Goal: Answer question/provide support: Share knowledge or assist other users

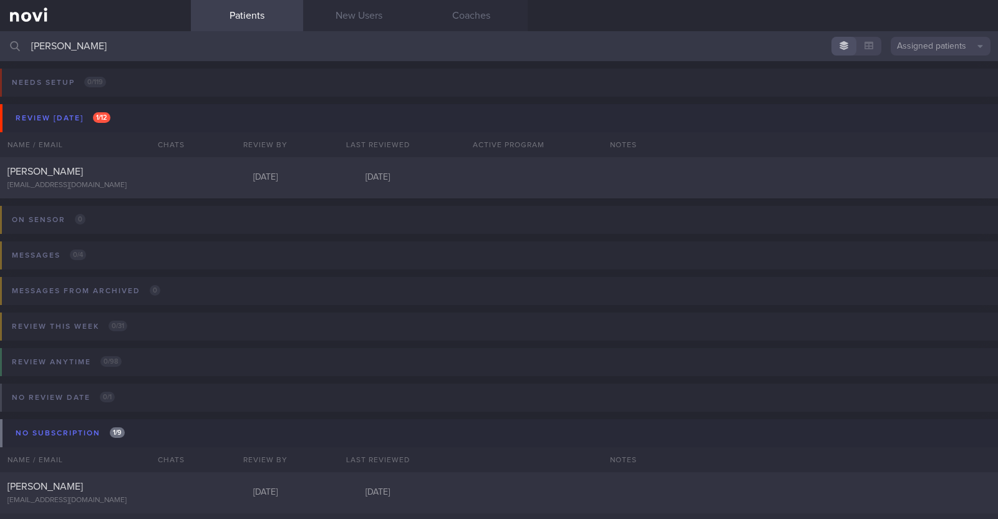
drag, startPoint x: 66, startPoint y: 41, endPoint x: 31, endPoint y: 40, distance: 35.0
click at [31, 40] on input "[PERSON_NAME]" at bounding box center [499, 46] width 998 height 30
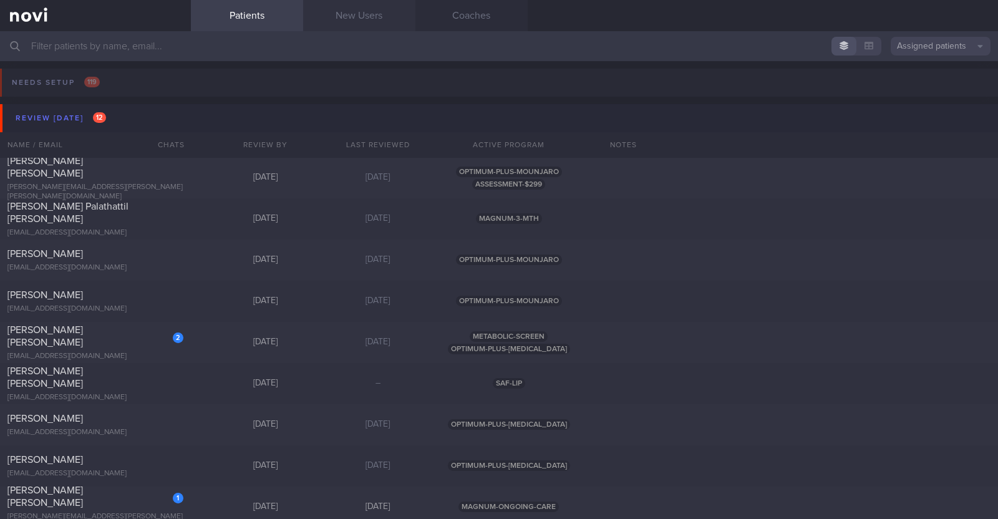
click at [374, 11] on link "New Users" at bounding box center [359, 15] width 112 height 31
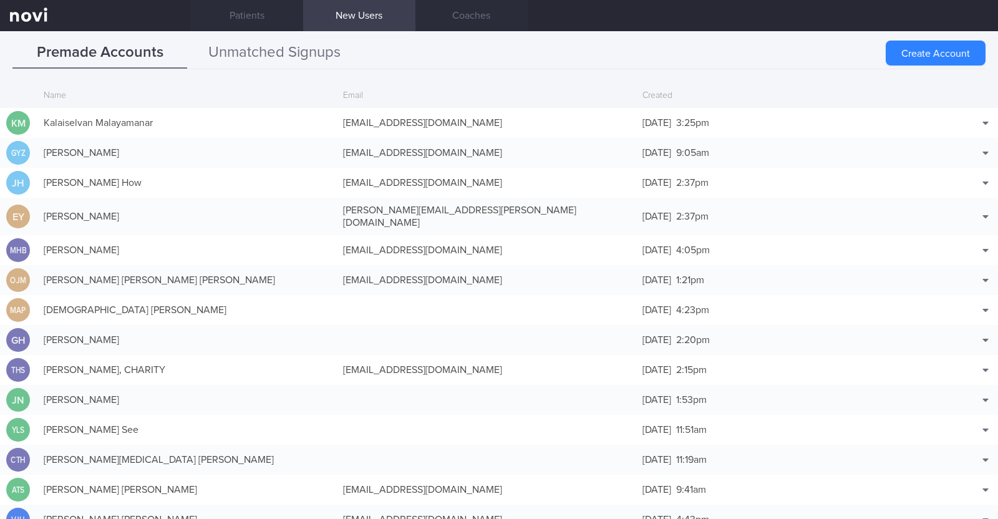
click at [221, 50] on button "Unmatched Signups" at bounding box center [274, 52] width 175 height 31
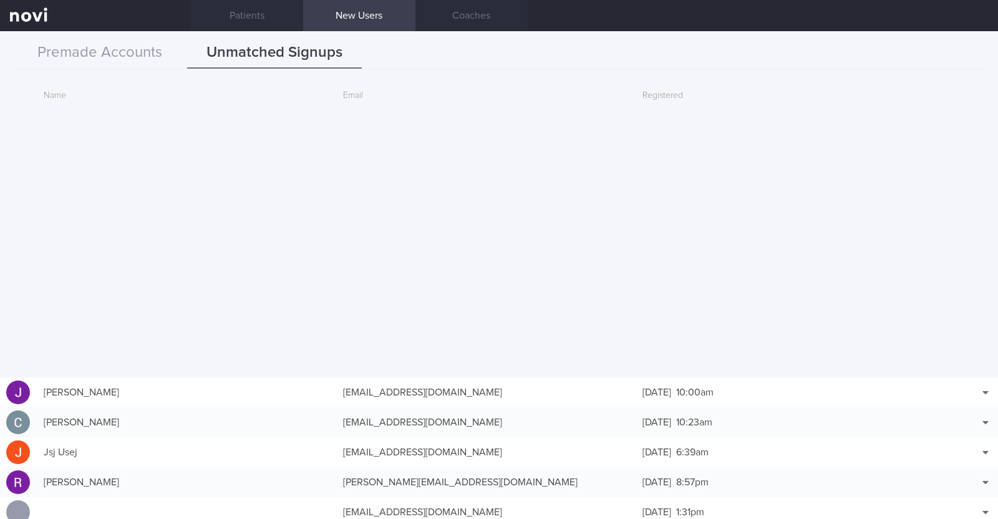
scroll to position [390, 0]
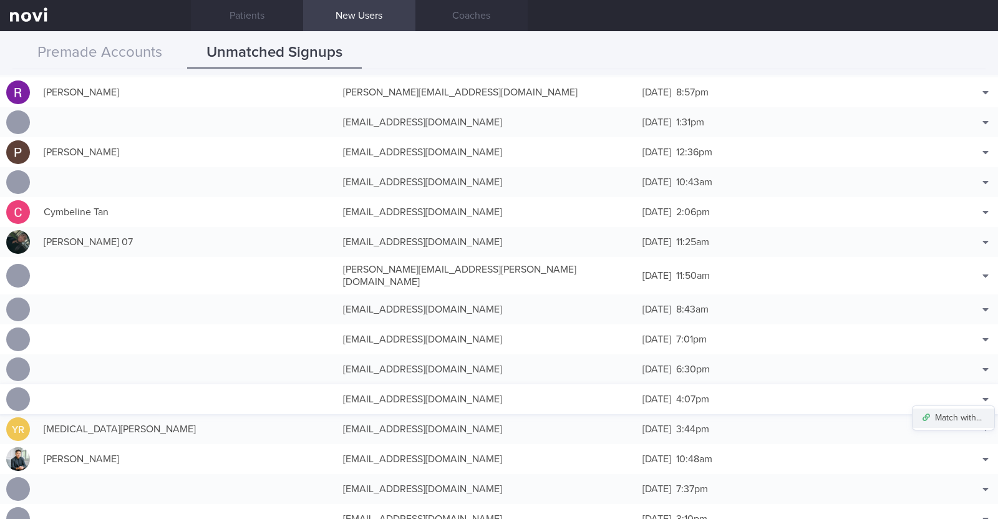
click at [962, 409] on button "Match with..." at bounding box center [954, 418] width 82 height 19
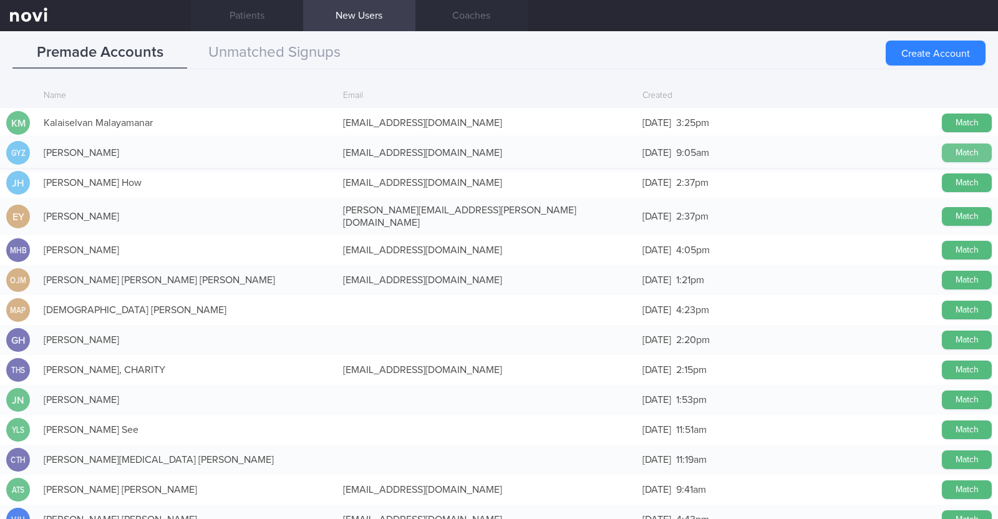
click at [954, 151] on button "Match" at bounding box center [967, 152] width 50 height 19
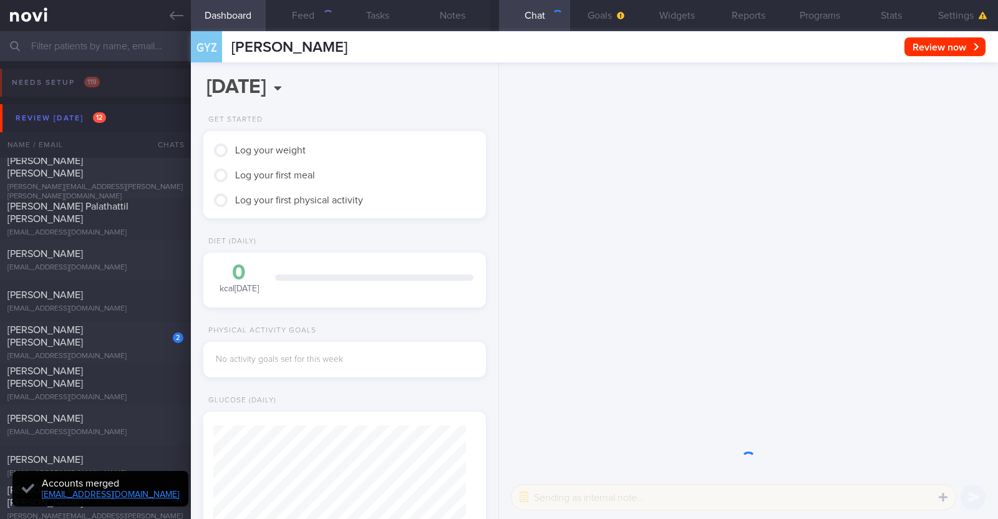
scroll to position [126, 253]
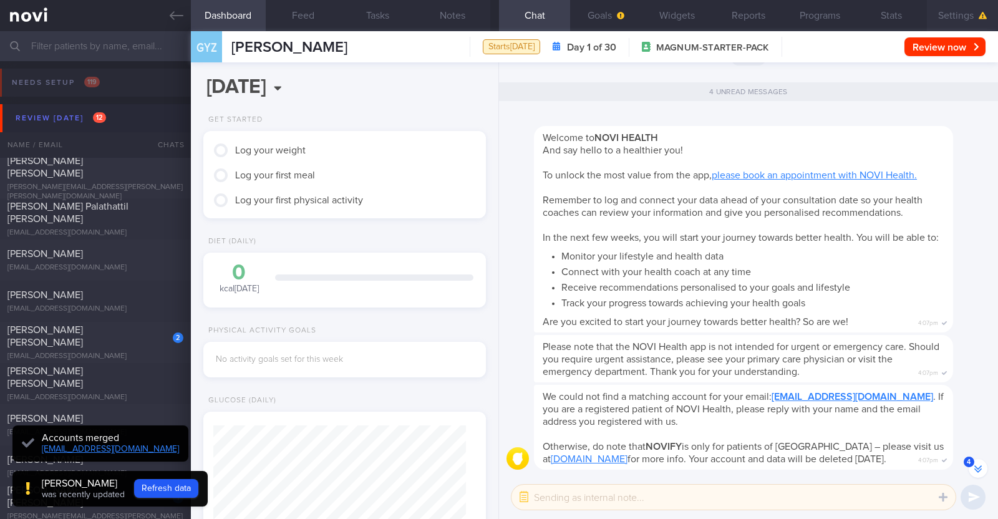
click at [961, 7] on button "Settings" at bounding box center [962, 15] width 71 height 31
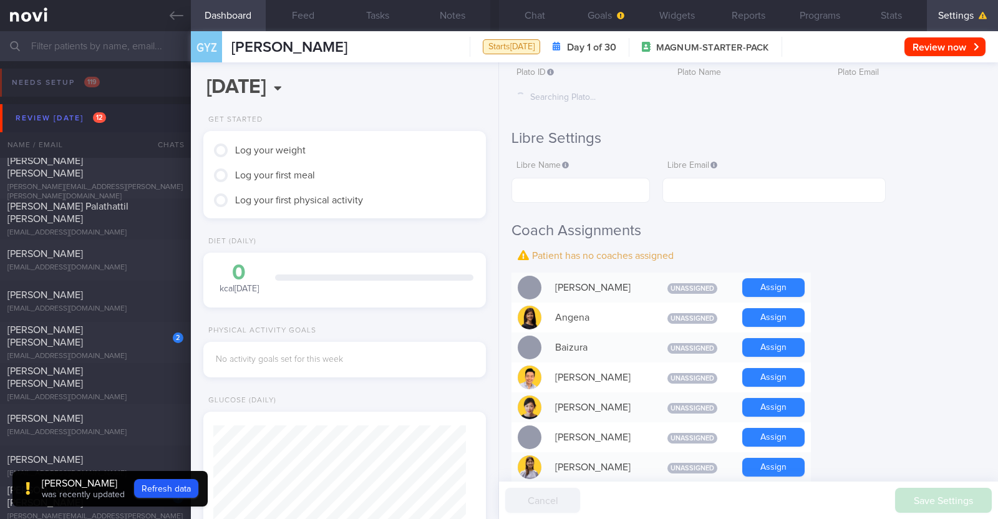
scroll to position [234, 0]
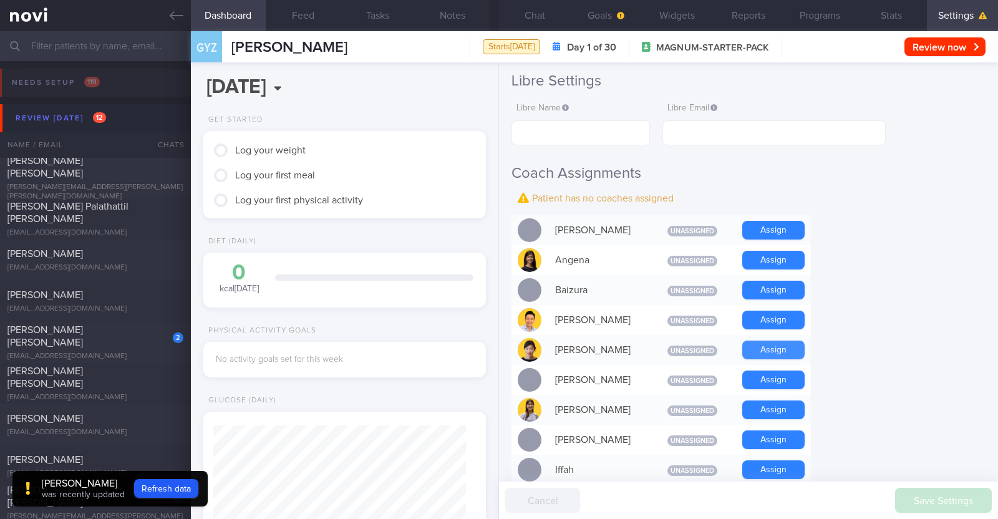
click at [777, 348] on button "Assign" at bounding box center [773, 350] width 62 height 19
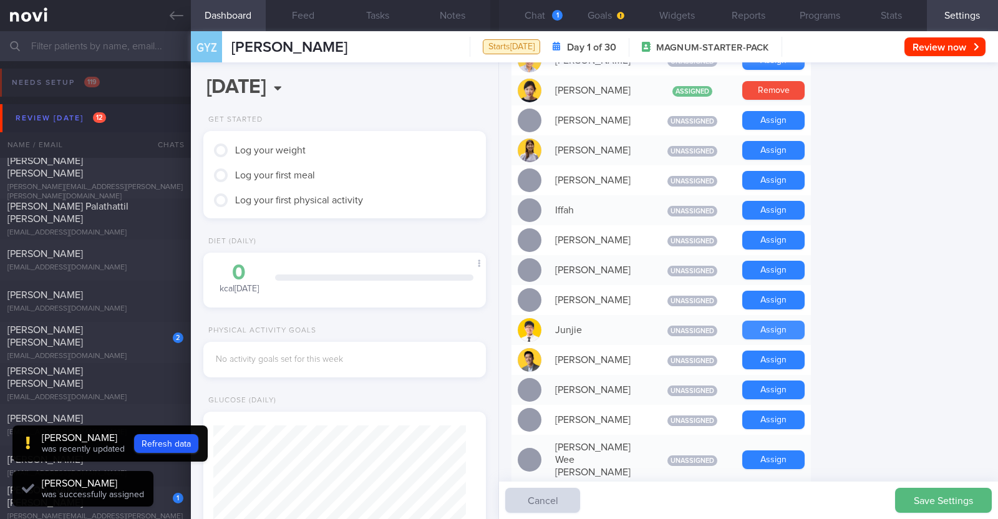
scroll to position [-228, 0]
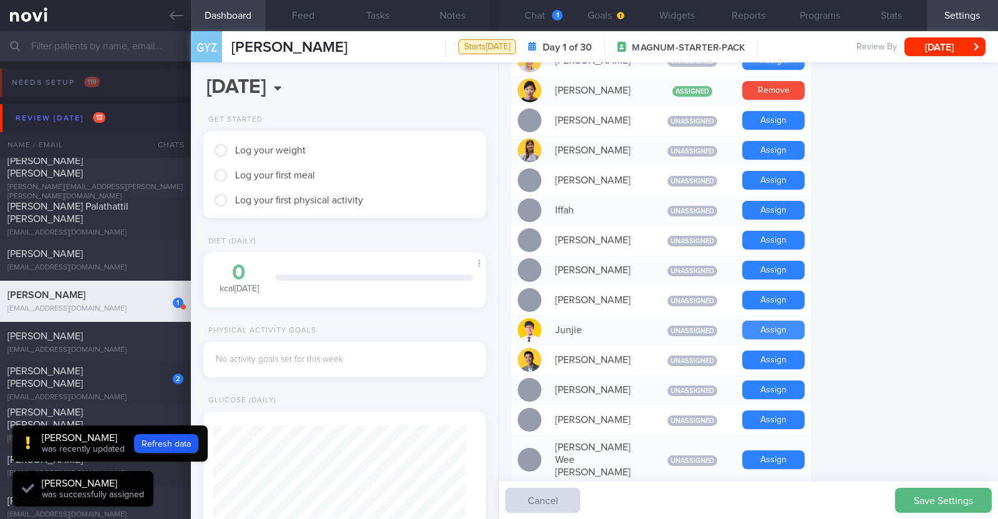
click at [770, 327] on button "Assign" at bounding box center [773, 330] width 62 height 19
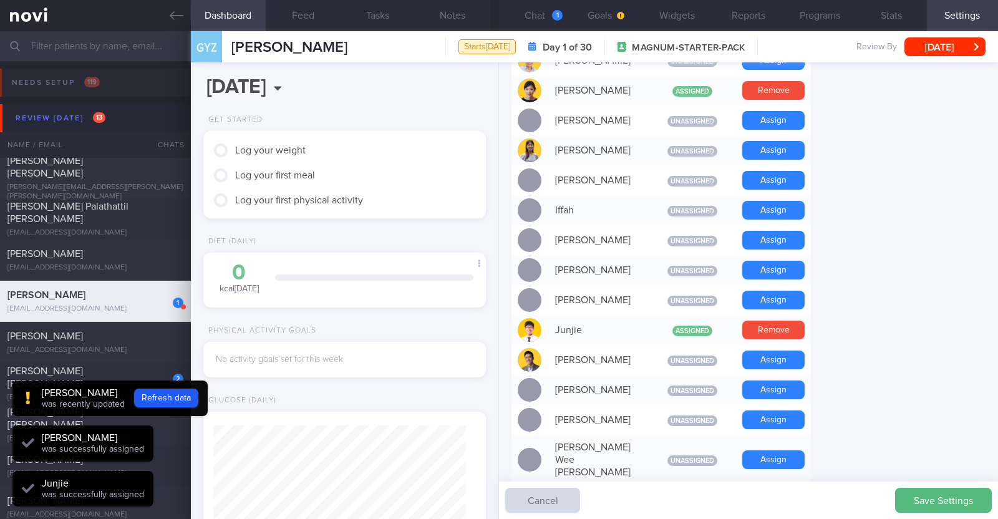
scroll to position [-254, 0]
click at [936, 495] on button "Save Settings" at bounding box center [943, 500] width 97 height 25
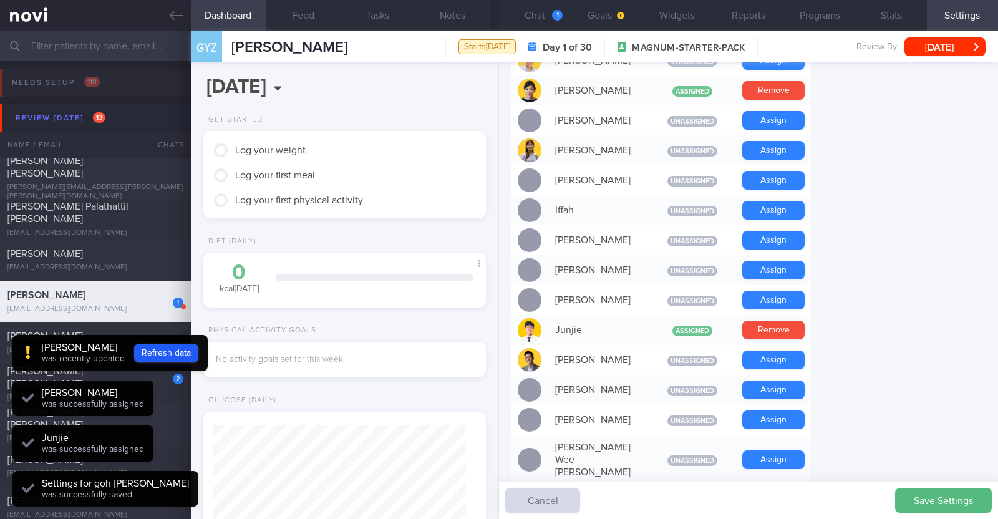
scroll to position [126, 253]
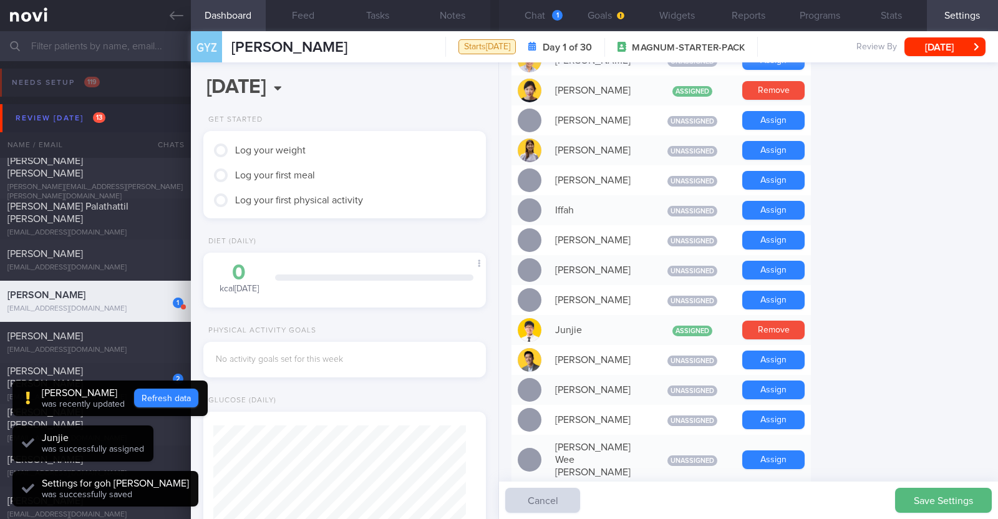
click at [150, 399] on button "Refresh data" at bounding box center [166, 398] width 64 height 19
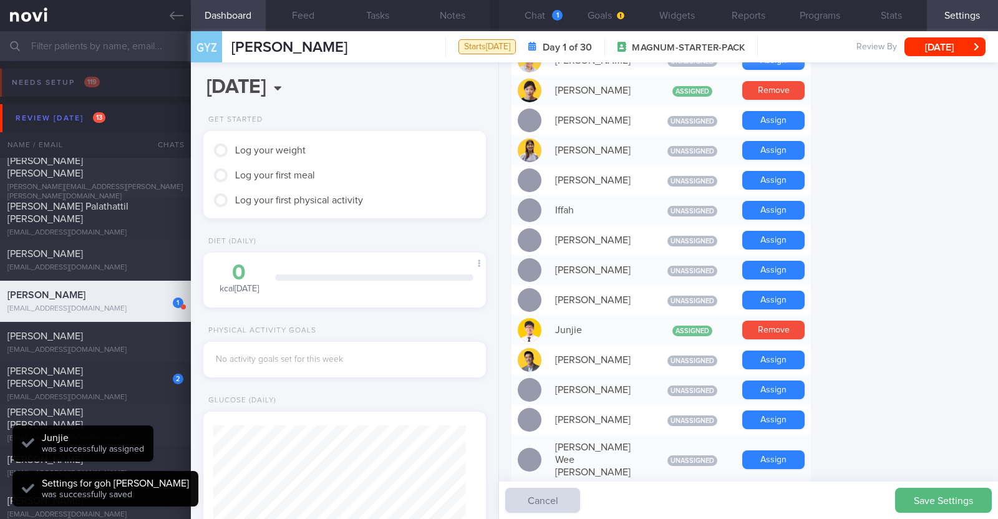
type input "0b55de2c428347358f9d584ccaa5530c"
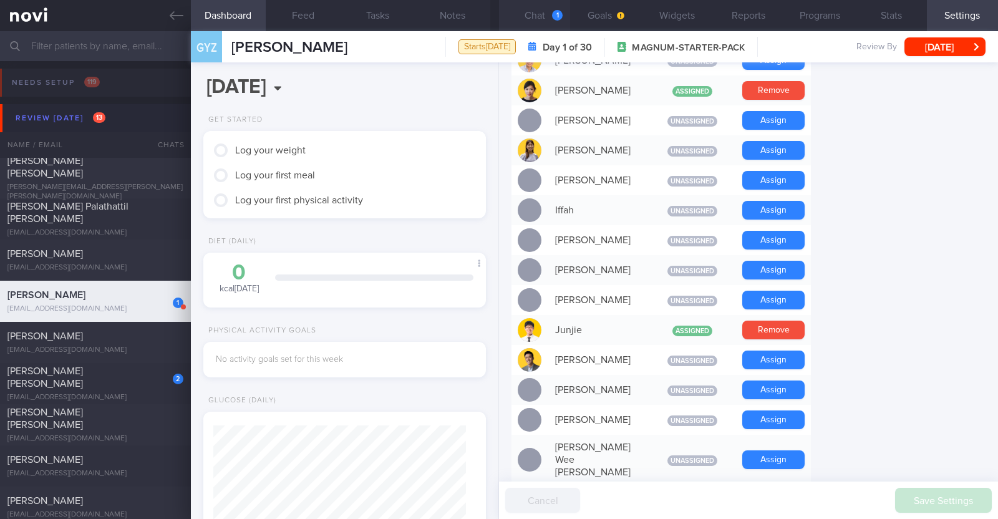
click at [532, 17] on button "Chat 1" at bounding box center [534, 15] width 71 height 31
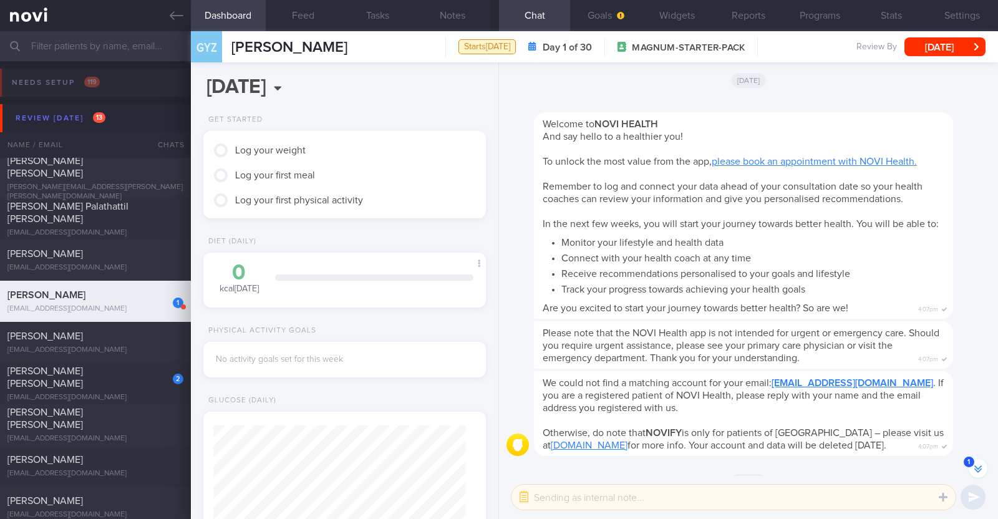
click at [966, 275] on div "Welcome to NOVI HEALTH And say hello to a healthier you! To unlock the most val…" at bounding box center [762, 207] width 457 height 221
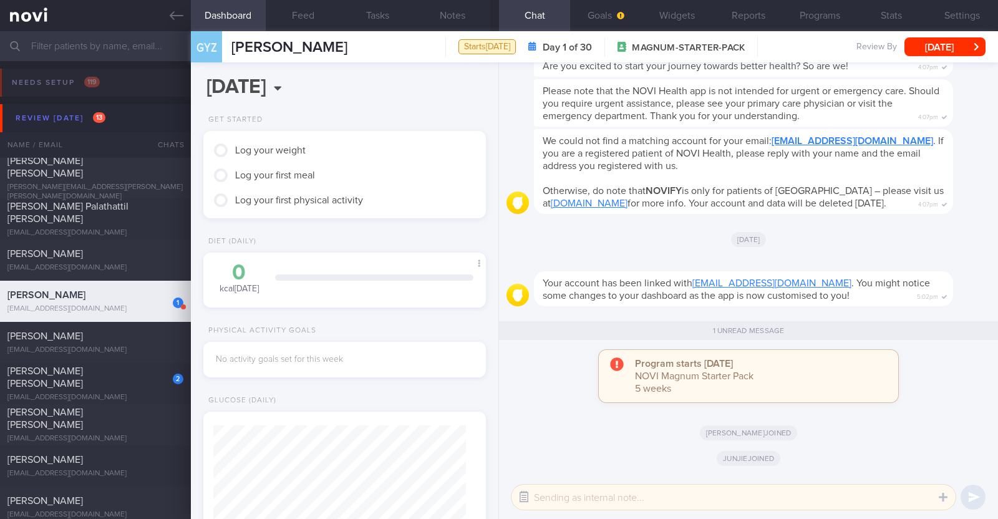
click at [527, 494] on button "button" at bounding box center [524, 497] width 22 height 22
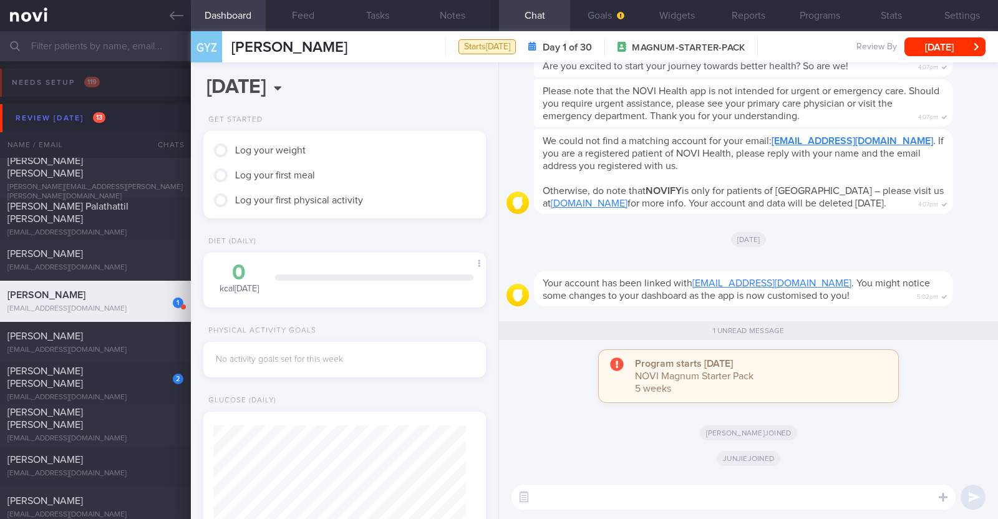
click at [589, 492] on textarea at bounding box center [733, 497] width 444 height 25
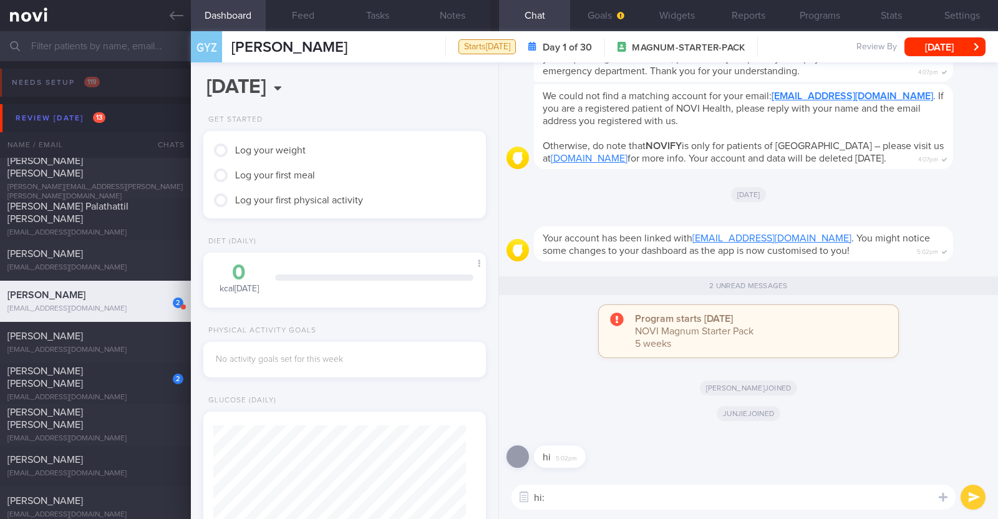
type textarea "hi:)"
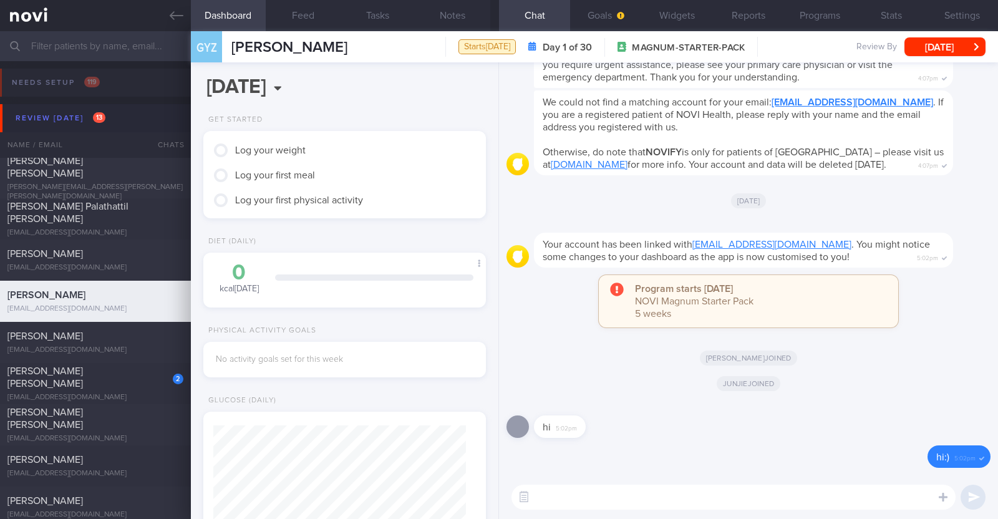
click at [627, 394] on div "Junjie joined" at bounding box center [749, 383] width 484 height 35
click at [953, 13] on button "Settings" at bounding box center [962, 15] width 71 height 31
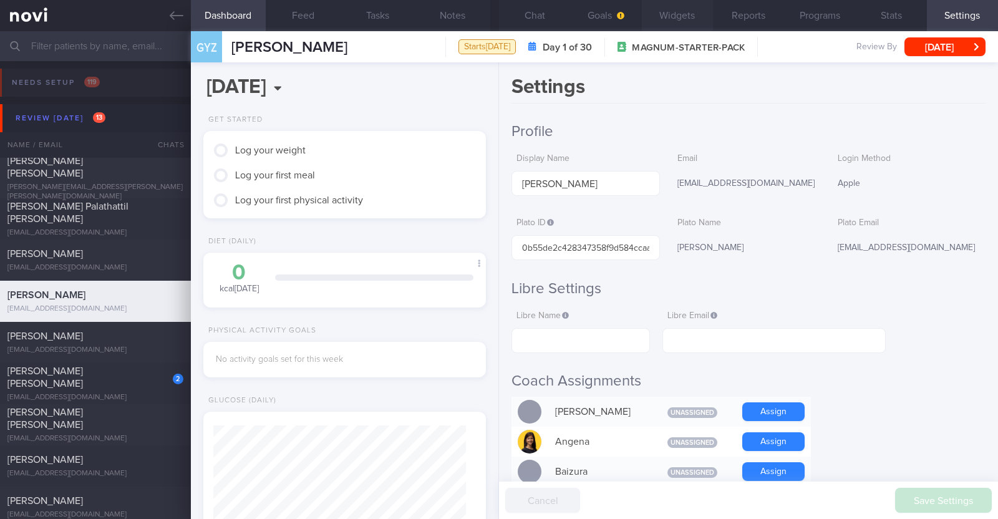
click at [681, 17] on button "Widgets" at bounding box center [677, 15] width 71 height 31
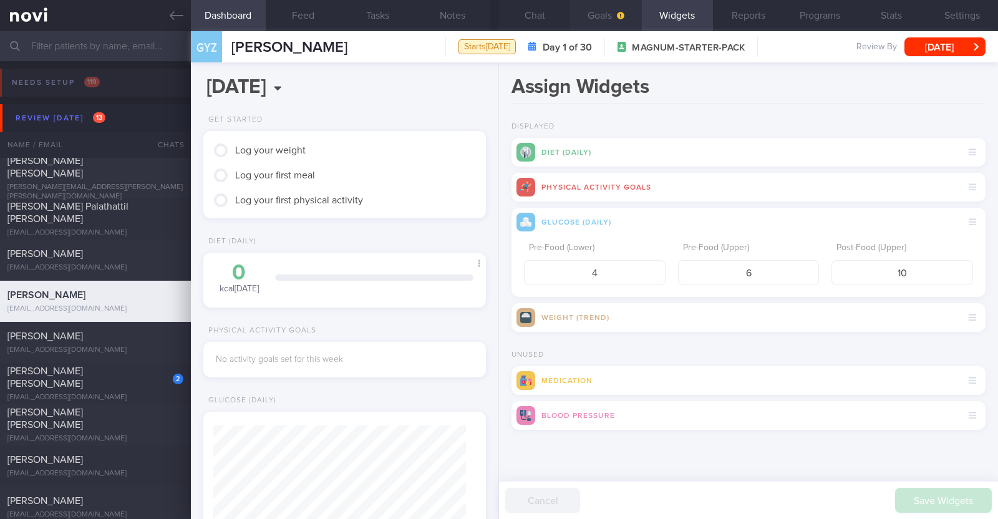
click at [620, 9] on button "Goals" at bounding box center [605, 15] width 71 height 31
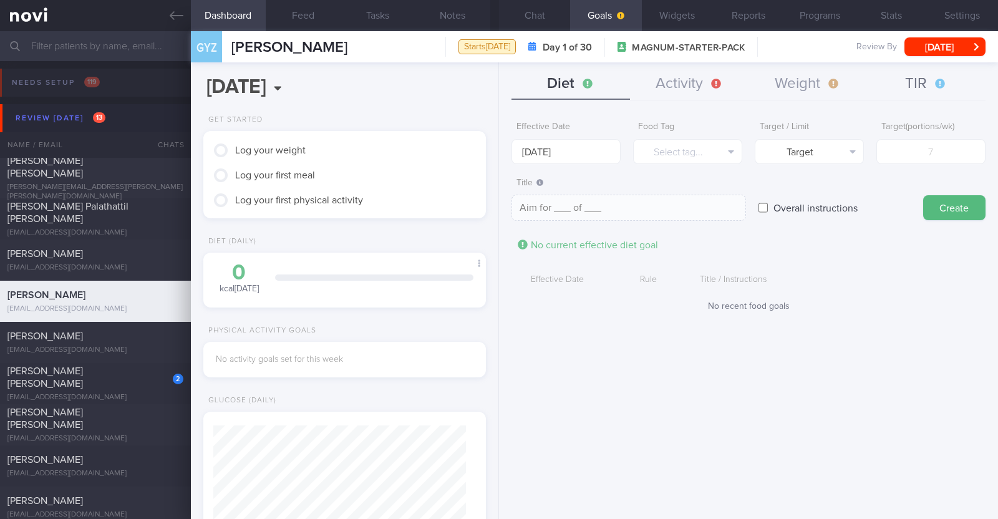
click at [921, 85] on button "TIR" at bounding box center [926, 84] width 119 height 31
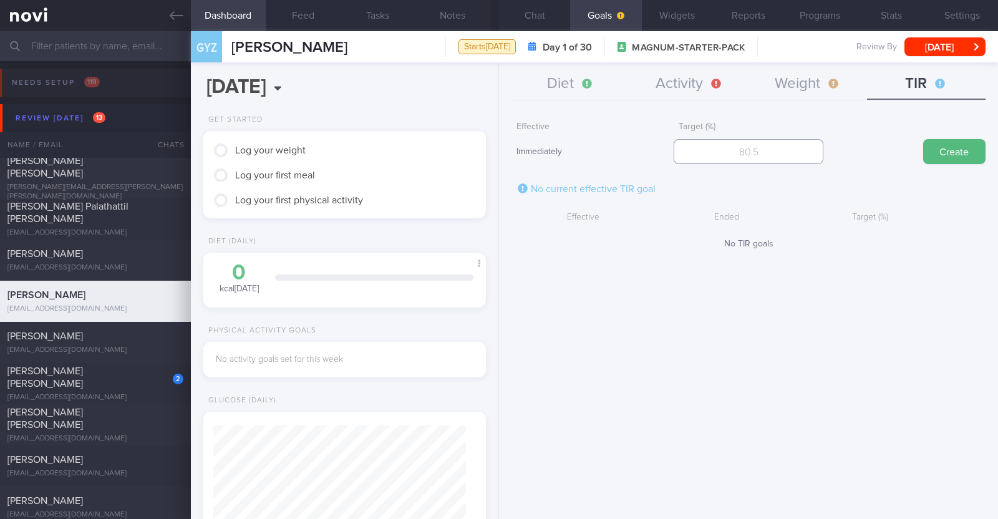
click at [713, 142] on input "number" at bounding box center [749, 151] width 150 height 25
type input "70"
drag, startPoint x: 964, startPoint y: 158, endPoint x: 868, endPoint y: 107, distance: 108.6
click at [962, 158] on button "Create" at bounding box center [954, 151] width 62 height 25
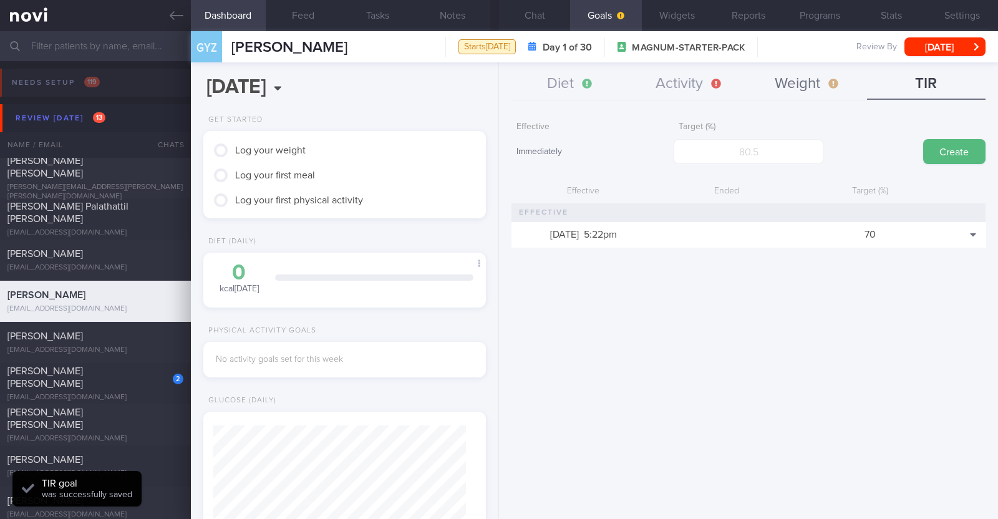
click at [810, 80] on button "Weight" at bounding box center [808, 84] width 119 height 31
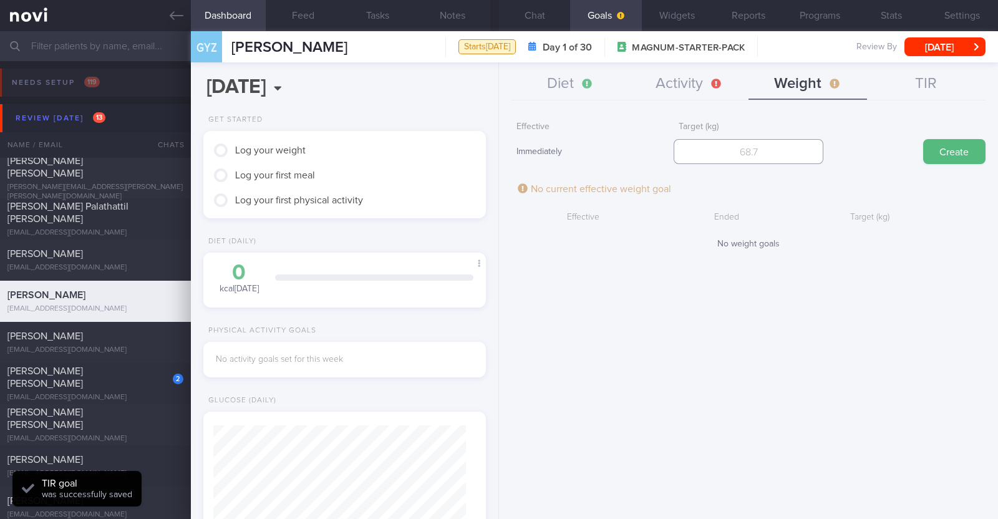
click at [724, 157] on input "number" at bounding box center [749, 151] width 150 height 25
type input "70"
drag, startPoint x: 946, startPoint y: 143, endPoint x: 860, endPoint y: 116, distance: 90.4
click at [945, 143] on button "Create" at bounding box center [954, 151] width 62 height 25
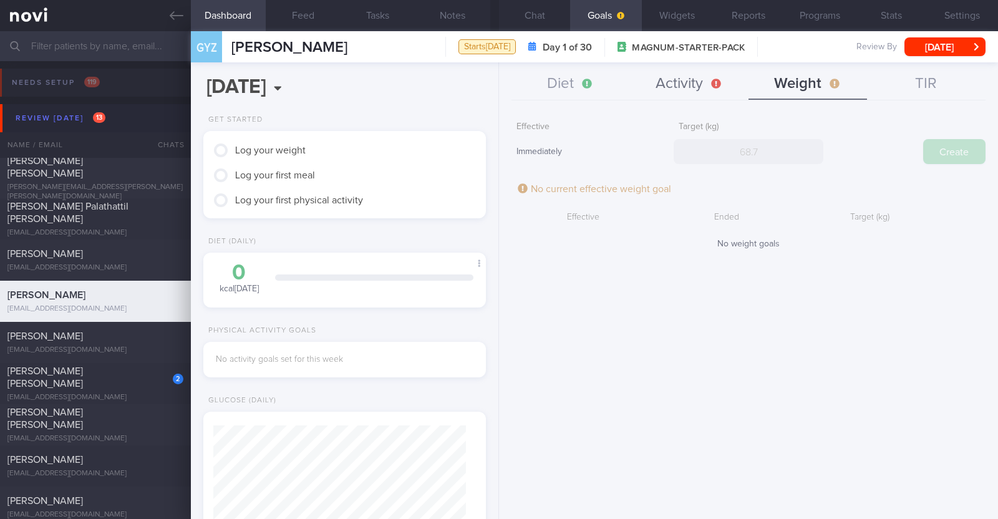
scroll to position [142, 248]
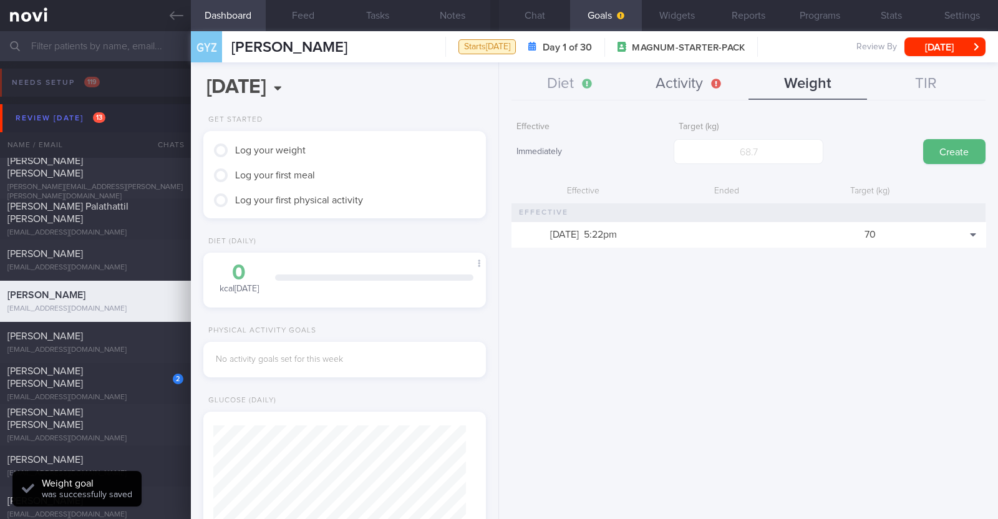
click at [697, 83] on button "Activity" at bounding box center [689, 84] width 119 height 31
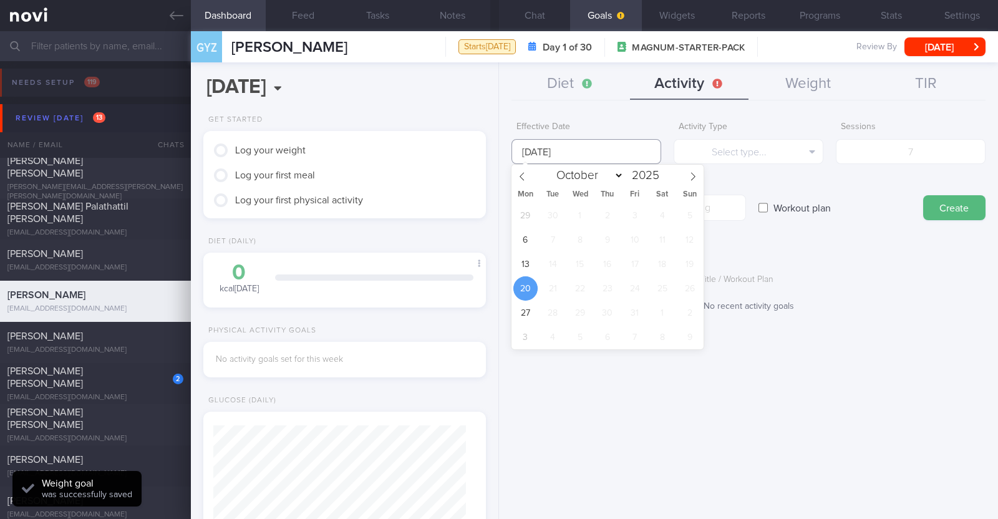
click at [586, 160] on body "You are offline! Some functionality will be unavailable Patients New Users Coac…" at bounding box center [499, 259] width 998 height 519
drag, startPoint x: 532, startPoint y: 266, endPoint x: 710, endPoint y: 170, distance: 202.1
click at [531, 265] on span "13" at bounding box center [525, 264] width 24 height 24
type input "[DATE]"
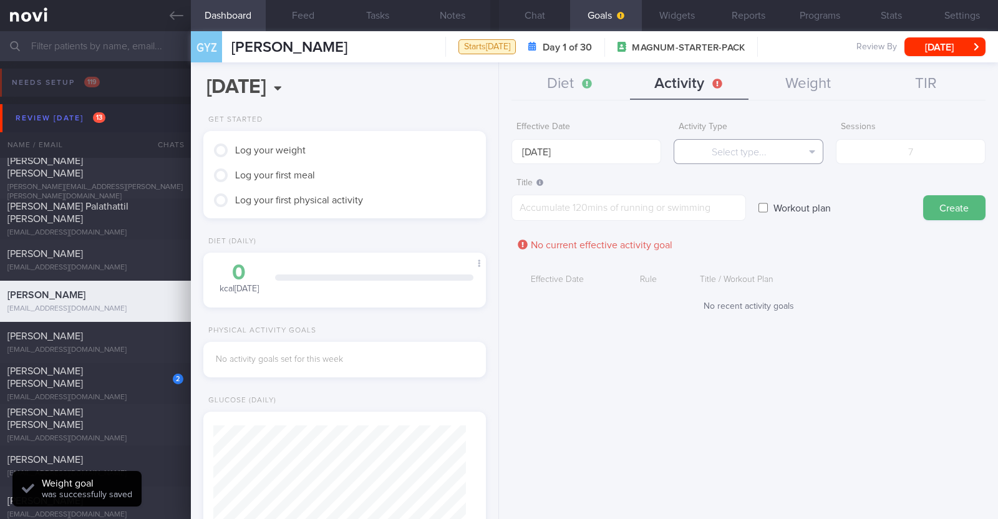
click at [722, 153] on button "Select type..." at bounding box center [749, 151] width 150 height 25
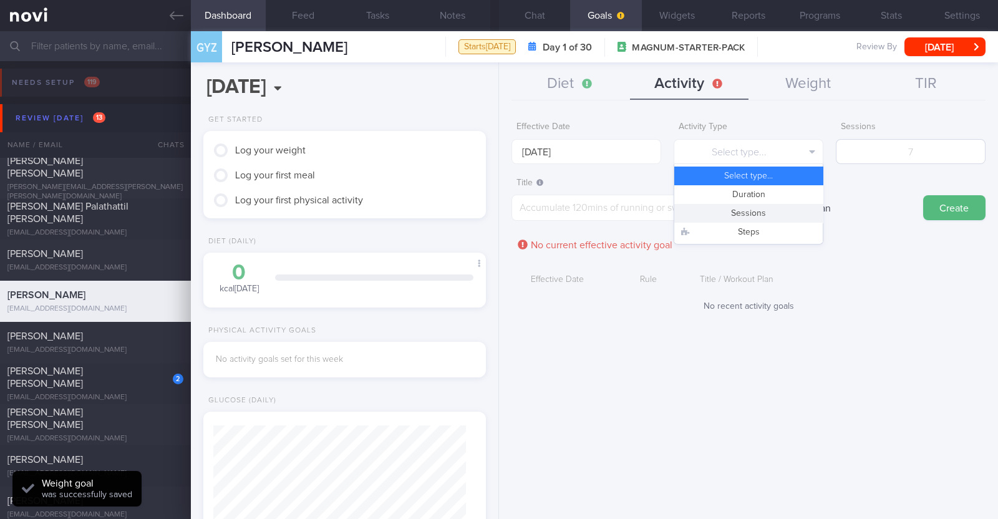
drag, startPoint x: 723, startPoint y: 212, endPoint x: 837, endPoint y: 154, distance: 128.0
click at [727, 207] on button "Sessions" at bounding box center [748, 213] width 148 height 19
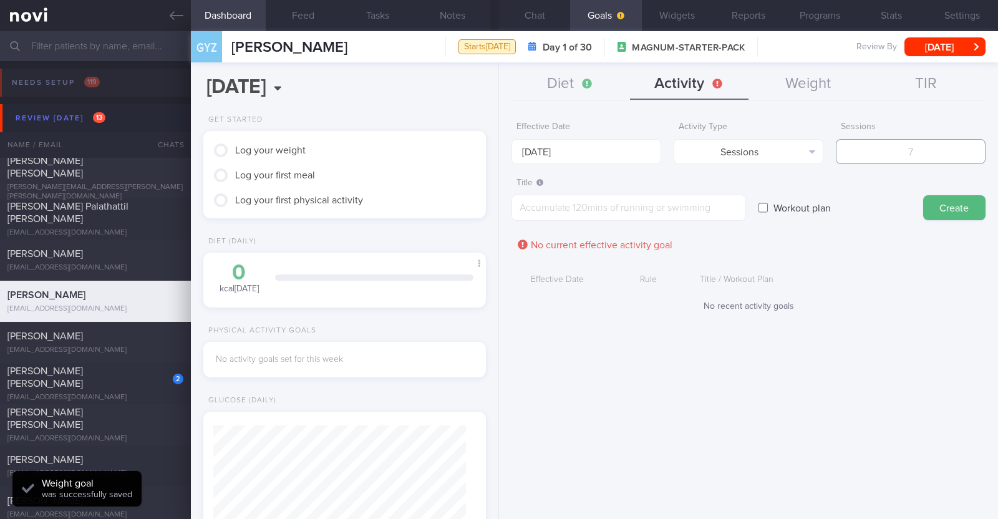
click at [891, 143] on input "number" at bounding box center [911, 151] width 150 height 25
type input "2"
click at [714, 215] on textarea at bounding box center [628, 208] width 235 height 26
paste textarea "Aim to do 2x strength training sessions per week."
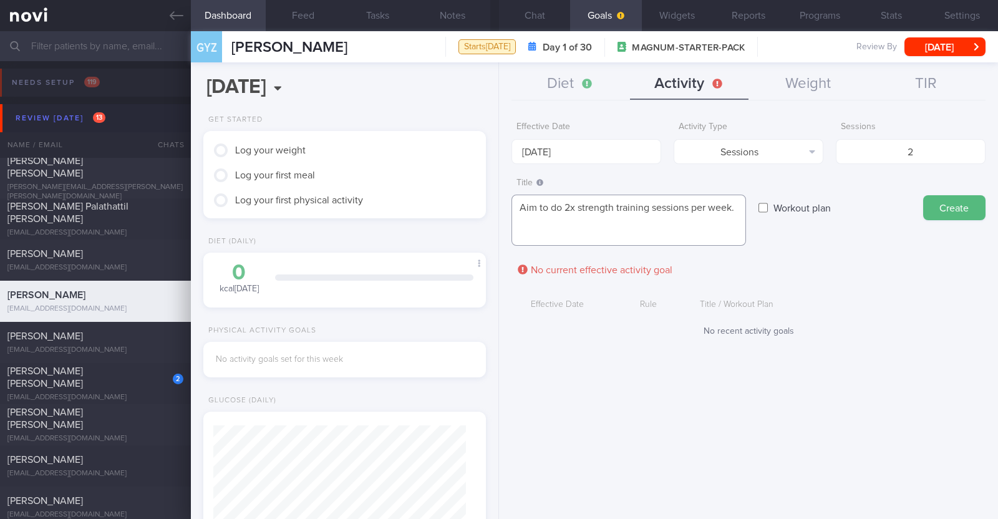
scroll to position [12, 0]
paste textarea "*Body Weight Exercises - Upper Body Workouts / Lower Body Injury Friendly* - [1…"
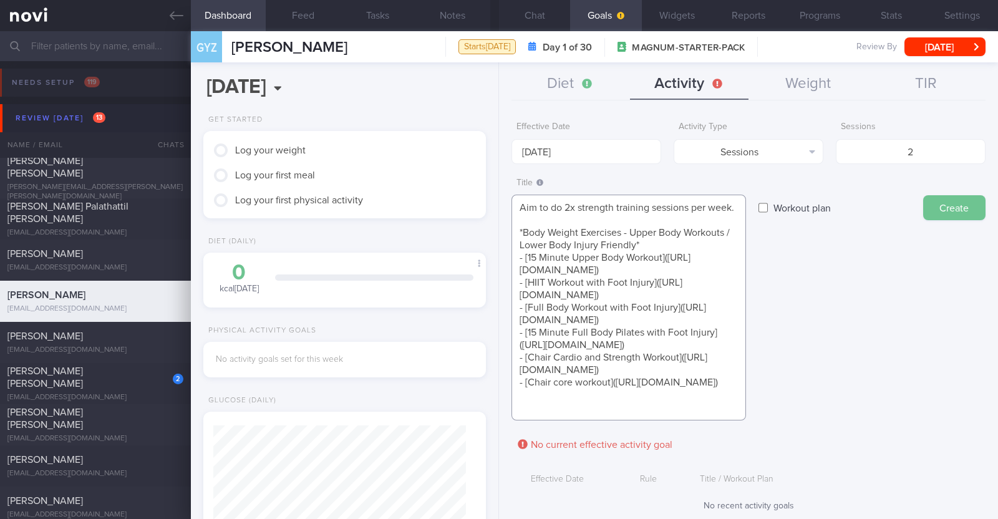
type textarea "Aim to do 2x strength training sessions per week. *Body Weight Exercises - Uppe…"
click at [933, 208] on button "Create" at bounding box center [954, 207] width 62 height 25
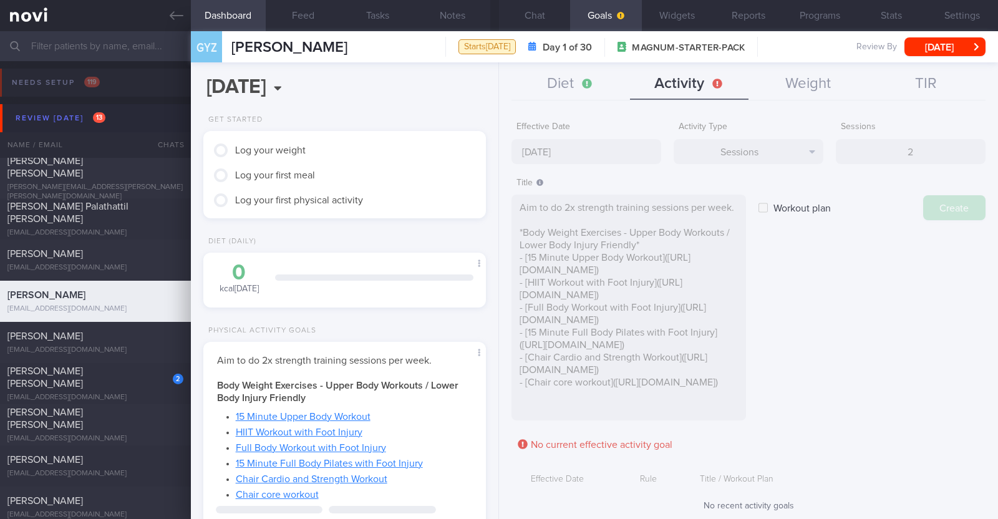
type input "[DATE]"
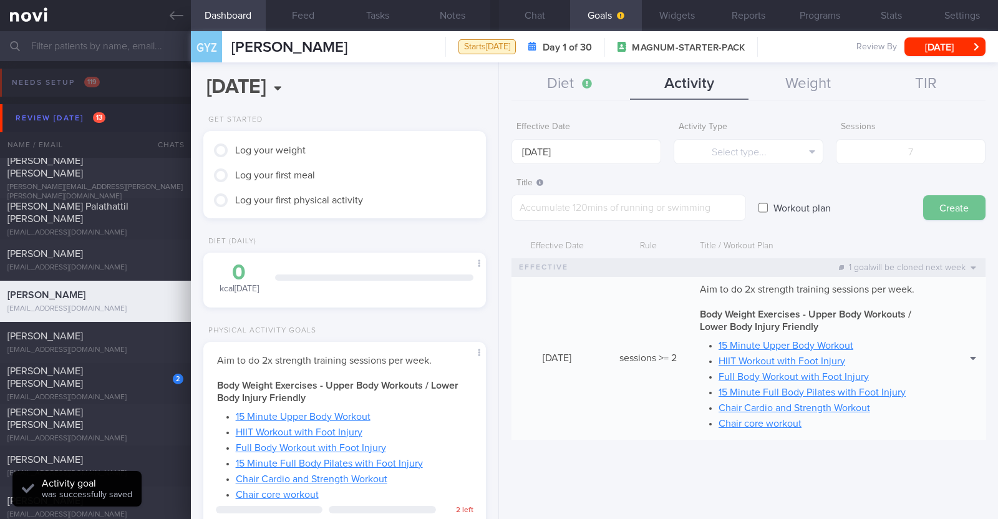
scroll to position [0, 0]
click at [581, 80] on button "Diet" at bounding box center [570, 84] width 119 height 31
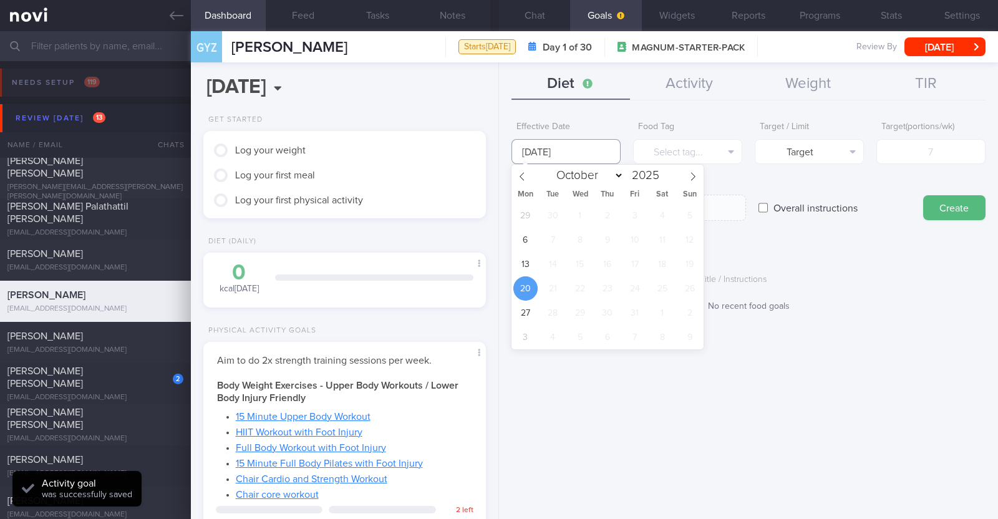
click at [589, 142] on input "[DATE]" at bounding box center [565, 151] width 109 height 25
click at [527, 255] on span "13" at bounding box center [525, 264] width 24 height 24
type input "[DATE]"
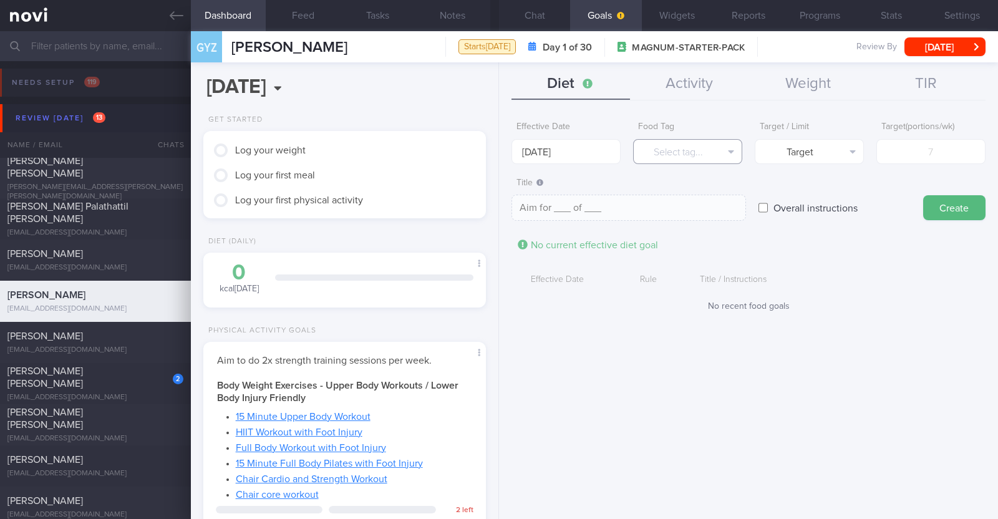
click at [662, 150] on button "Select tag..." at bounding box center [687, 151] width 109 height 25
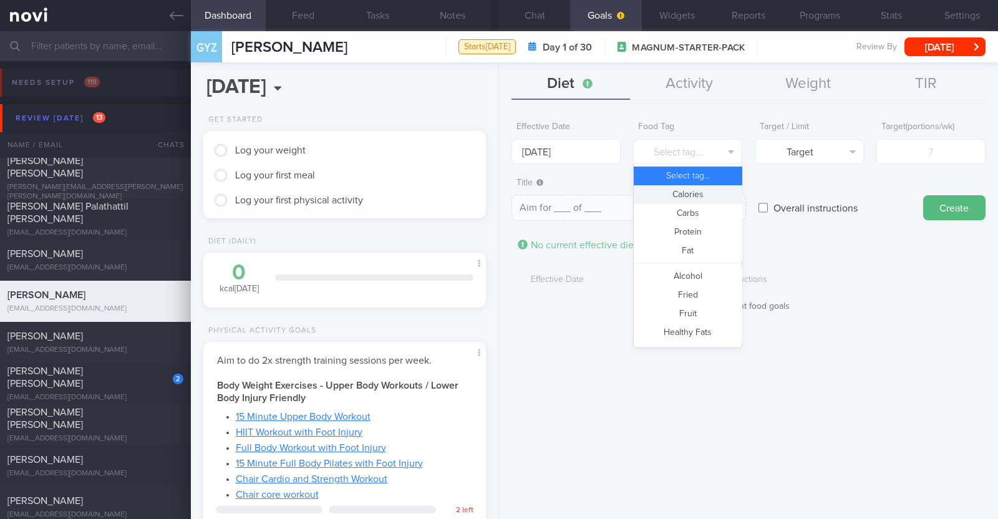
click at [672, 195] on button "Calories" at bounding box center [688, 194] width 108 height 19
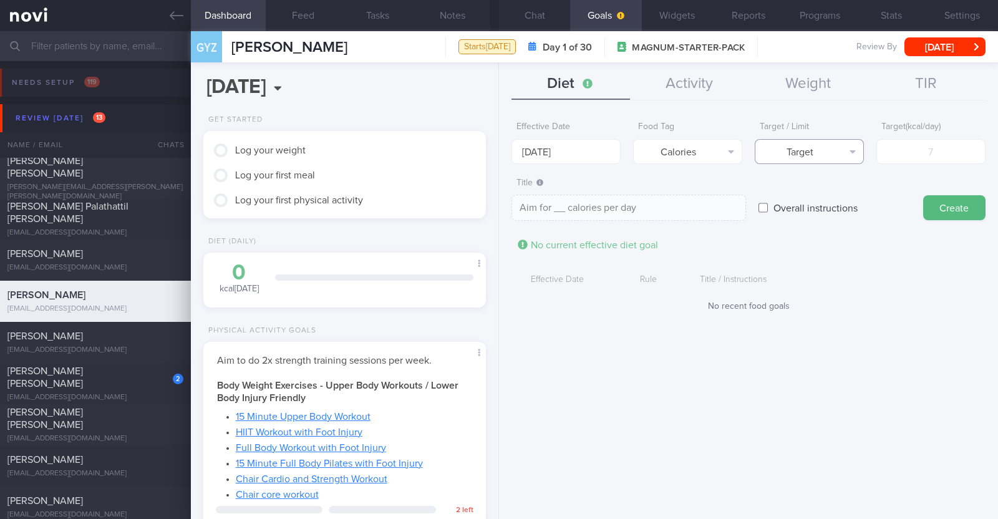
click at [794, 153] on button "Target" at bounding box center [809, 151] width 109 height 25
drag, startPoint x: 787, startPoint y: 200, endPoint x: 857, endPoint y: 178, distance: 73.8
click at [787, 200] on button "Limit" at bounding box center [809, 194] width 108 height 19
type textarea "Keep to __ calories per day"
click at [910, 154] on input "number" at bounding box center [930, 151] width 109 height 25
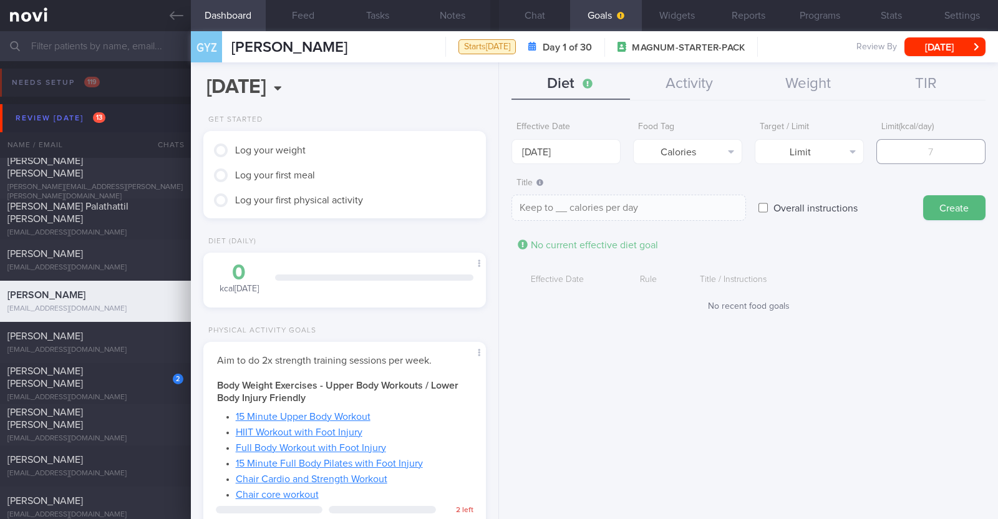
type input "1"
type textarea "Keep to 1 calories per day"
type input "14"
type textarea "Keep to 14 calories per day"
type input "140"
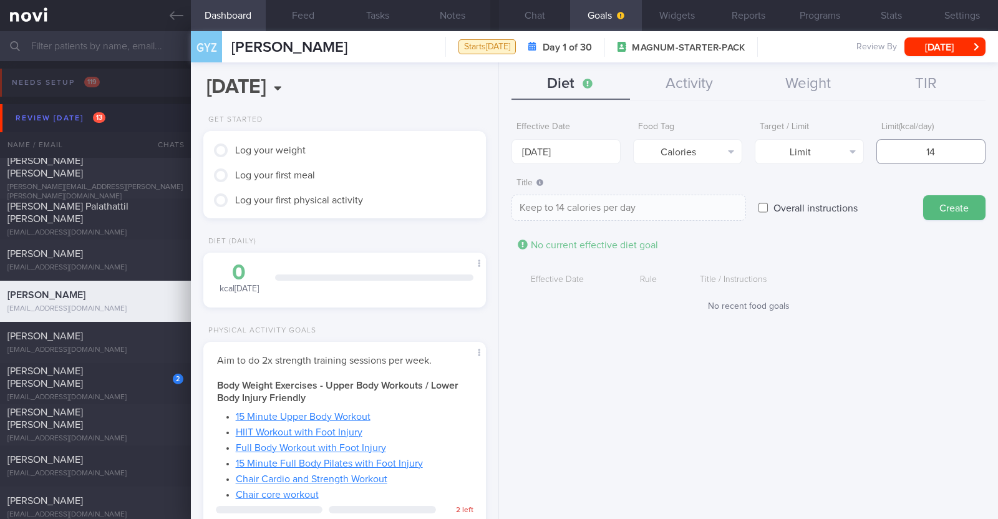
type textarea "Keep to 140 calories per day"
type input "1400"
type textarea "Keep to 1400 calories per day"
type input "1400"
click at [939, 210] on button "Create" at bounding box center [954, 207] width 62 height 25
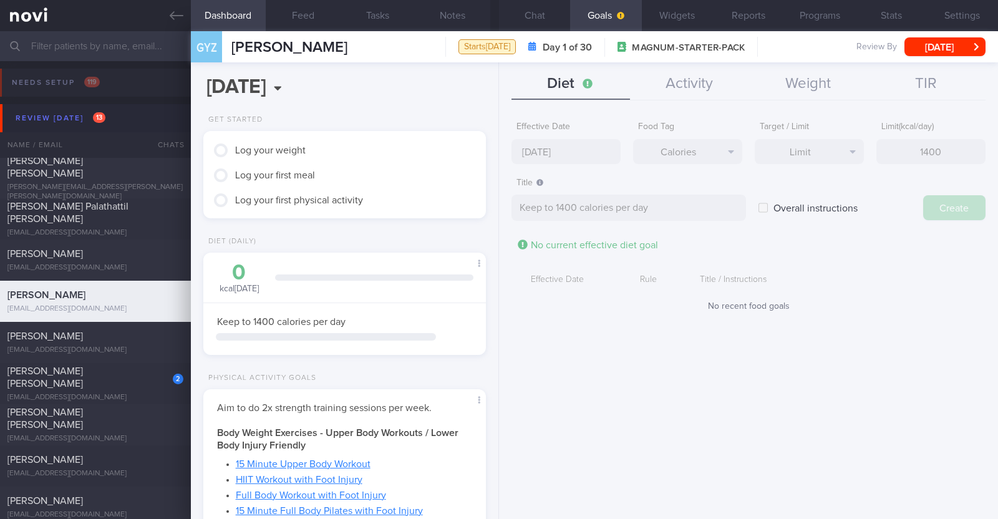
type input "[DATE]"
type textarea "Aim for ___ of ___"
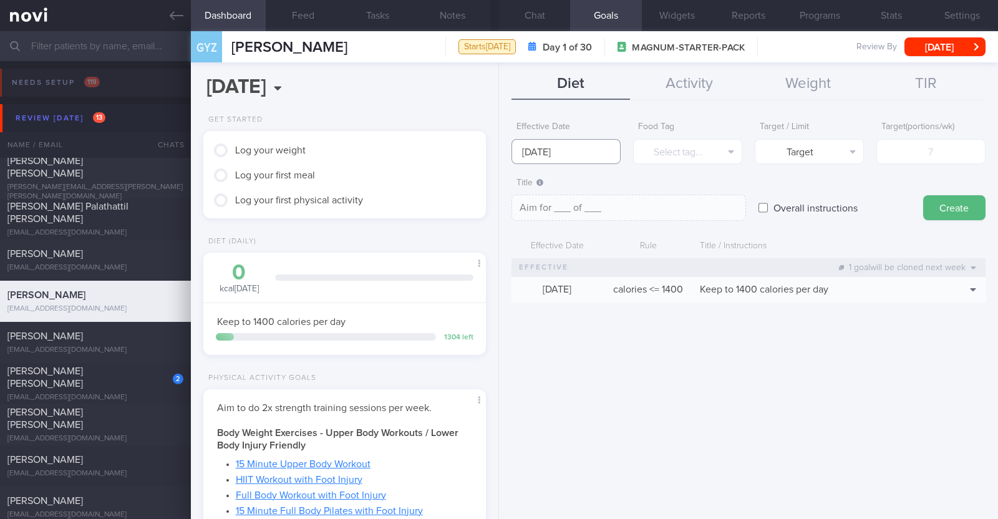
click at [607, 147] on input "[DATE]" at bounding box center [565, 151] width 109 height 25
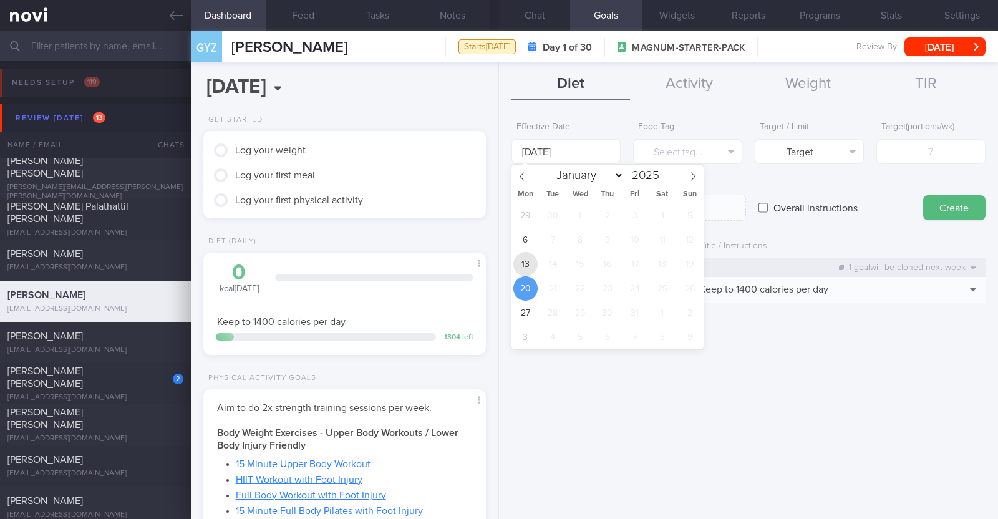
click at [527, 266] on span "13" at bounding box center [525, 264] width 24 height 24
type input "[DATE]"
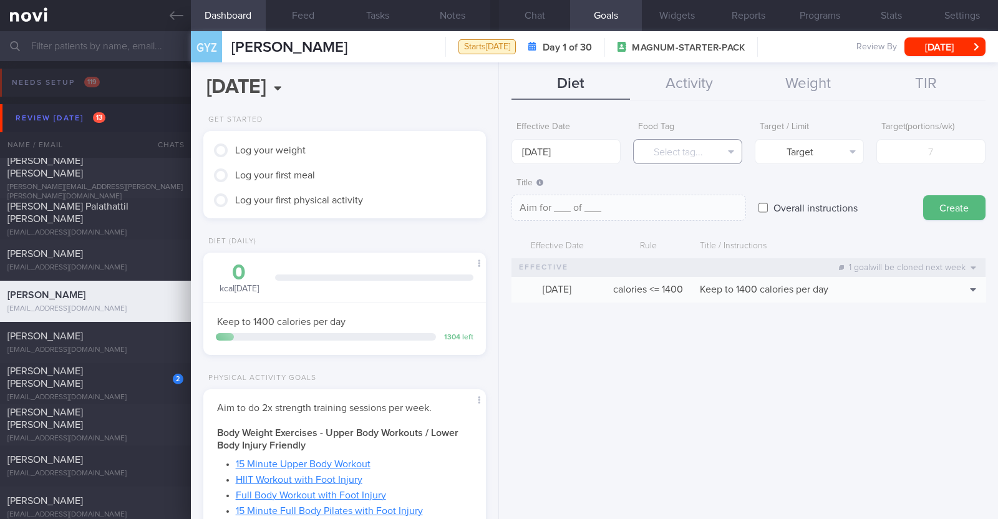
click at [652, 150] on button "Select tag..." at bounding box center [687, 151] width 109 height 25
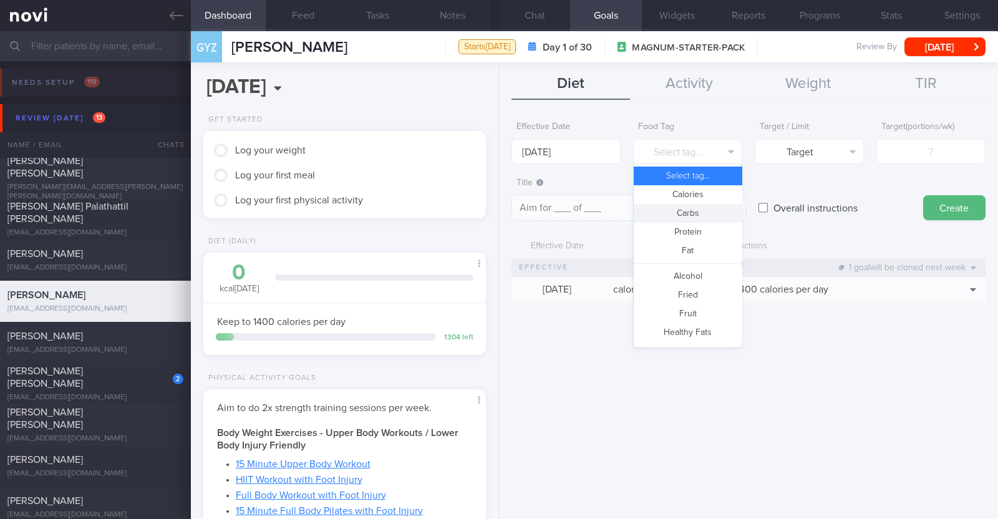
click at [664, 219] on button "Carbs" at bounding box center [688, 213] width 108 height 19
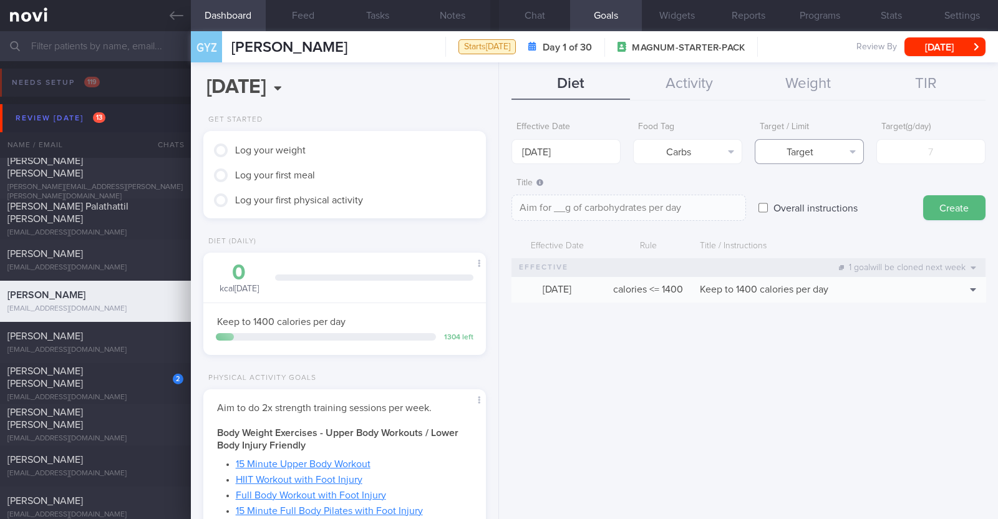
click at [818, 143] on button "Target" at bounding box center [809, 151] width 109 height 25
click at [804, 191] on button "Limit" at bounding box center [809, 194] width 108 height 19
type textarea "Keep to __g of carbohydrates per day"
click at [910, 145] on input "number" at bounding box center [930, 151] width 109 height 25
type input "1"
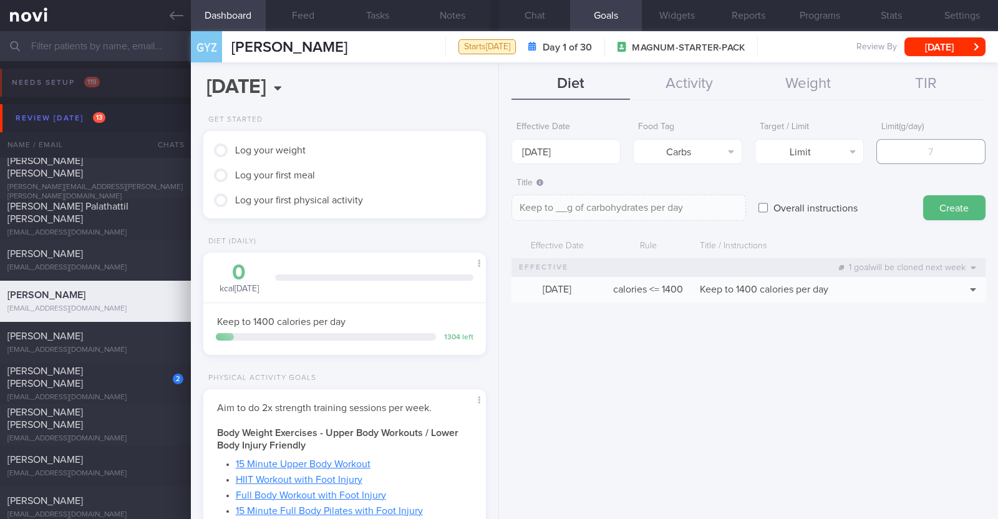
type textarea "Keep to 1g of carbohydrates per day"
type input "14"
type textarea "Keep to 14g of carbohydrates per day"
type input "140"
type textarea "Keep to 140g of carbohydrates per day"
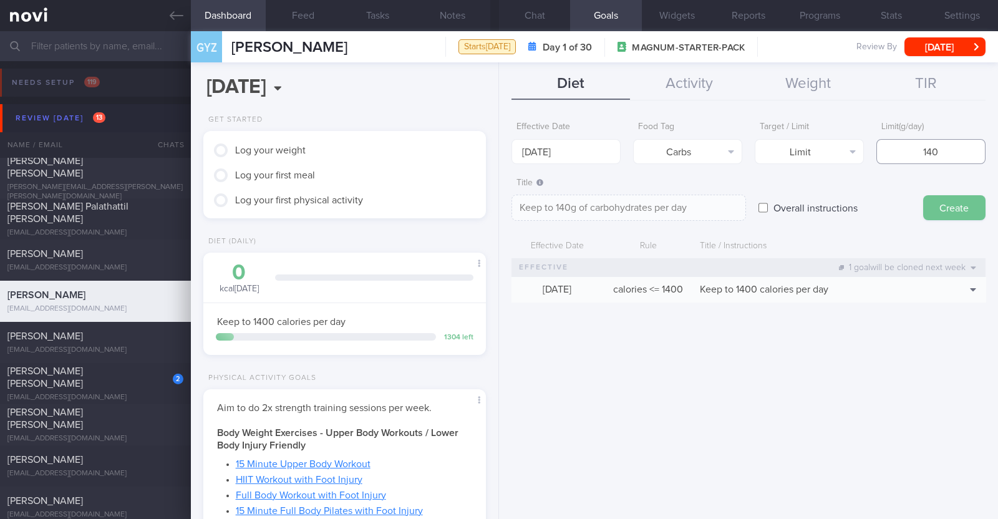
type input "140"
click at [945, 208] on button "Create" at bounding box center [954, 207] width 62 height 25
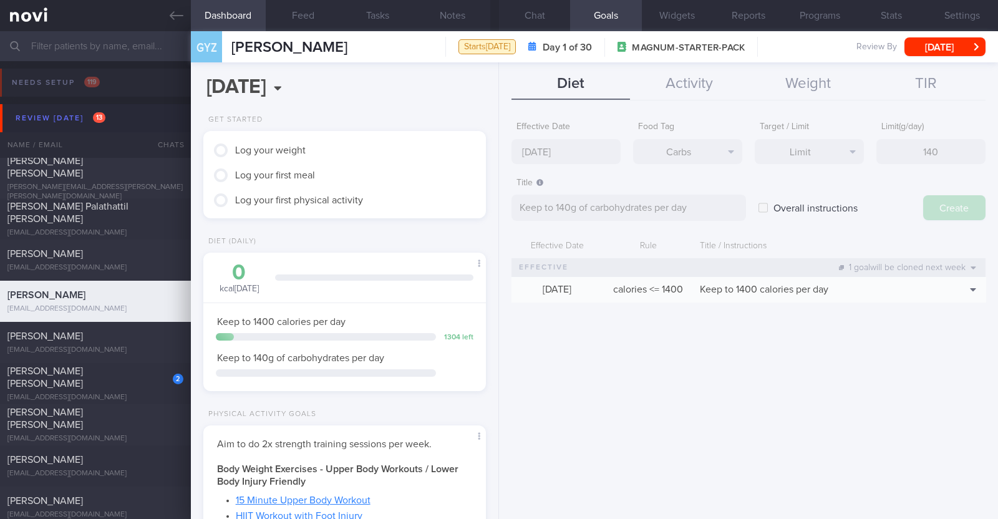
type input "[DATE]"
type textarea "Aim for ___ of ___"
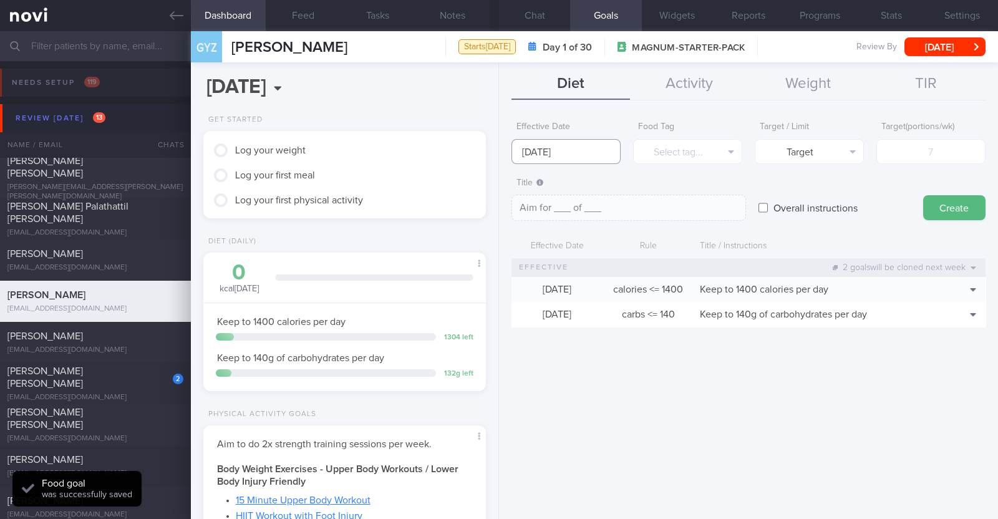
click at [603, 155] on input "[DATE]" at bounding box center [565, 151] width 109 height 25
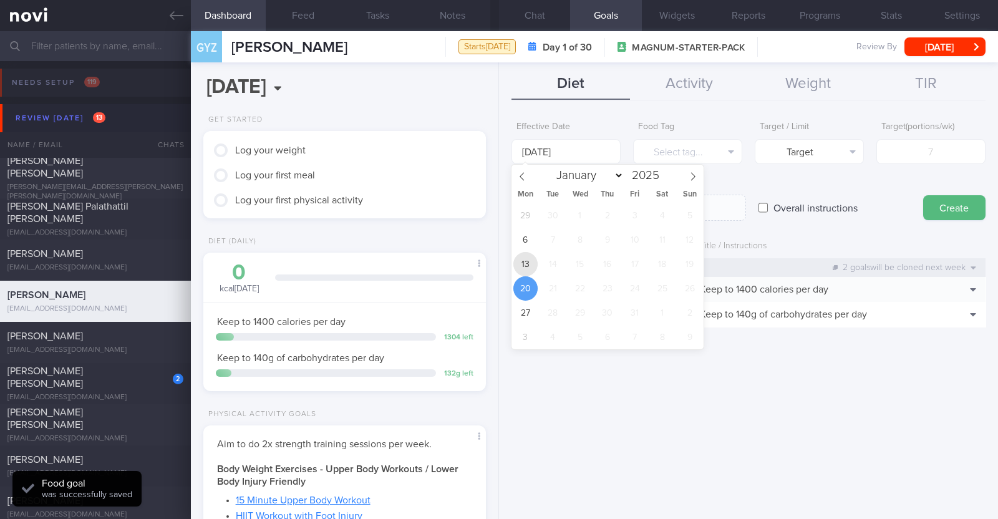
click at [524, 266] on span "13" at bounding box center [525, 264] width 24 height 24
type input "[DATE]"
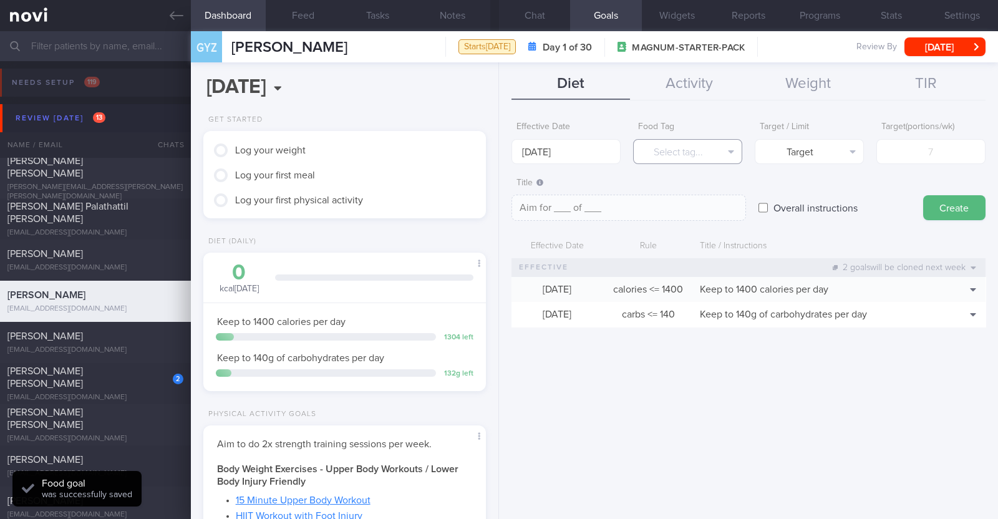
click at [659, 148] on button "Select tag..." at bounding box center [687, 151] width 109 height 25
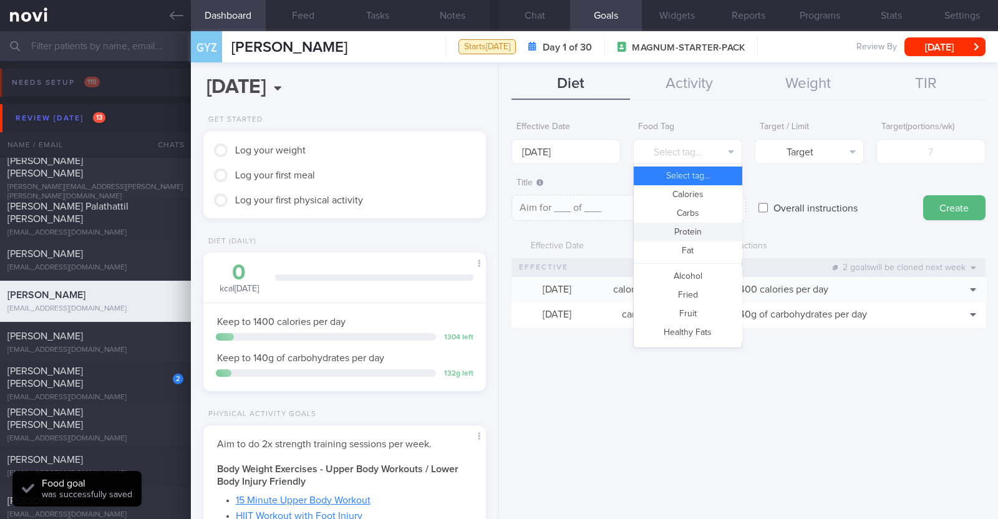
click at [679, 238] on button "Protein" at bounding box center [688, 232] width 108 height 19
type textarea "Aim for __g of protein per day"
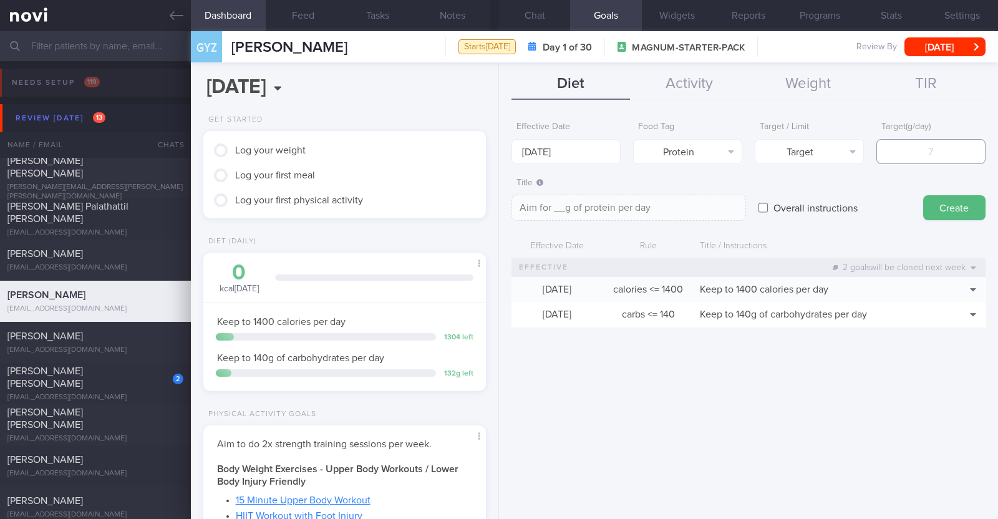
click at [908, 142] on input "number" at bounding box center [930, 151] width 109 height 25
type input "7"
type textarea "Aim for 7g of protein per day"
type input "75"
type textarea "Aim for 75g of protein per day"
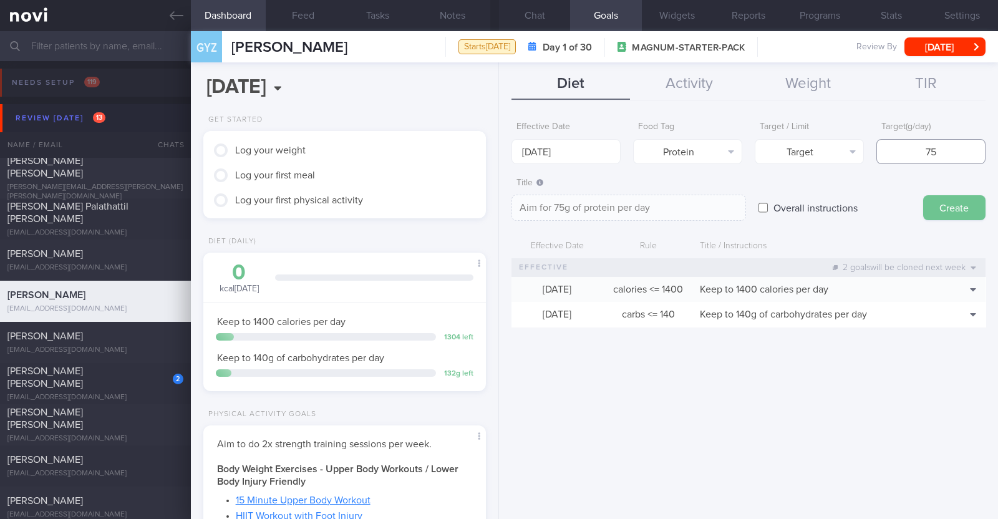
type input "75"
click at [942, 201] on button "Create" at bounding box center [954, 207] width 62 height 25
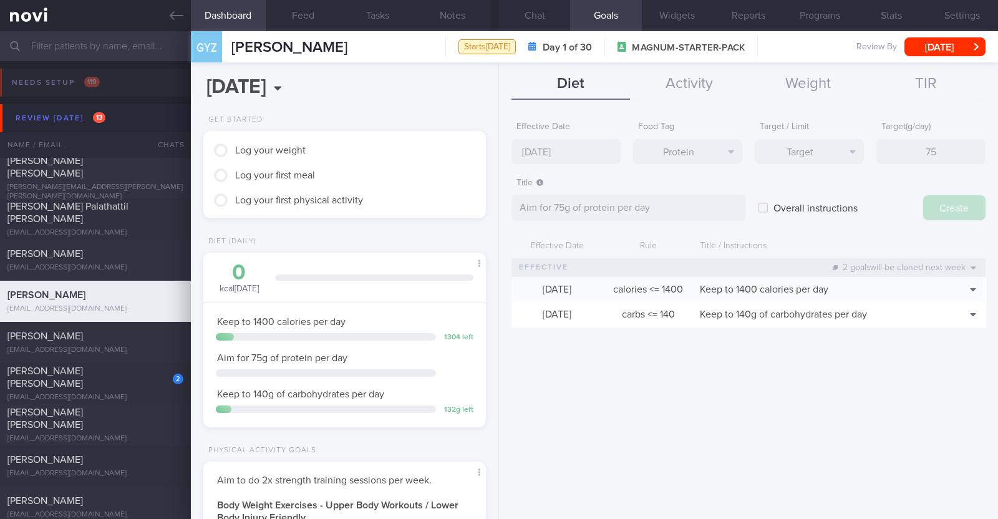
type input "[DATE]"
type textarea "Aim for ___ of ___"
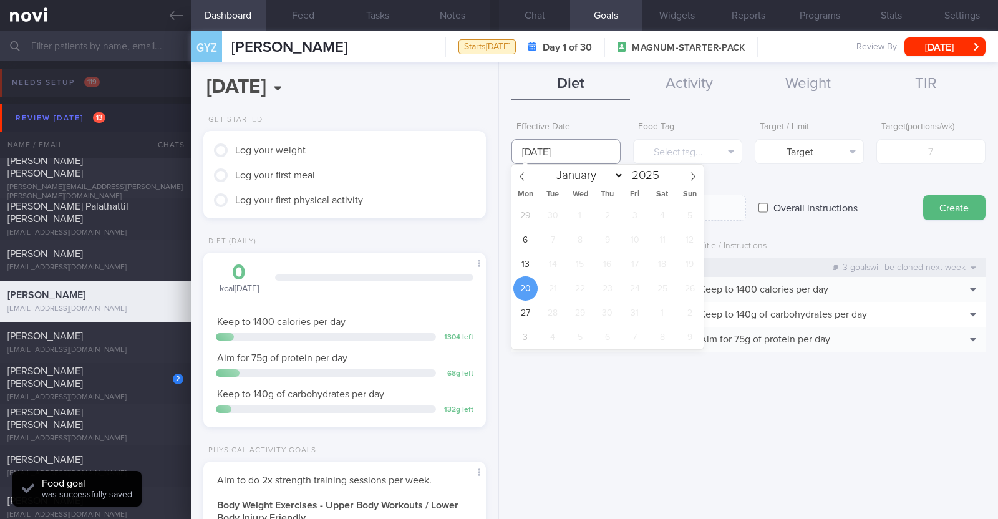
click at [577, 143] on input "[DATE]" at bounding box center [565, 151] width 109 height 25
click at [531, 259] on span "13" at bounding box center [525, 264] width 24 height 24
type input "[DATE]"
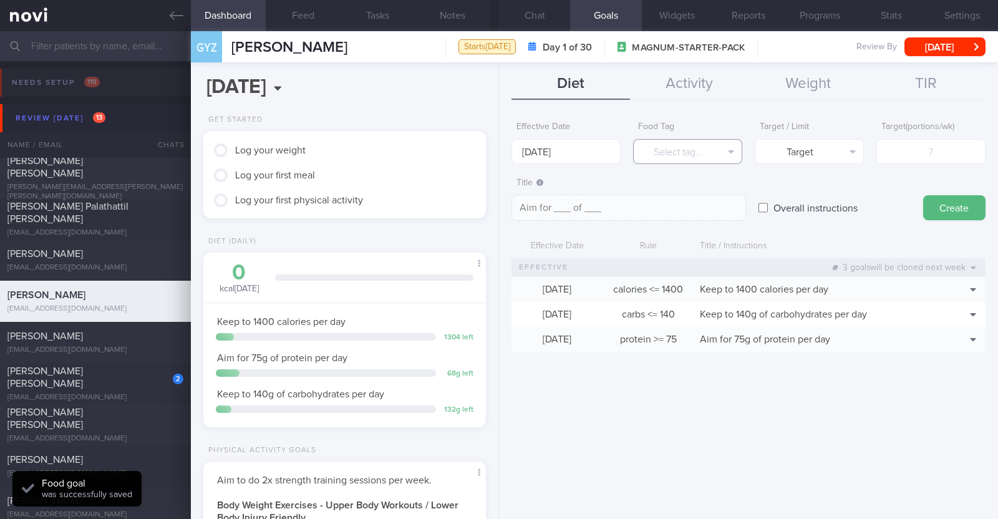
click at [675, 148] on button "Select tag..." at bounding box center [687, 151] width 109 height 25
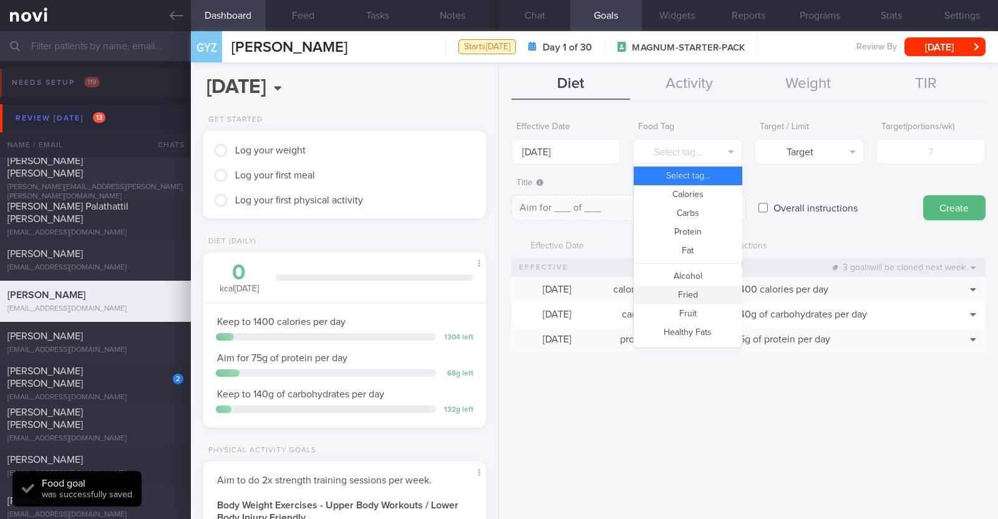
click at [702, 291] on button "Fried" at bounding box center [688, 295] width 108 height 19
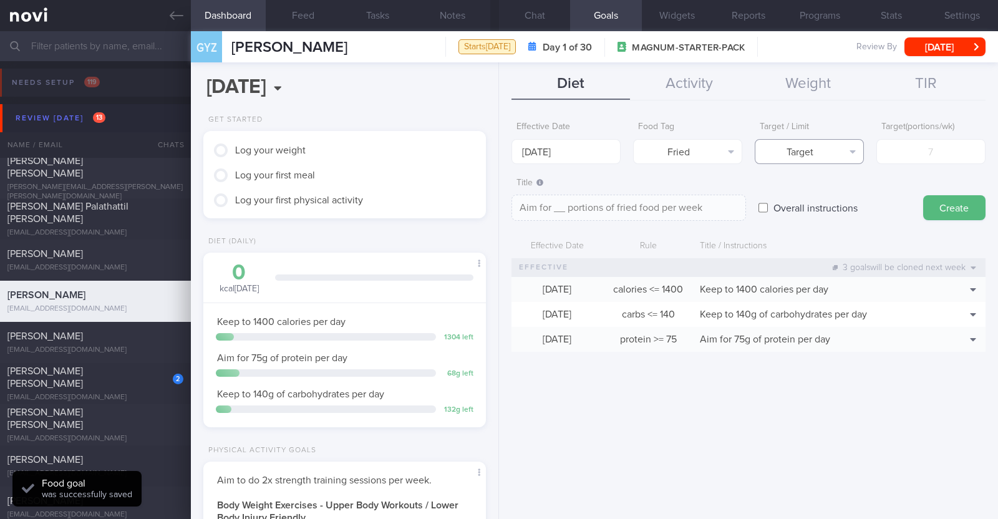
click at [812, 149] on button "Target" at bounding box center [809, 151] width 109 height 25
click at [799, 196] on button "Limit" at bounding box center [809, 194] width 108 height 19
type textarea "Keep to __ portions of fried food per week"
click at [902, 154] on input "number" at bounding box center [930, 151] width 109 height 25
type input "2"
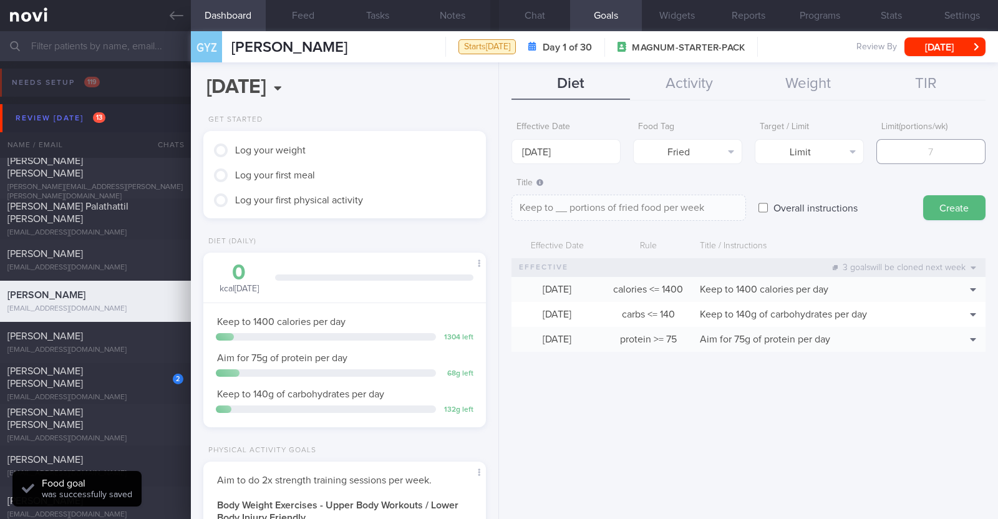
type textarea "Keep to 2 portions of fried food per week"
type input "2"
click at [967, 207] on button "Create" at bounding box center [954, 207] width 62 height 25
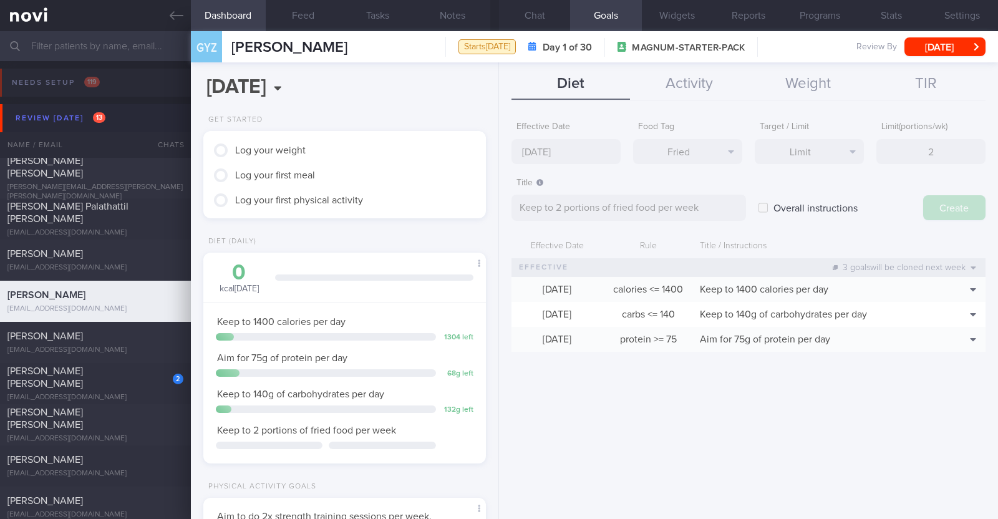
type input "[DATE]"
type textarea "Aim for ___ of ___"
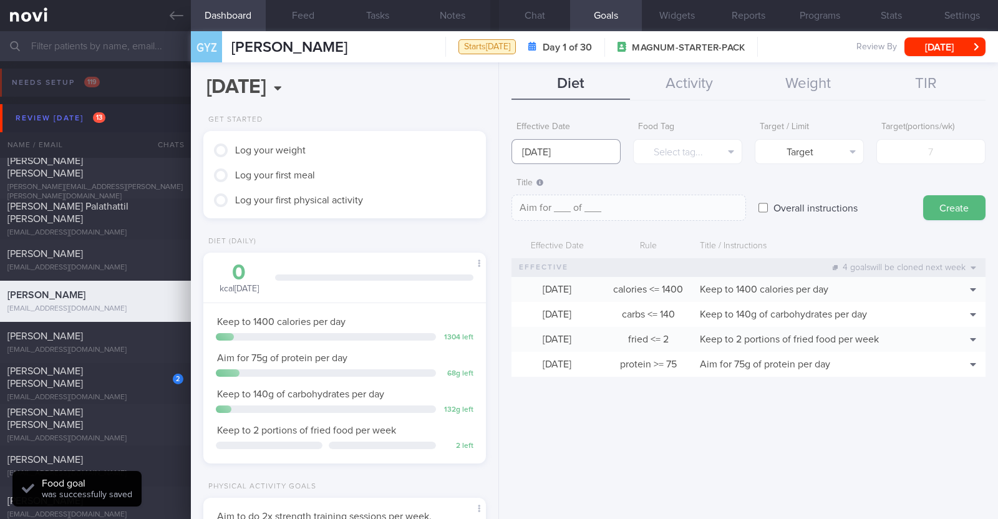
click at [573, 154] on input "[DATE]" at bounding box center [565, 151] width 109 height 25
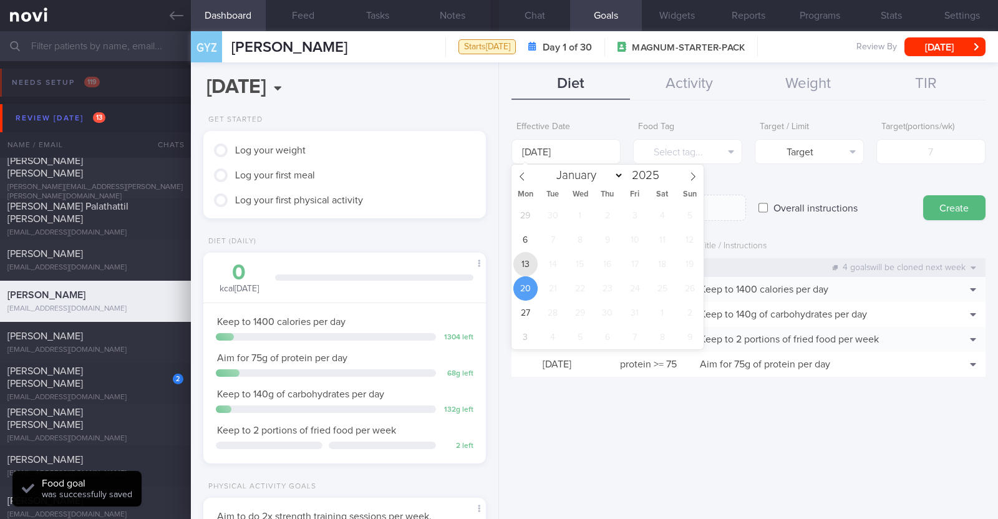
click at [531, 263] on span "13" at bounding box center [525, 264] width 24 height 24
type input "[DATE]"
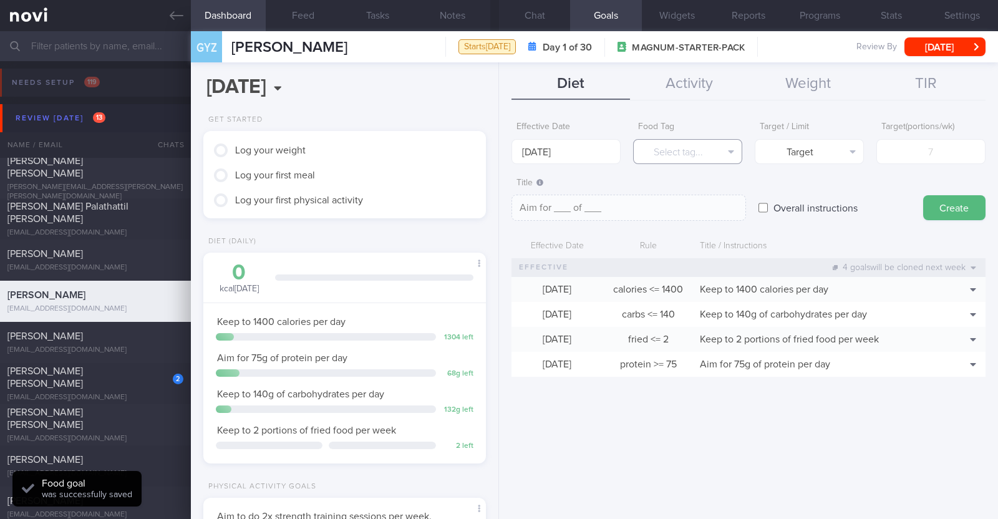
click at [671, 154] on button "Select tag..." at bounding box center [687, 151] width 109 height 25
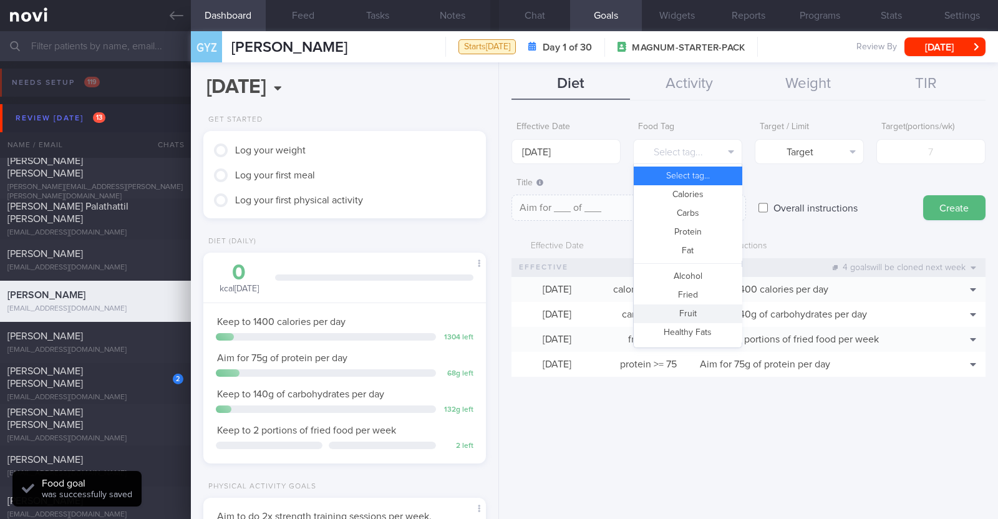
click at [691, 308] on button "Fruit" at bounding box center [688, 313] width 108 height 19
type textarea "Aim for __ portions of fruits per week"
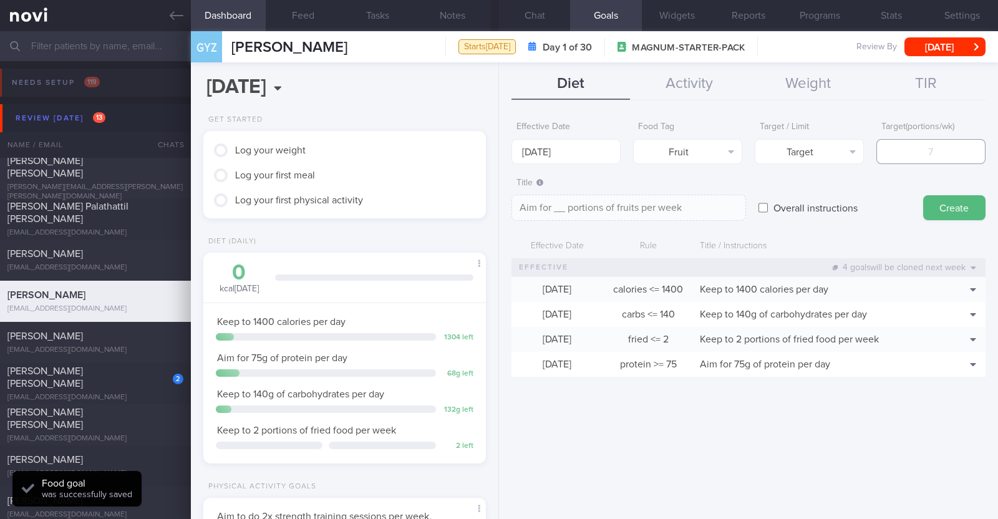
click at [921, 159] on input "number" at bounding box center [930, 151] width 109 height 25
type input "1"
type textarea "Aim for 1 portions of fruits per week"
type input "14"
type textarea "Aim for 14 portions of fruits per week"
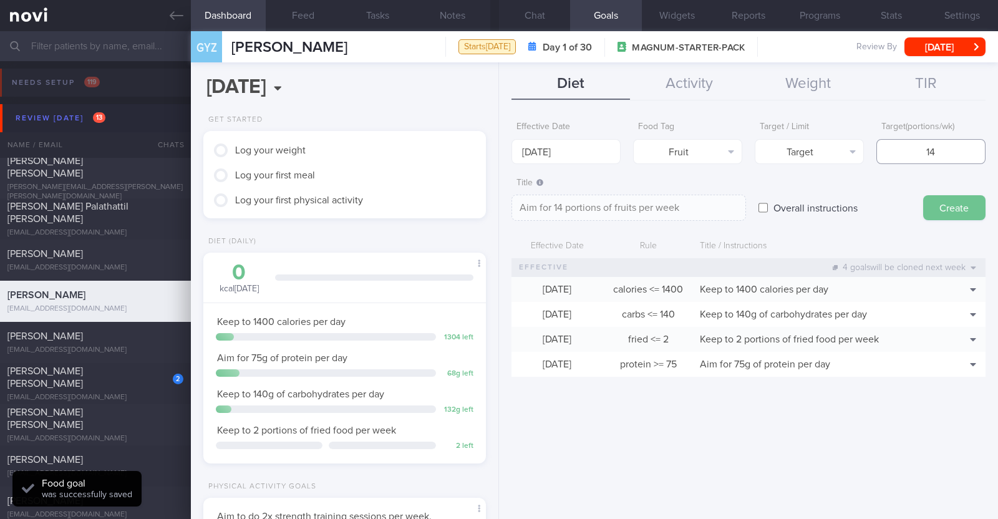
type input "14"
click at [951, 203] on button "Create" at bounding box center [954, 207] width 62 height 25
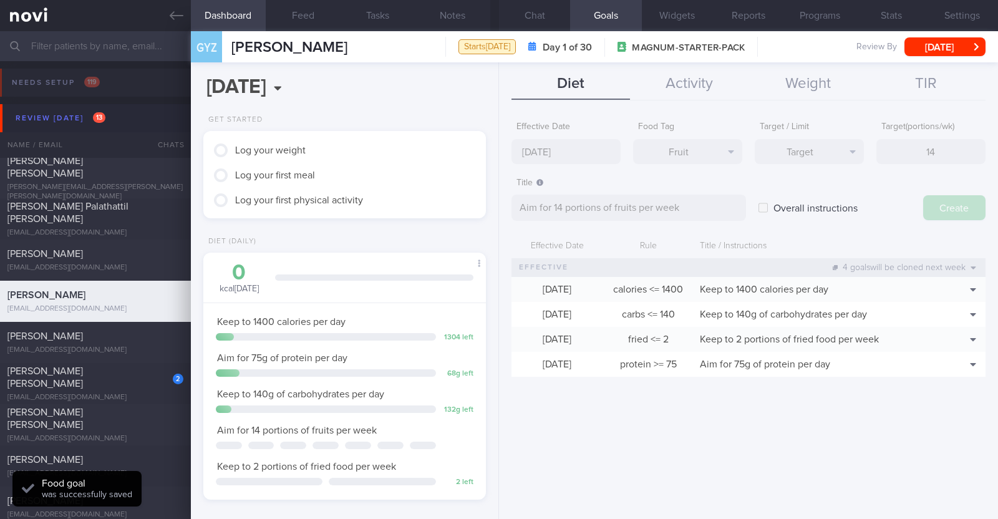
type input "[DATE]"
type textarea "Aim for ___ of ___"
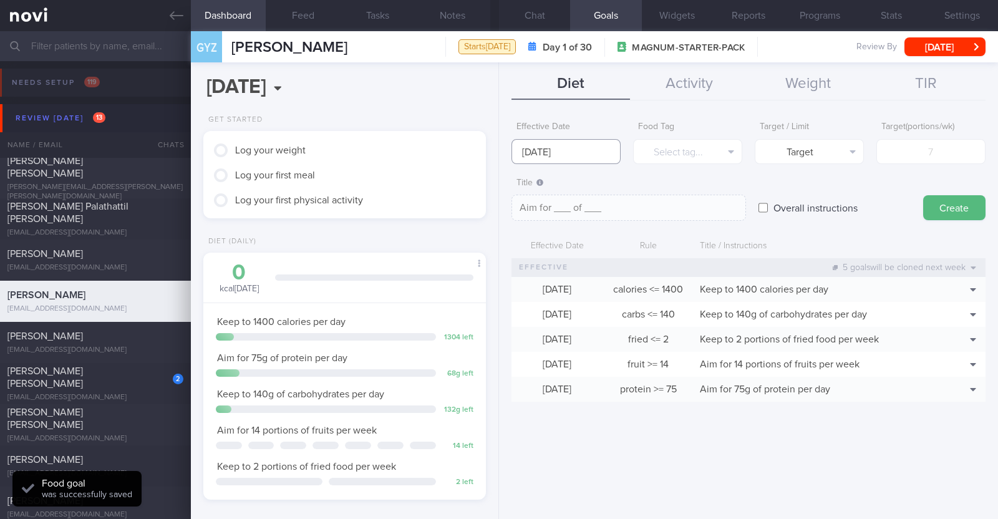
click at [583, 151] on input "[DATE]" at bounding box center [565, 151] width 109 height 25
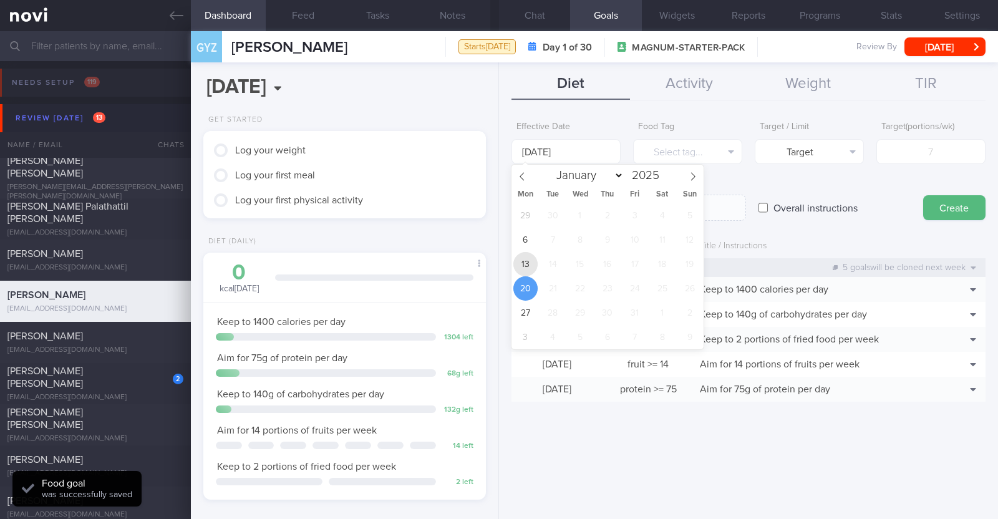
drag, startPoint x: 529, startPoint y: 266, endPoint x: 642, endPoint y: 183, distance: 141.0
click at [529, 266] on span "13" at bounding box center [525, 264] width 24 height 24
type input "[DATE]"
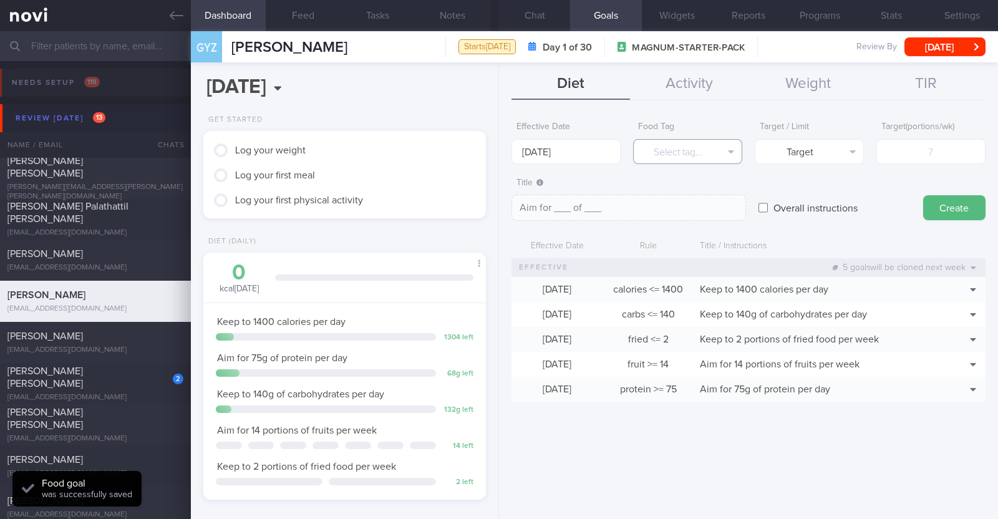
click at [658, 157] on button "Select tag..." at bounding box center [687, 151] width 109 height 25
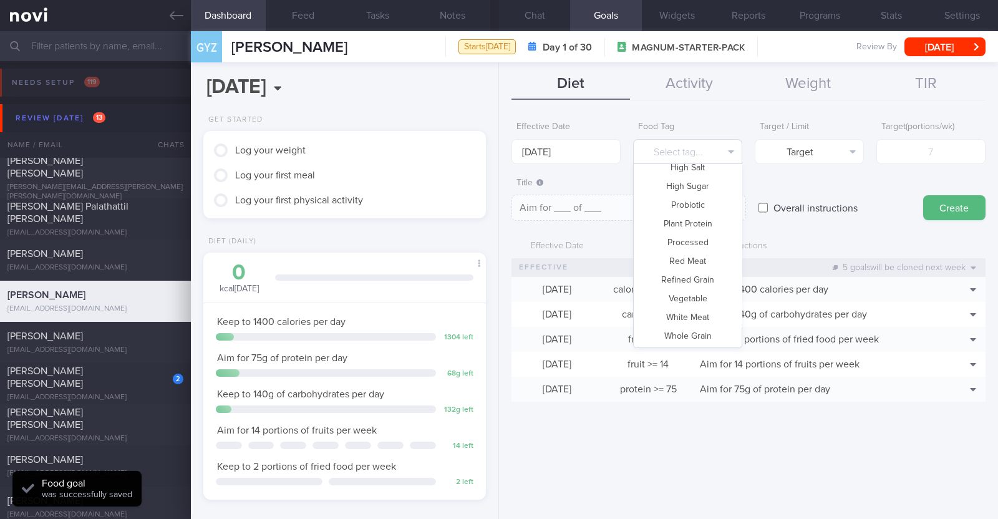
scroll to position [371, 0]
click at [686, 291] on button "Vegetable" at bounding box center [688, 298] width 108 height 19
type textarea "Aim for __ portions of vegetables per week"
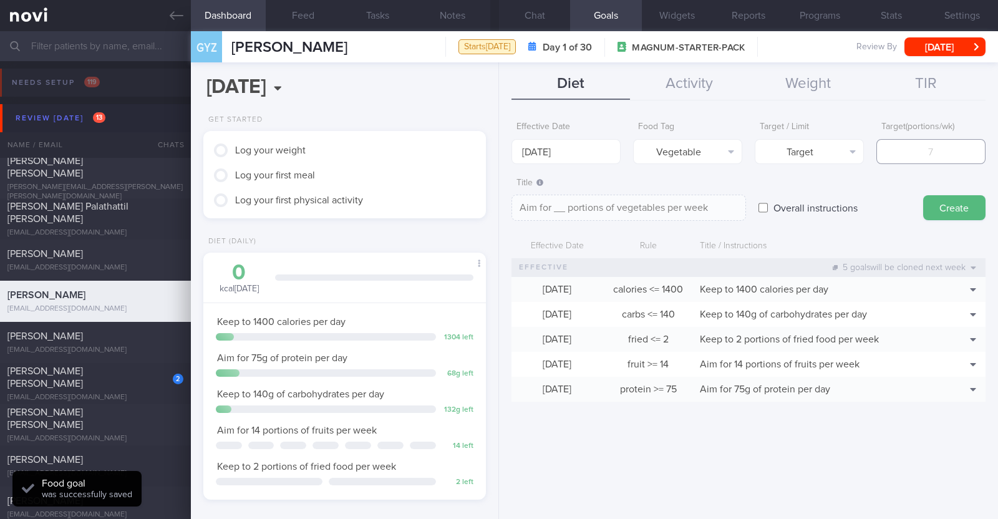
click at [908, 148] on input "number" at bounding box center [930, 151] width 109 height 25
type input "1"
type textarea "Aim for 1 portions of vegetables per week"
type input "14"
type textarea "Aim for 14 portions of vegetables per week"
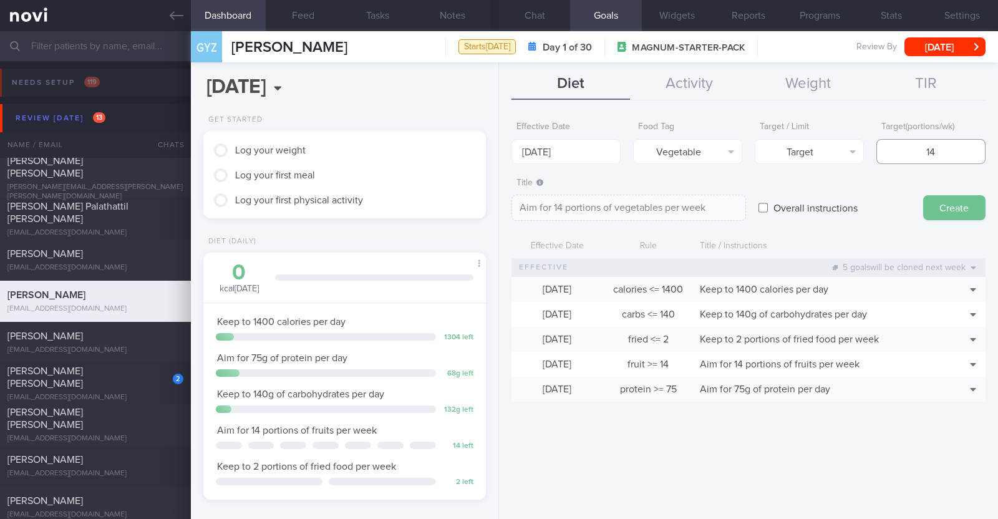
type input "14"
click at [937, 200] on button "Create" at bounding box center [954, 207] width 62 height 25
type input "[DATE]"
type textarea "Aim for ___ of ___"
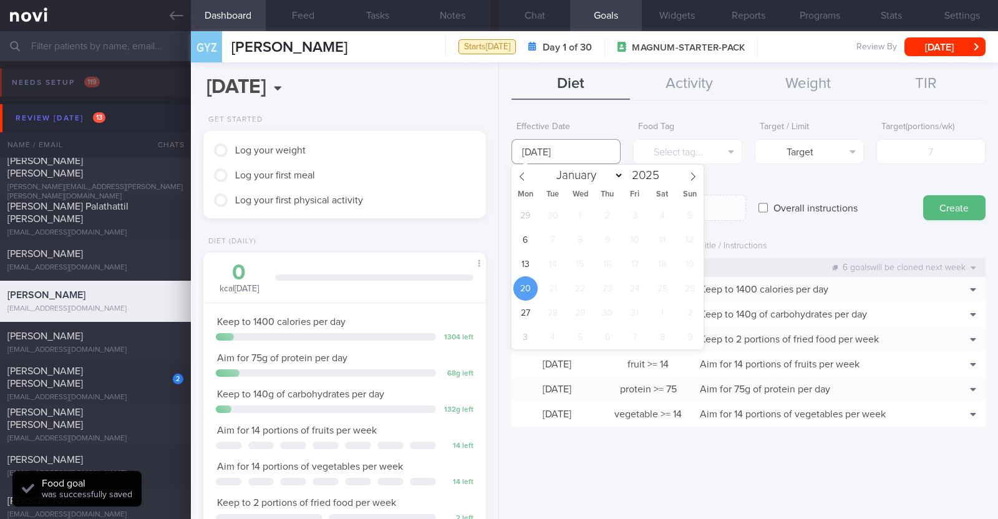
click at [547, 145] on input "[DATE]" at bounding box center [565, 151] width 109 height 25
click at [524, 256] on span "13" at bounding box center [525, 264] width 24 height 24
type input "[DATE]"
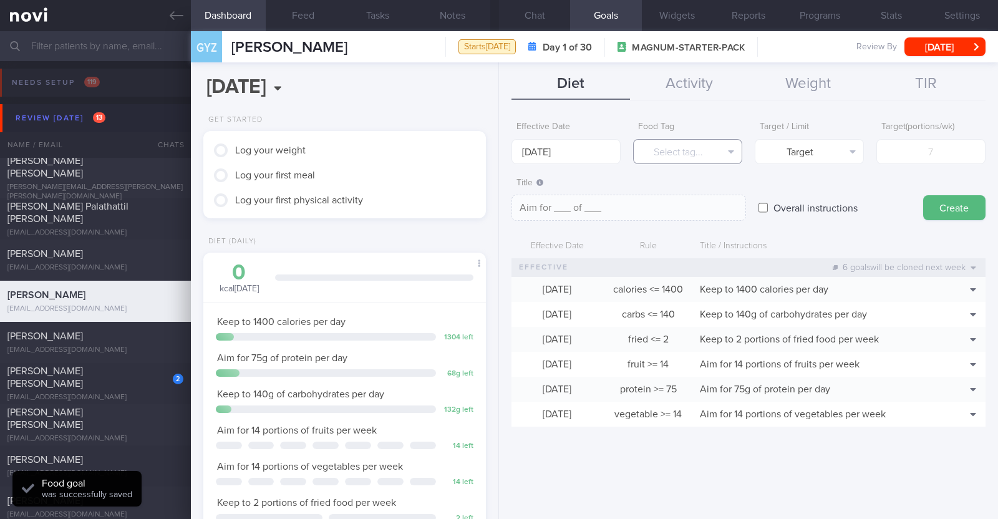
click at [724, 158] on button "Select tag..." at bounding box center [687, 151] width 109 height 25
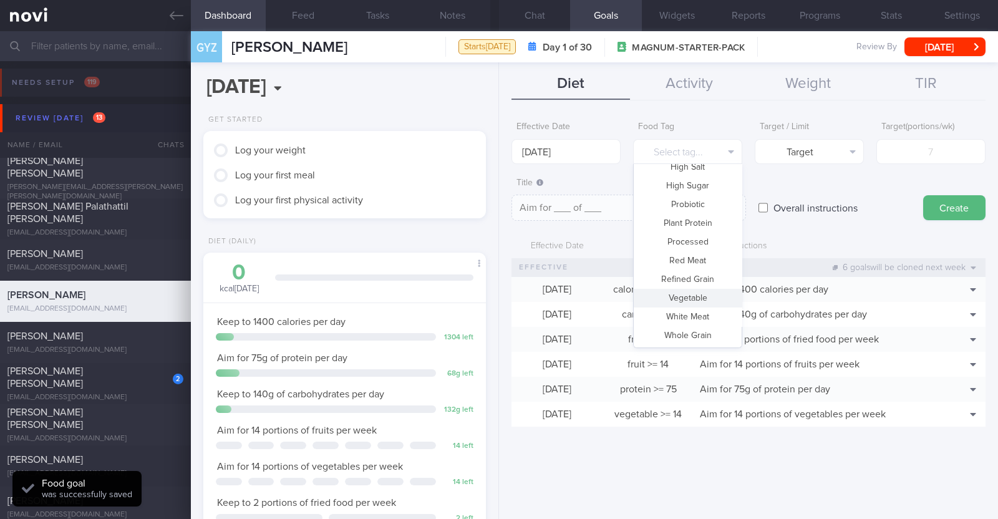
drag, startPoint x: 775, startPoint y: 170, endPoint x: 753, endPoint y: 189, distance: 29.2
click at [775, 170] on form "Effective Date 13 Oct 2025 Food Tag Select tag... Select tag... Calories Carbs …" at bounding box center [748, 277] width 474 height 324
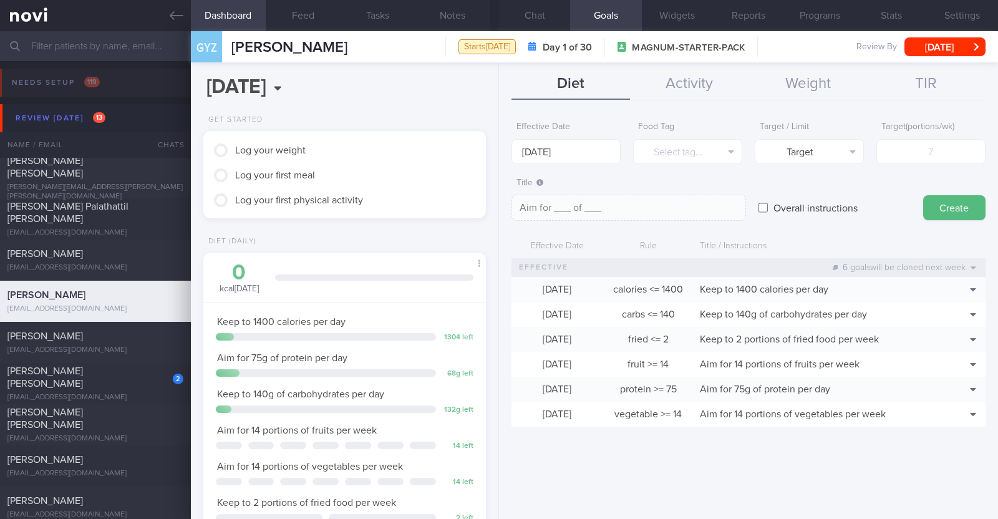
drag, startPoint x: 765, startPoint y: 209, endPoint x: 758, endPoint y: 201, distance: 10.6
click at [764, 209] on input "Overall instructions" at bounding box center [763, 207] width 9 height 25
checkbox input "true"
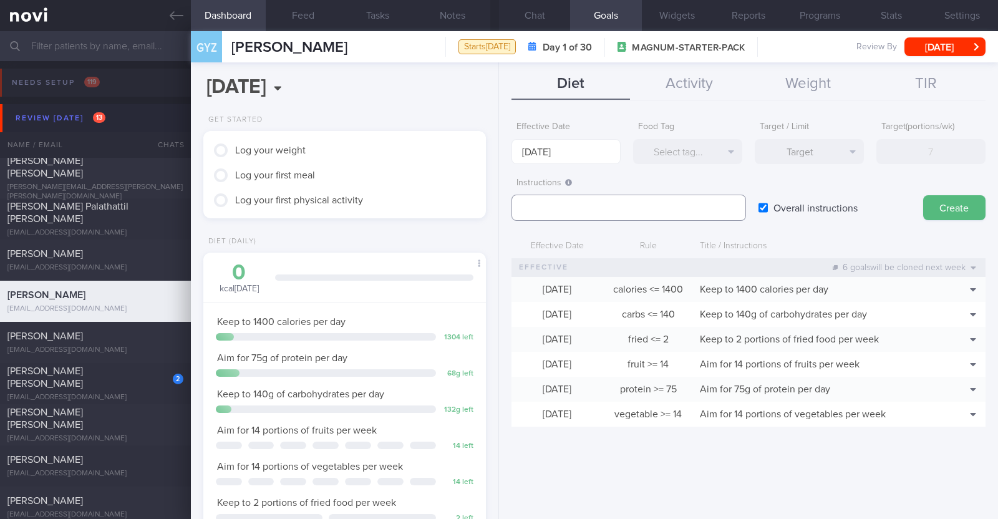
click at [611, 196] on textarea at bounding box center [628, 208] width 235 height 26
paste textarea "Aim to consume xxL of fluids per day (Choose water first)"
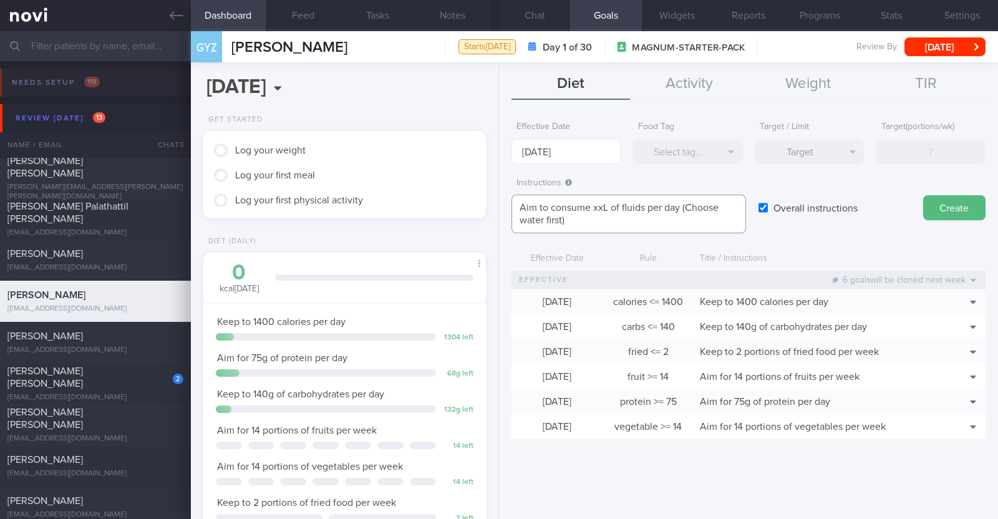
click at [601, 210] on textarea "Aim to consume xxL of fluids per day (Choose water first)" at bounding box center [628, 214] width 235 height 39
type textarea "Aim to consume 2-2.4L of fluids per day (Choose water first)"
click at [944, 204] on button "Create" at bounding box center [954, 207] width 62 height 25
type input "[DATE]"
type textarea "Aim for ___ of ___"
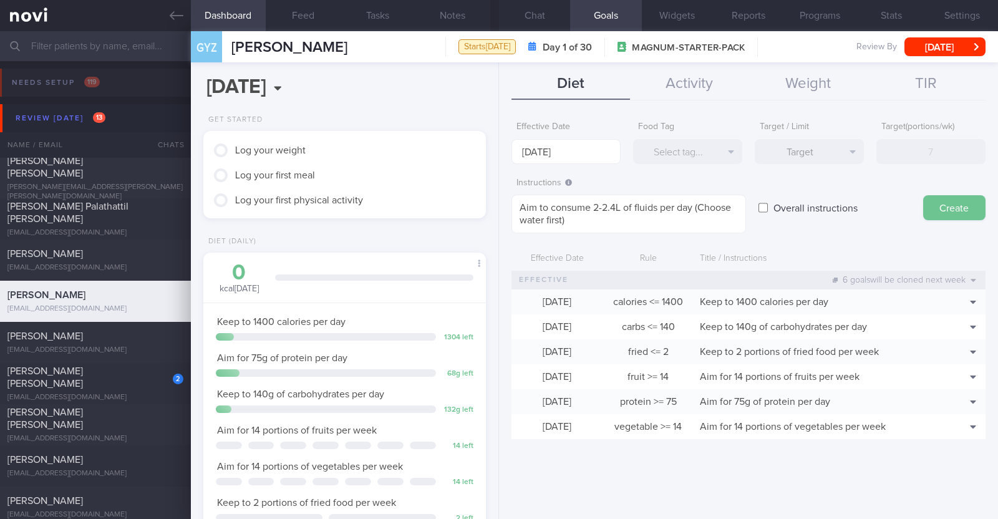
checkbox input "false"
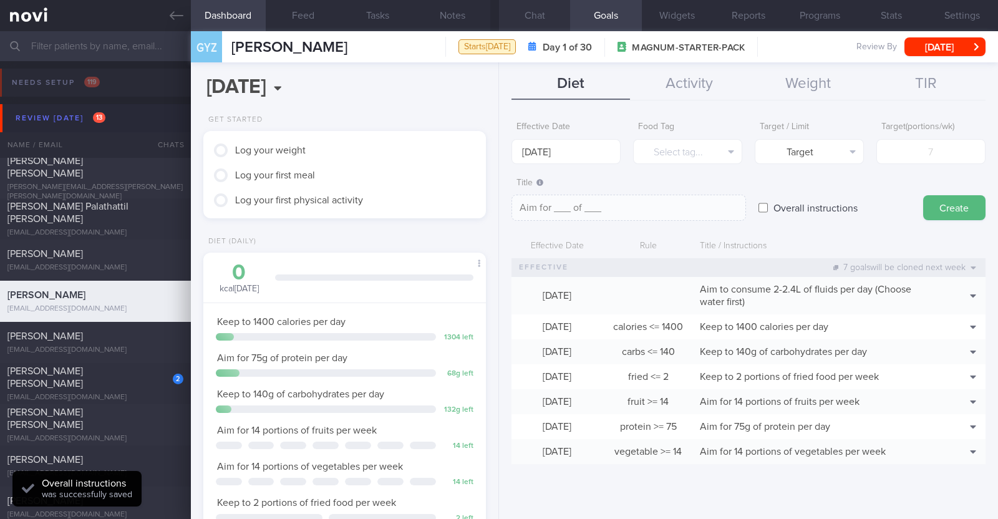
click at [536, 23] on button "Chat" at bounding box center [534, 15] width 71 height 31
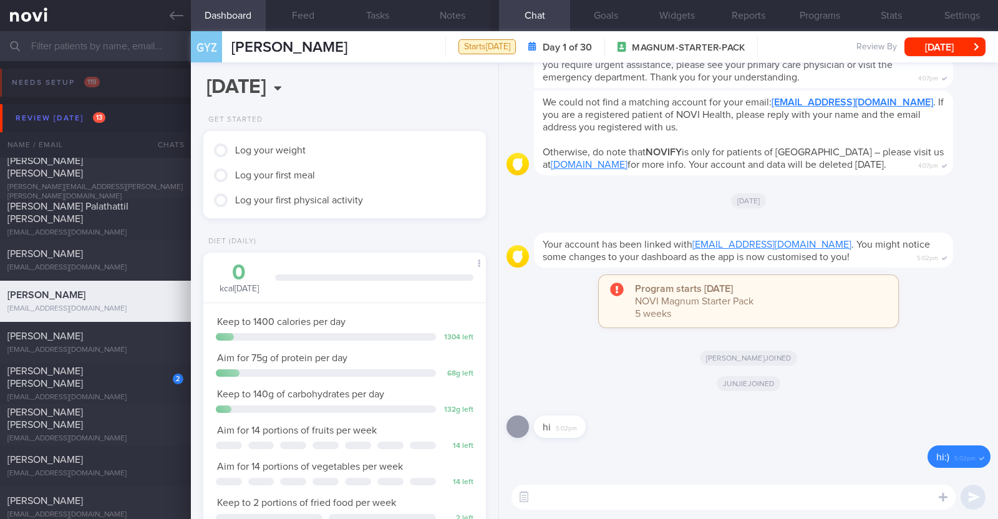
click at [570, 498] on textarea at bounding box center [733, 497] width 444 height 25
paste textarea "Here is a summary of our session earlier, with more detail: Diet: - 3 regular m…"
type textarea "Here is a summary of our session earlier, with more detail: Diet: - 3 regular m…"
click at [562, 500] on textarea at bounding box center [733, 497] width 444 height 25
paste textarea "Hi [patient’s name]! This is Charlotte, the dietitian. It was nice meeting you …"
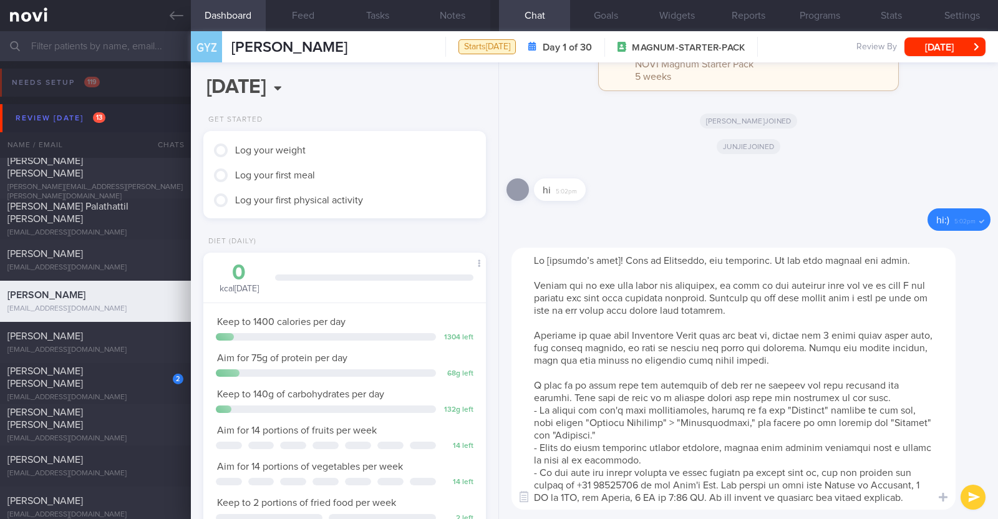
click at [613, 266] on textarea at bounding box center [733, 379] width 444 height 262
click at [820, 256] on textarea at bounding box center [733, 379] width 444 height 262
drag, startPoint x: 532, startPoint y: 336, endPoint x: 881, endPoint y: 371, distance: 350.5
click at [881, 371] on textarea at bounding box center [733, 379] width 444 height 262
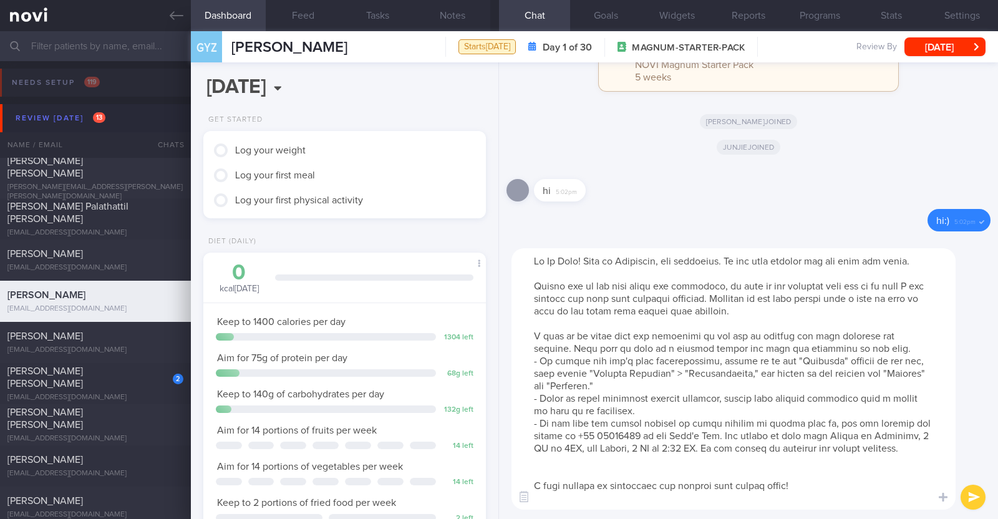
click at [658, 484] on textarea at bounding box center [733, 378] width 444 height 261
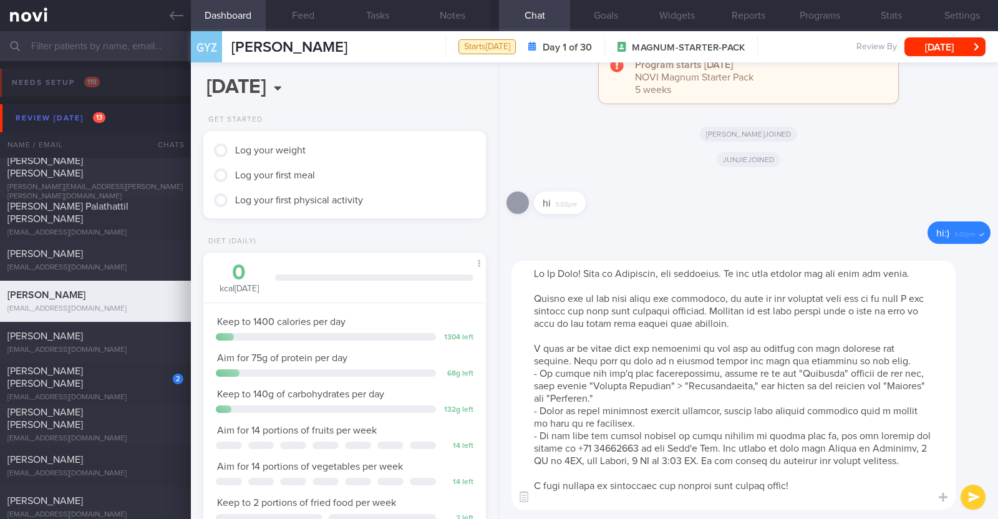
type textarea "Hi Yi Zhen! This is Charlotte, the dietitian. It was nice meeting you and your …"
click at [973, 497] on button "submit" at bounding box center [973, 497] width 25 height 25
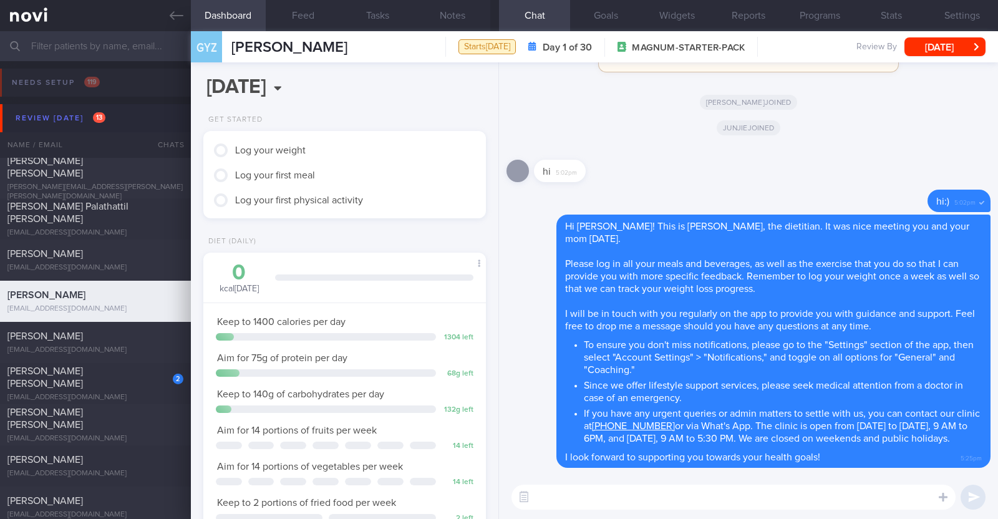
click at [579, 497] on textarea at bounding box center [733, 497] width 444 height 25
paste textarea "Here is a summary of our session earlier, with more detail: Diet: - 3 regular m…"
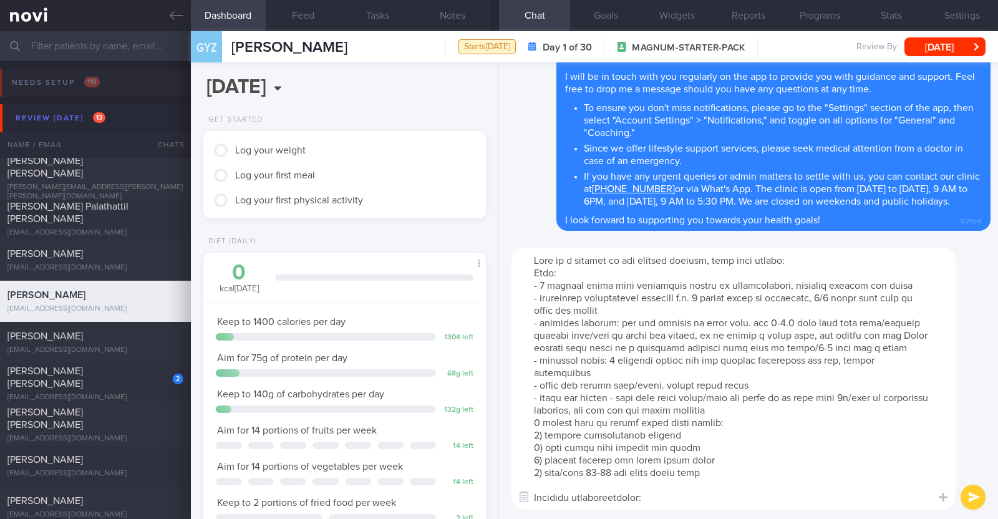
click at [833, 298] on textarea at bounding box center [733, 379] width 444 height 262
click at [921, 293] on textarea at bounding box center [733, 379] width 444 height 262
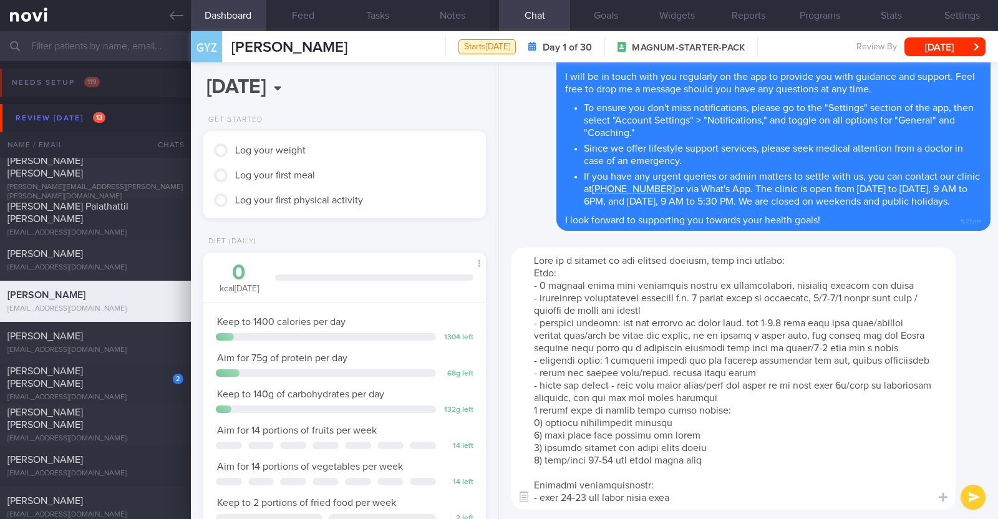
click at [754, 408] on textarea at bounding box center [733, 379] width 444 height 262
type textarea "Here is a summary of our session earlier, with more detail: Diet: - 3 regular m…"
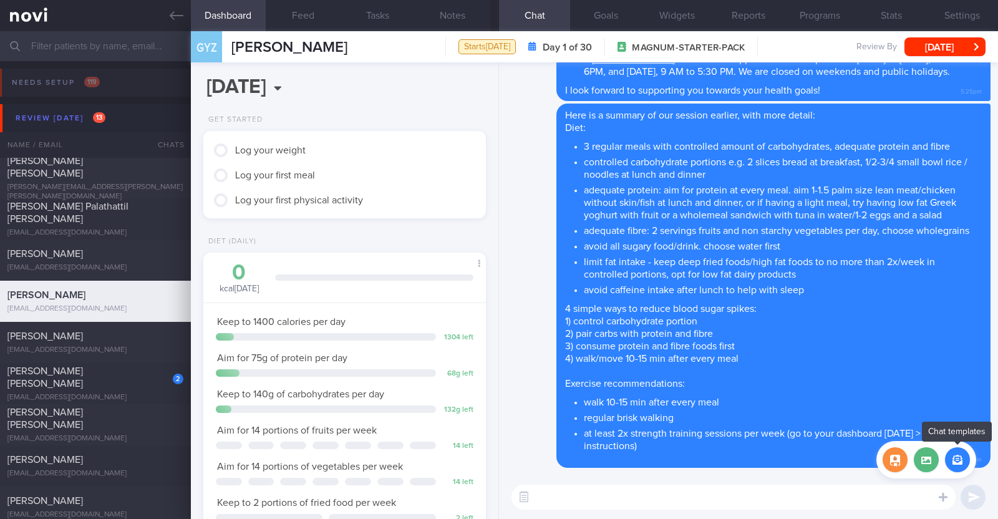
click at [957, 456] on button "button" at bounding box center [957, 459] width 25 height 25
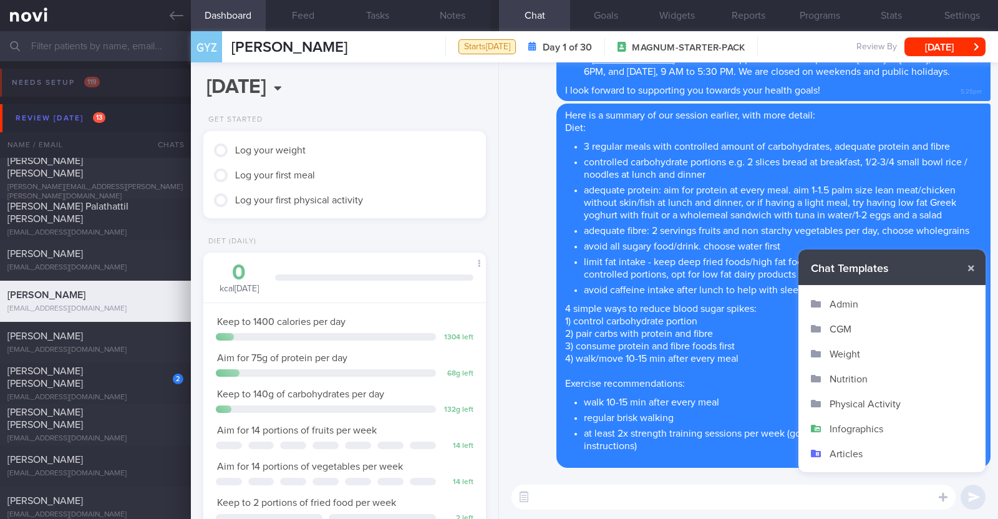
click at [870, 432] on button "Infographics" at bounding box center [891, 428] width 187 height 25
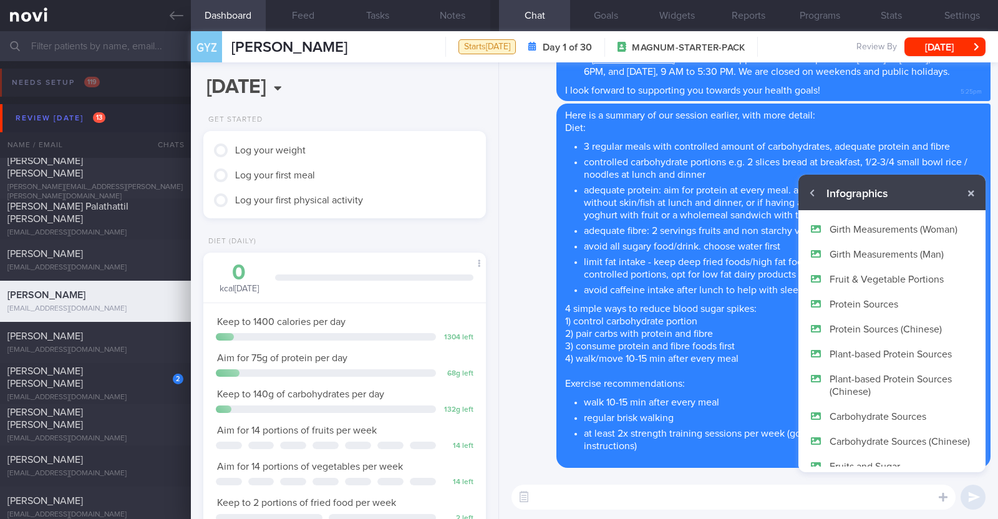
scroll to position [74, 0]
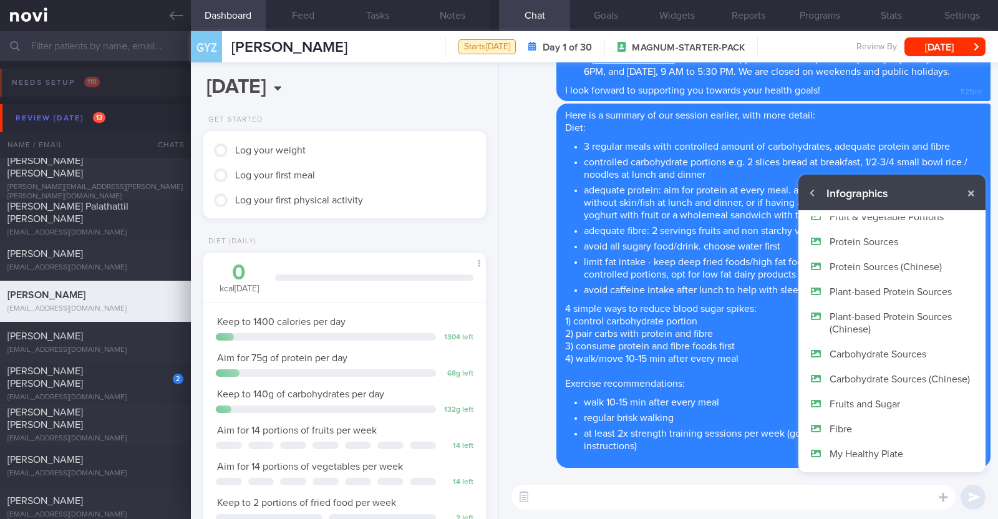
click at [894, 407] on button "Fruits and Sugar" at bounding box center [891, 403] width 187 height 25
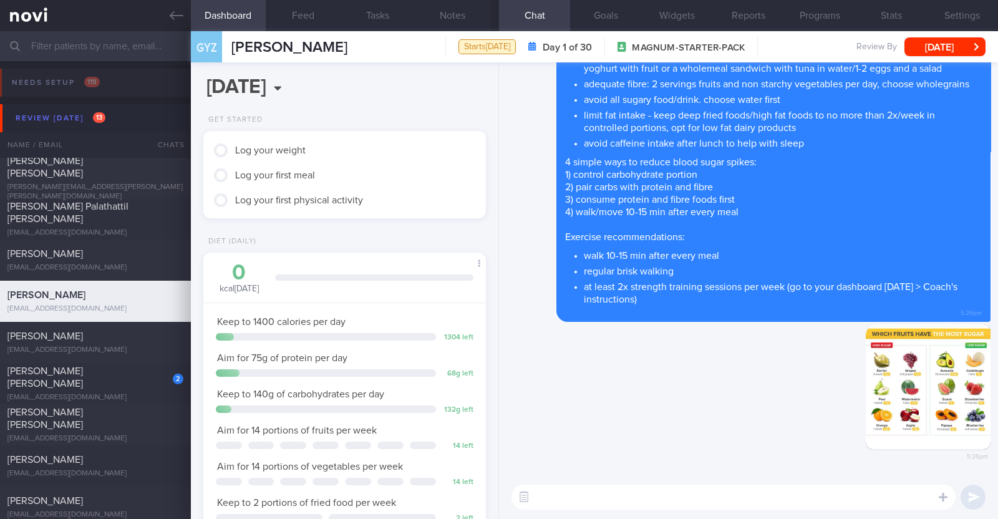
scroll to position [0, 0]
click at [823, 496] on textarea at bounding box center [733, 497] width 444 height 25
type textarea "Here is some information about high and low sugar fruits"
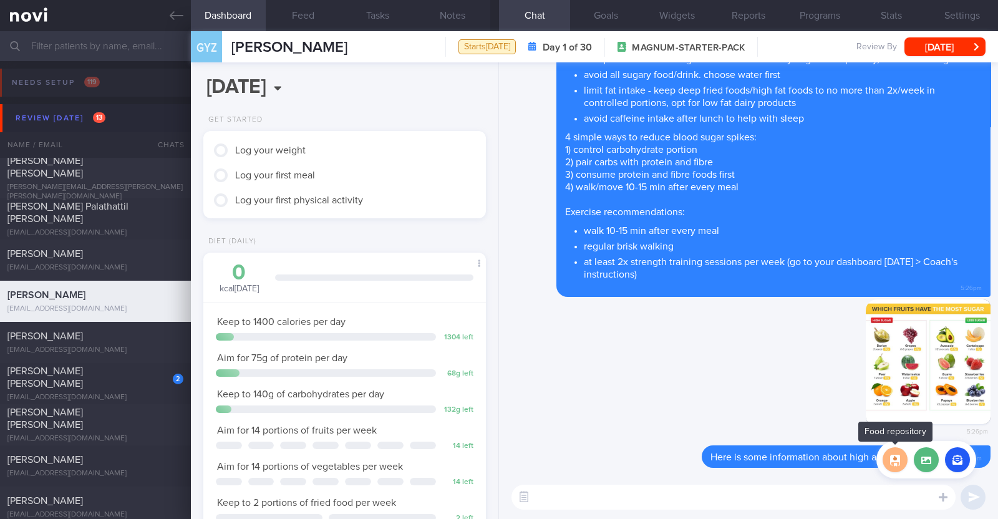
click at [903, 465] on button "button" at bounding box center [895, 459] width 25 height 25
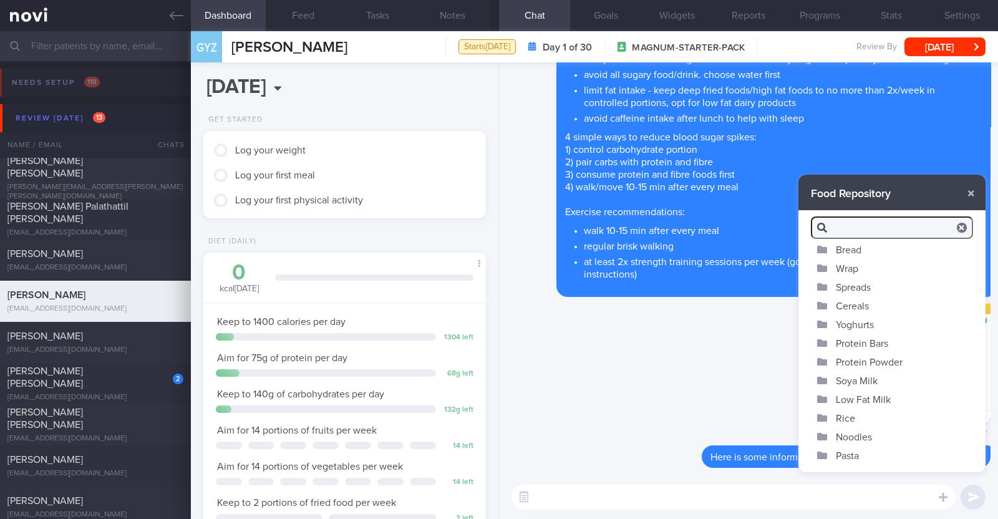
click at [865, 317] on button "Yoghurts" at bounding box center [891, 324] width 187 height 19
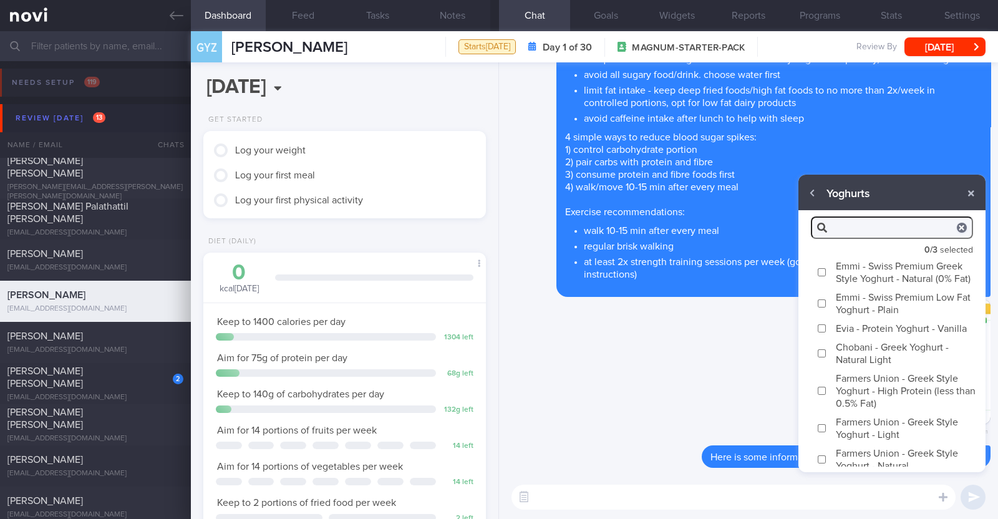
click at [866, 268] on label "Emmi - Swiss Premium Greek Style Yoghurt - Natural (0% Fat)" at bounding box center [891, 271] width 187 height 31
click at [827, 268] on input "Emmi - Swiss Premium Greek Style Yoghurt - Natural (0% Fat)" at bounding box center [821, 272] width 9 height 8
checkbox input "true"
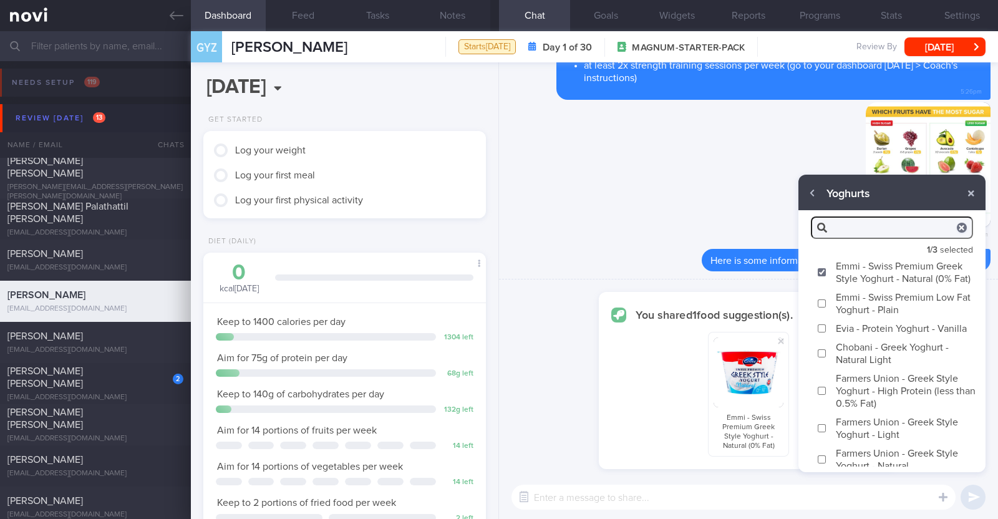
click at [865, 369] on label "Chobani - Greek Yoghurt - Natural Light" at bounding box center [891, 352] width 187 height 31
click at [827, 357] on input "Chobani - Greek Yoghurt - Natural Light" at bounding box center [821, 353] width 9 height 8
checkbox input "true"
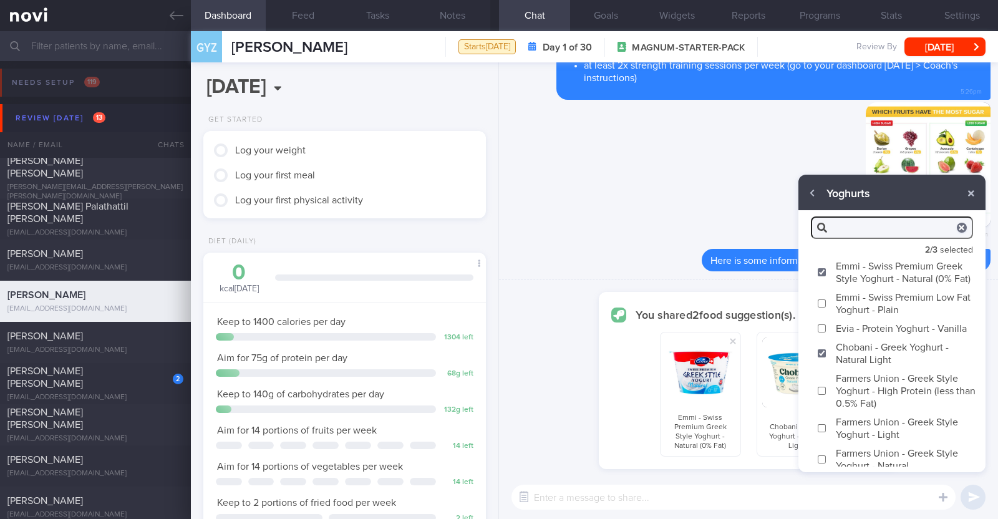
click at [866, 409] on label "Farmers Union - Greek Style Yoghurt - High Protein (less than 0.5% Fat)" at bounding box center [891, 391] width 187 height 44
click at [827, 395] on input "Farmers Union - Greek Style Yoghurt - High Protein (less than 0.5% Fat)" at bounding box center [821, 391] width 9 height 8
checkbox input "true"
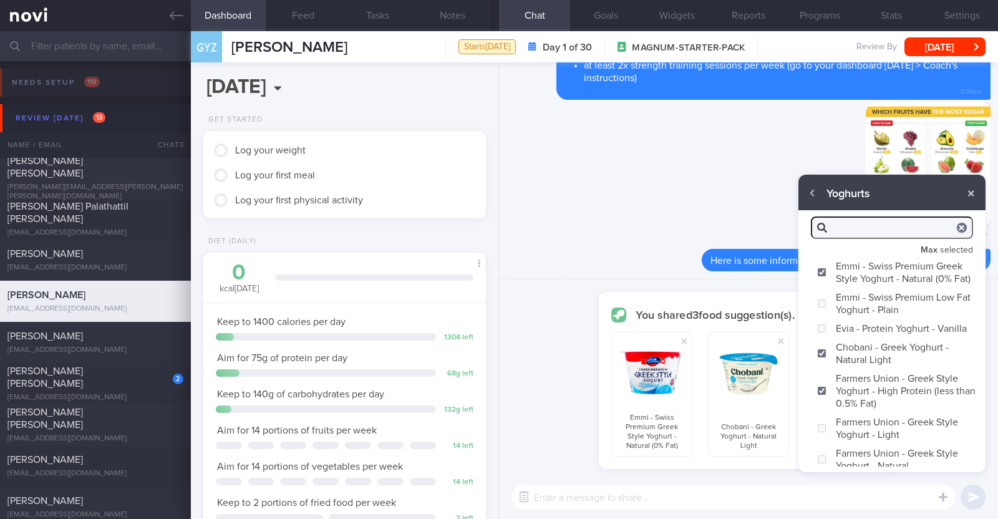
click at [752, 505] on textarea at bounding box center [733, 497] width 444 height 25
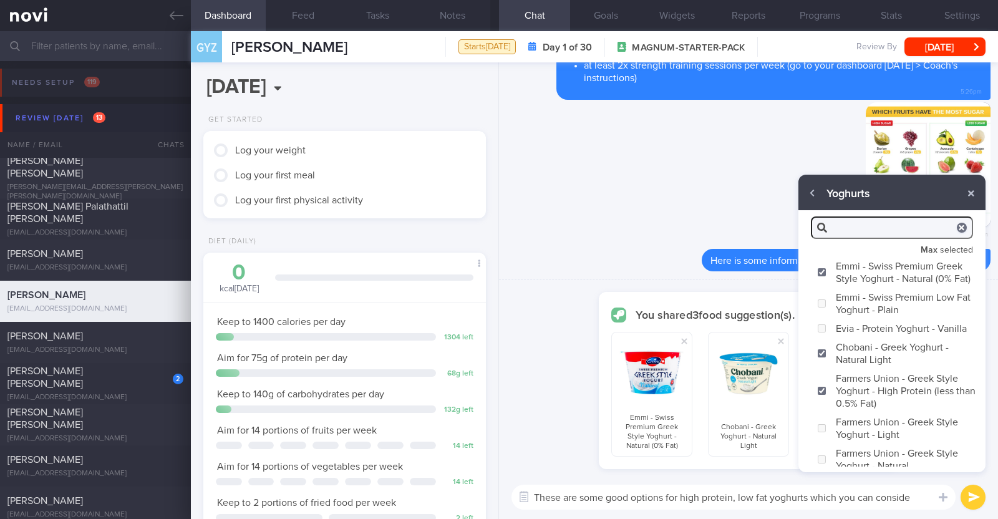
type textarea "These are some good options for high protein, low fat yoghurts which you can co…"
checkbox input "false"
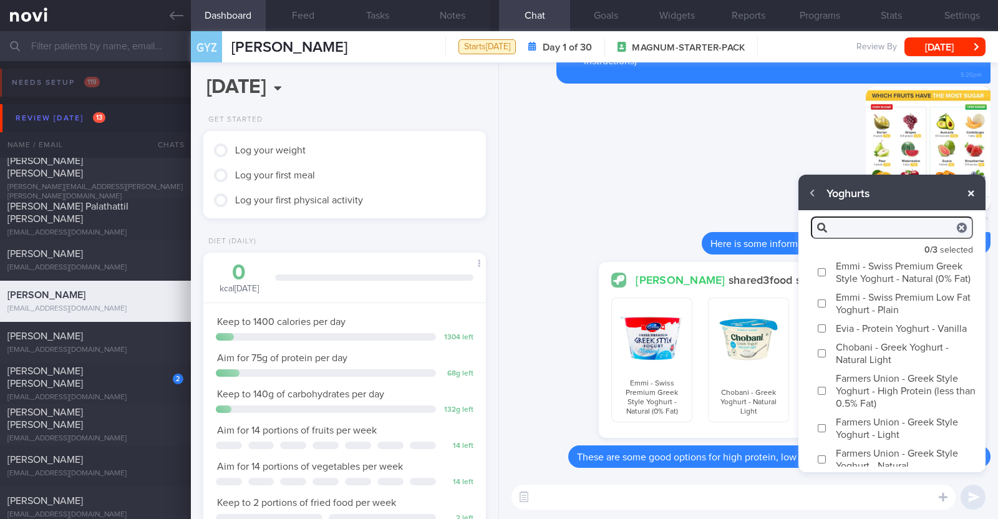
click at [973, 191] on button "button" at bounding box center [971, 193] width 22 height 22
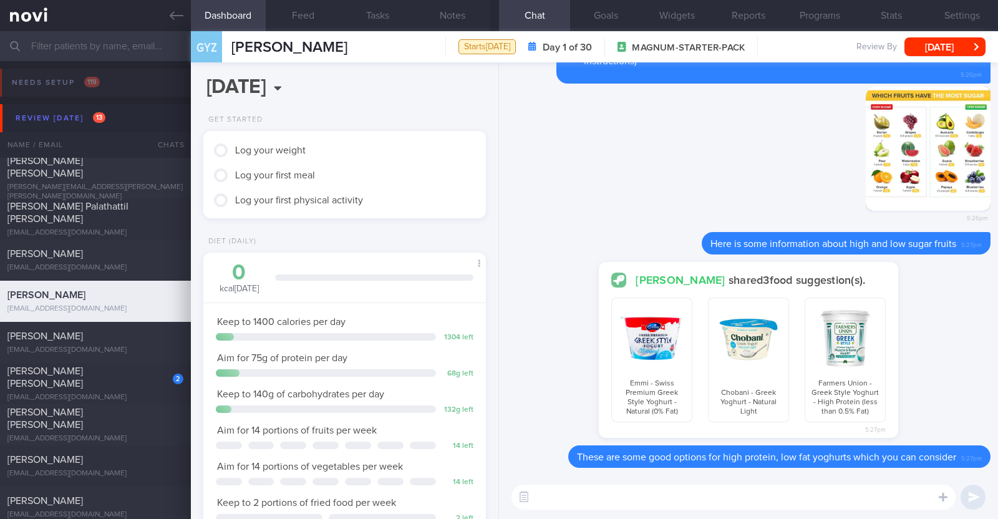
scroll to position [371, 0]
click at [556, 502] on textarea at bounding box center [733, 497] width 444 height 25
paste textarea "If you prefer flavoured yoghurts to the plain ones, you can try to Chobani Fit …"
type textarea "If you prefer flavoured yoghurts to the plain ones, you can try to Chobani Fit …"
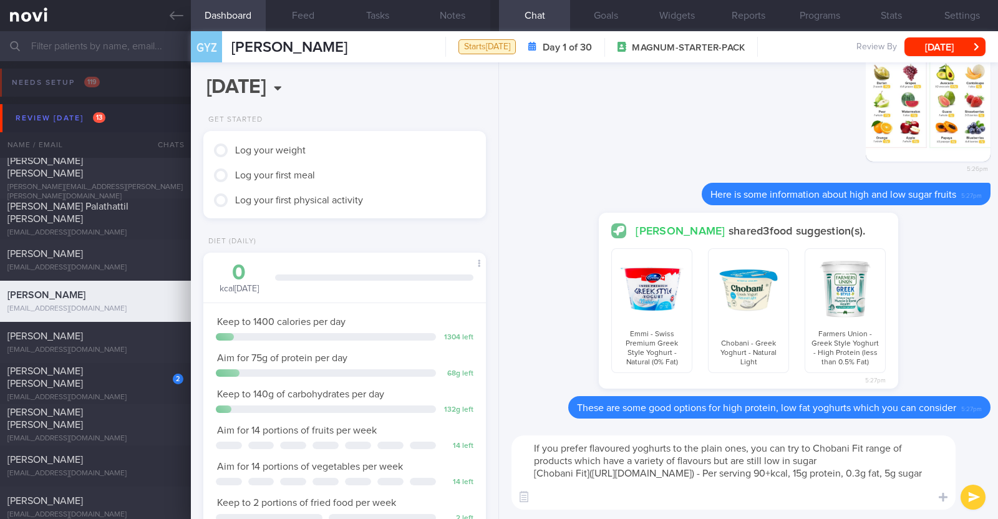
scroll to position [0, 0]
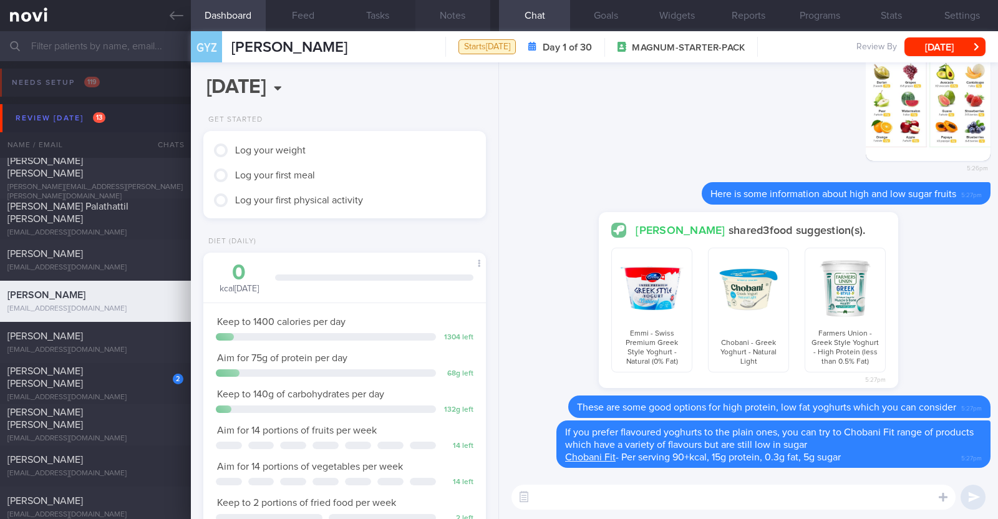
click at [440, 11] on button "Notes" at bounding box center [452, 15] width 75 height 31
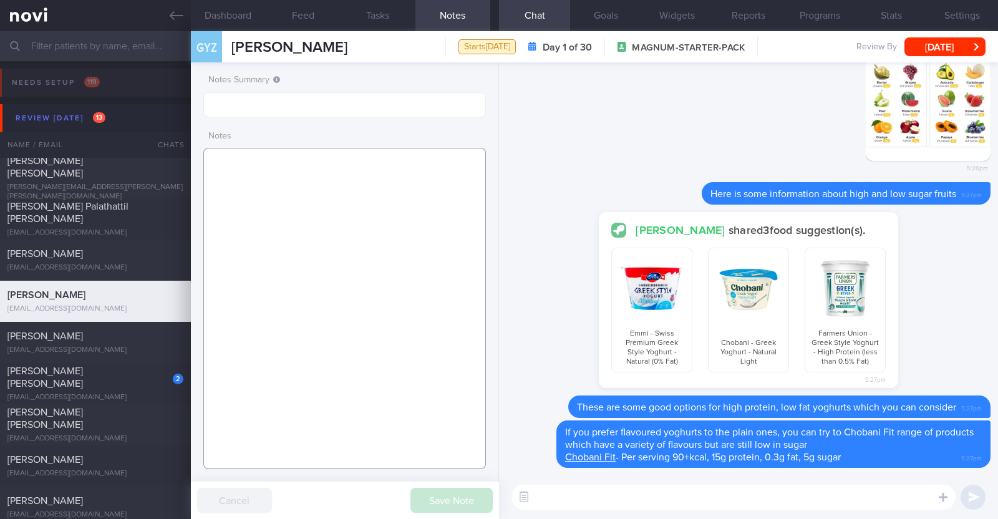
click at [390, 191] on textarea at bounding box center [344, 308] width 283 height 321
click at [334, 173] on textarea at bounding box center [344, 308] width 283 height 321
paste textarea "Co-morbidities T2DM dx end 2024 [MEDICAL_DATA] [MEDICAL_DATA] [MEDICAL_DATA] - …"
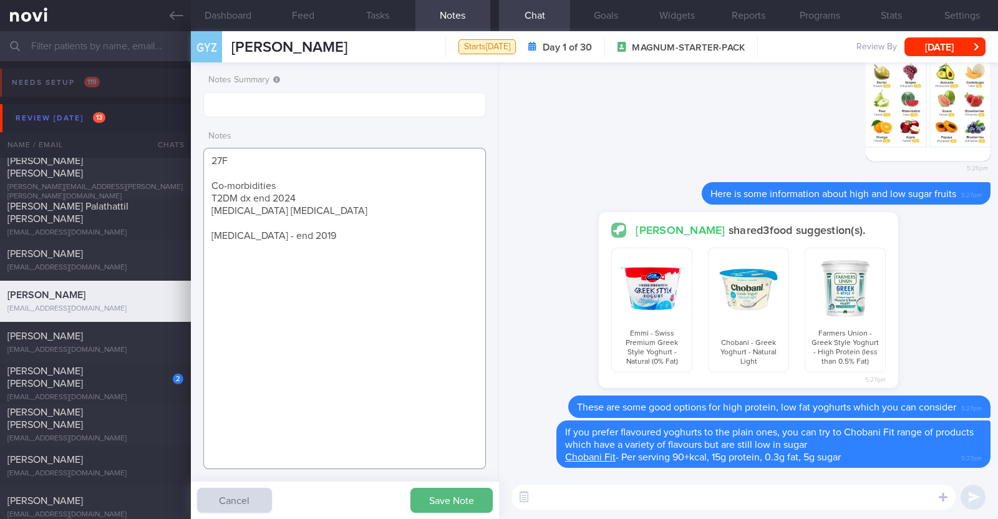
click at [278, 182] on textarea "27F Co-morbidities T2DM dx end 2024 [MEDICAL_DATA] [MEDICAL_DATA] [MEDICAL_DATA…" at bounding box center [344, 308] width 283 height 321
click at [230, 220] on textarea "27F Co-morbidities: T2DM dx end 2024 [MEDICAL_DATA] [MEDICAL_DATA] [MEDICAL_DAT…" at bounding box center [344, 308] width 283 height 321
click at [328, 221] on textarea "27F Co-morbidities: T2DM dx end 2024 [MEDICAL_DATA] [MEDICAL_DATA] [MEDICAL_DAT…" at bounding box center [344, 308] width 283 height 321
paste textarea "Rosiden [MEDICAL_DATA] Myonal [MEDICAL_DATA]"
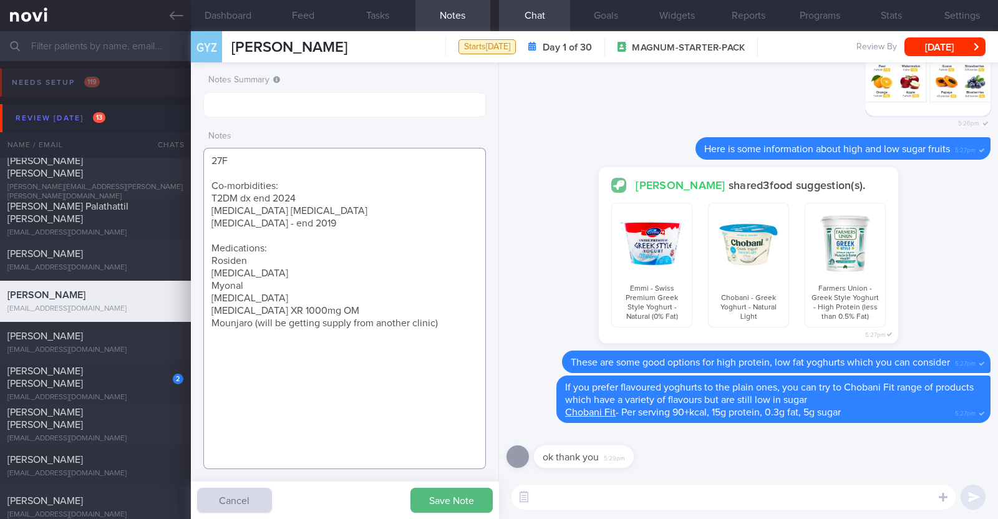
click at [441, 322] on textarea "27F Co-morbidities: T2DM dx end 2024 [MEDICAL_DATA] [MEDICAL_DATA] [MEDICAL_DAT…" at bounding box center [344, 308] width 283 height 321
paste textarea "[MEDICAL_DATA]"
paste textarea "Stopped recently due AS flare Cycling Elipitical 1-2x/wk 20-40min"
click at [307, 382] on textarea "27F Co-morbidities: T2DM dx end 2024 [MEDICAL_DATA] [MEDICAL_DATA] [MEDICAL_DAT…" at bounding box center [344, 308] width 283 height 321
click at [306, 382] on textarea "27F Co-morbidities: T2DM dx end 2024 [MEDICAL_DATA] [MEDICAL_DATA] [MEDICAL_DAT…" at bounding box center [344, 308] width 283 height 321
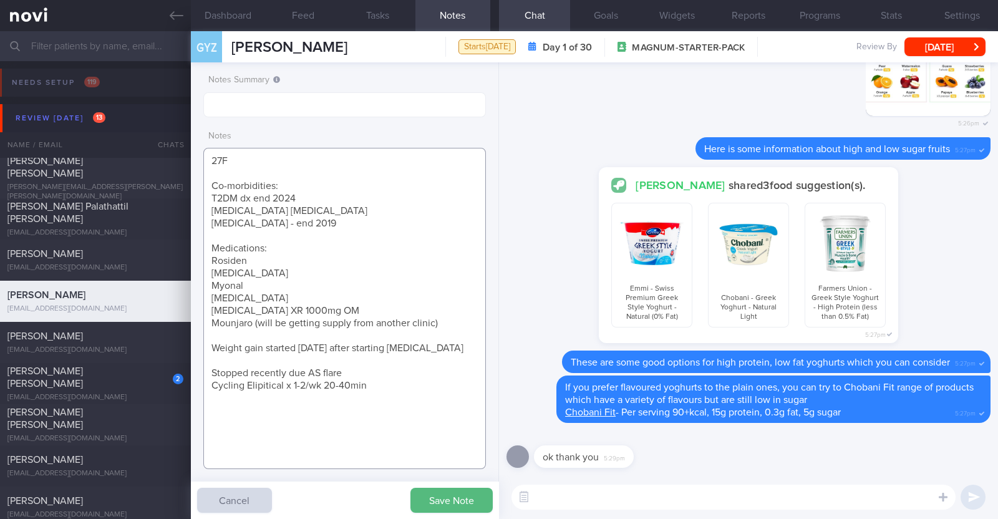
click at [324, 382] on textarea "27F Co-morbidities: T2DM dx end 2024 [MEDICAL_DATA] [MEDICAL_DATA] [MEDICAL_DAT…" at bounding box center [344, 308] width 283 height 321
click at [389, 385] on textarea "27F Co-morbidities: T2DM dx end 2024 [MEDICAL_DATA] [MEDICAL_DATA] [MEDICAL_DAT…" at bounding box center [344, 308] width 283 height 321
click at [387, 387] on textarea "27F Co-morbidities: T2DM dx end 2024 [MEDICAL_DATA] [MEDICAL_DATA] [MEDICAL_DAT…" at bounding box center [344, 308] width 283 height 321
click at [321, 344] on textarea "27F Co-morbidities: T2DM dx end 2024 [MEDICAL_DATA] [MEDICAL_DATA] [MEDICAL_DAT…" at bounding box center [344, 308] width 283 height 321
type textarea "27F Co-morbidities: T2DM dx end 2024 [MEDICAL_DATA] [MEDICAL_DATA] [MEDICAL_DAT…"
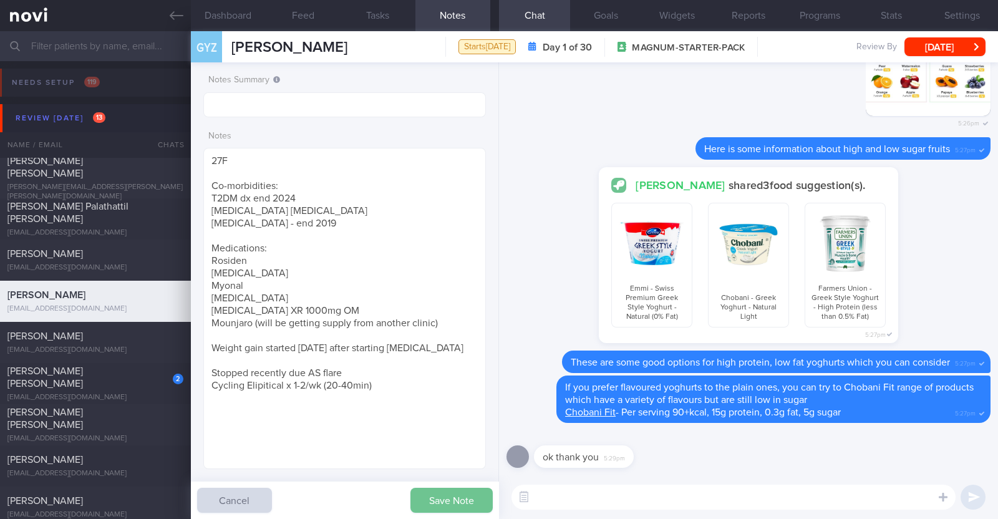
click at [451, 493] on button "Save Note" at bounding box center [451, 500] width 82 height 25
click at [558, 212] on div "[PERSON_NAME] shared 3 food suggestion(s). Emmi - Swiss Premium Greek Style Yog…" at bounding box center [749, 258] width 484 height 183
click at [571, 490] on textarea at bounding box center [733, 497] width 444 height 25
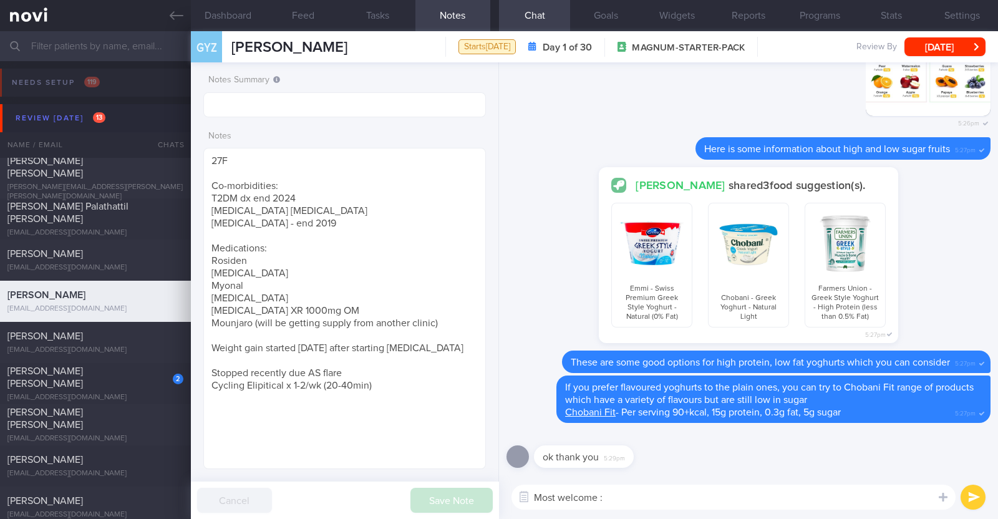
type textarea "Most welcome :)"
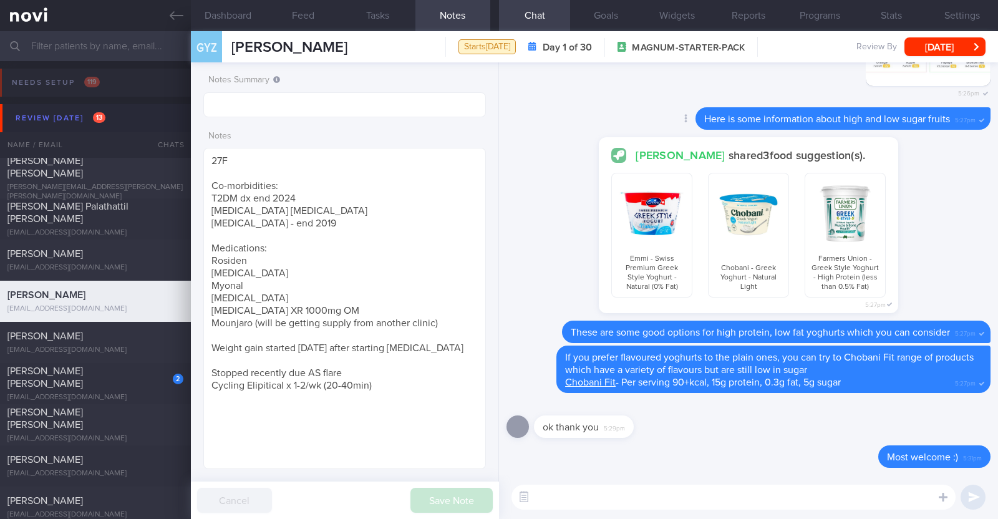
drag, startPoint x: 182, startPoint y: 20, endPoint x: 586, endPoint y: 109, distance: 413.9
click at [182, 20] on icon at bounding box center [177, 16] width 14 height 14
click at [962, 48] on button "[DATE]" at bounding box center [944, 46] width 81 height 19
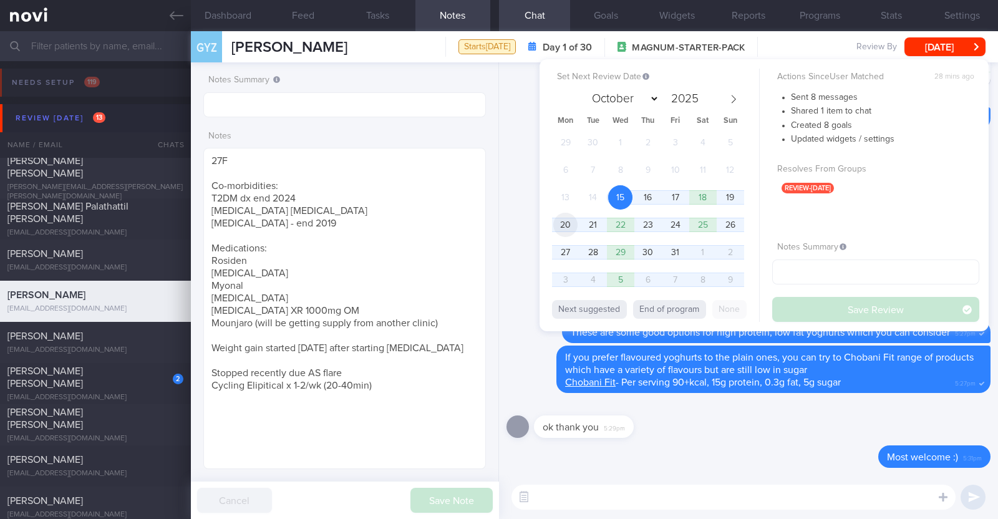
click at [565, 228] on span "20" at bounding box center [565, 225] width 24 height 24
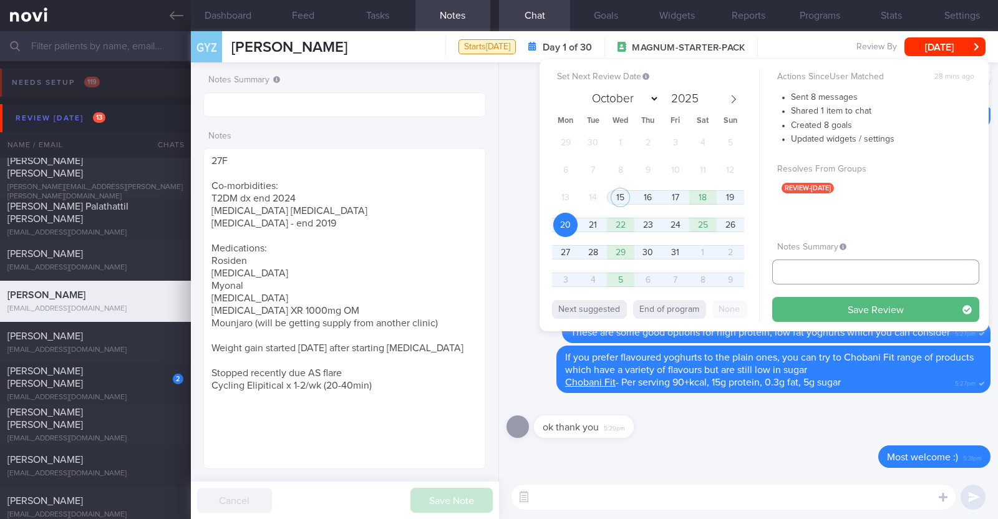
click at [782, 276] on input "text" at bounding box center [875, 271] width 207 height 25
type input "R/v 20/10"
click at [833, 307] on button "Save Review" at bounding box center [875, 309] width 207 height 25
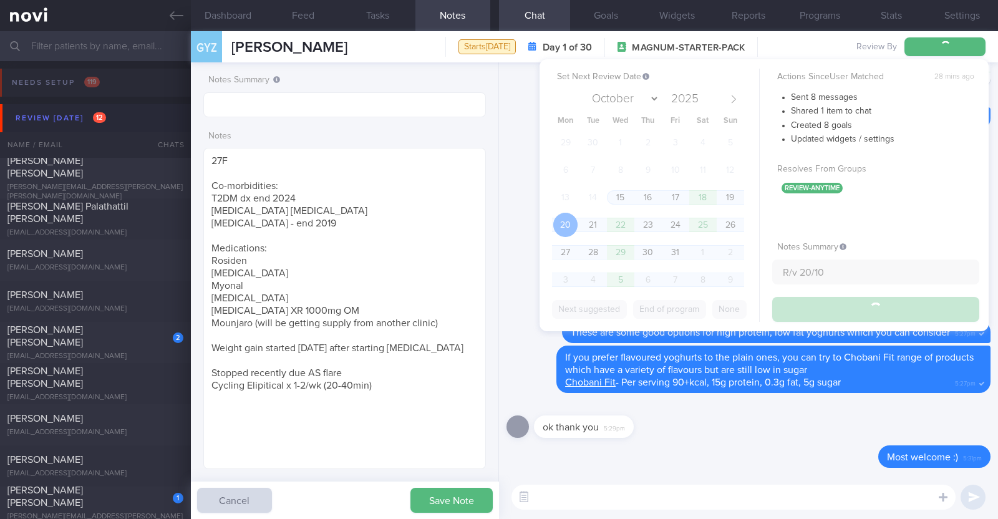
type input "R/v 20/10"
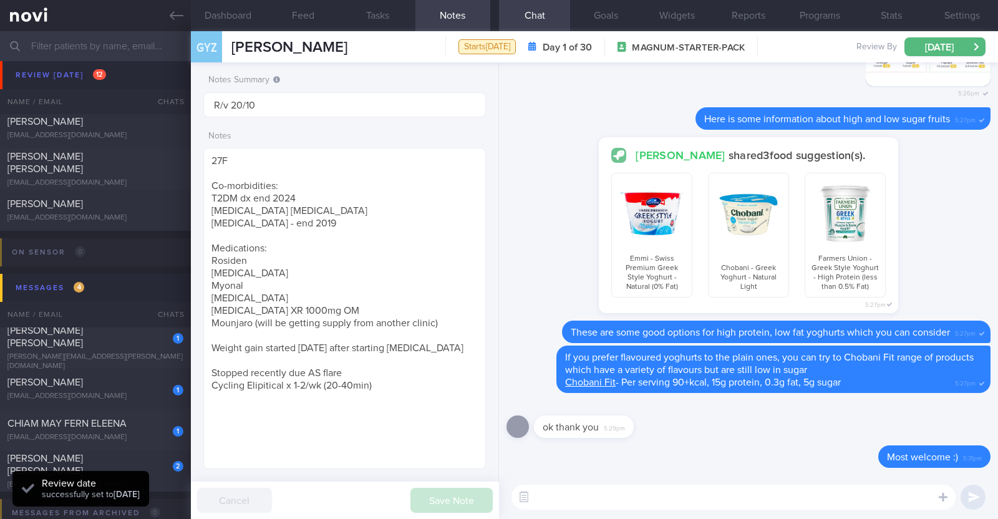
scroll to position [545, 0]
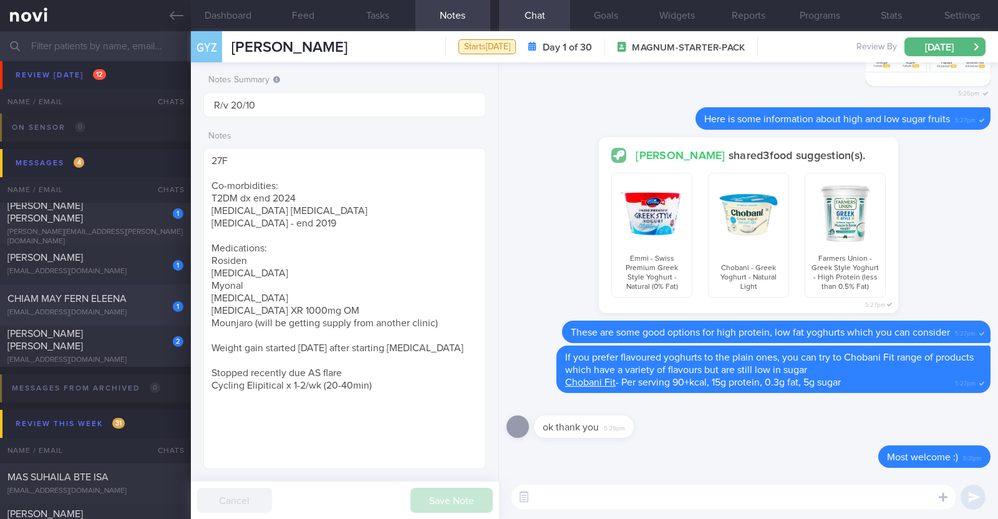
click at [107, 299] on span "CHIAM MAY FERN ELEENA" at bounding box center [66, 299] width 119 height 10
type input "r/v 22/10"
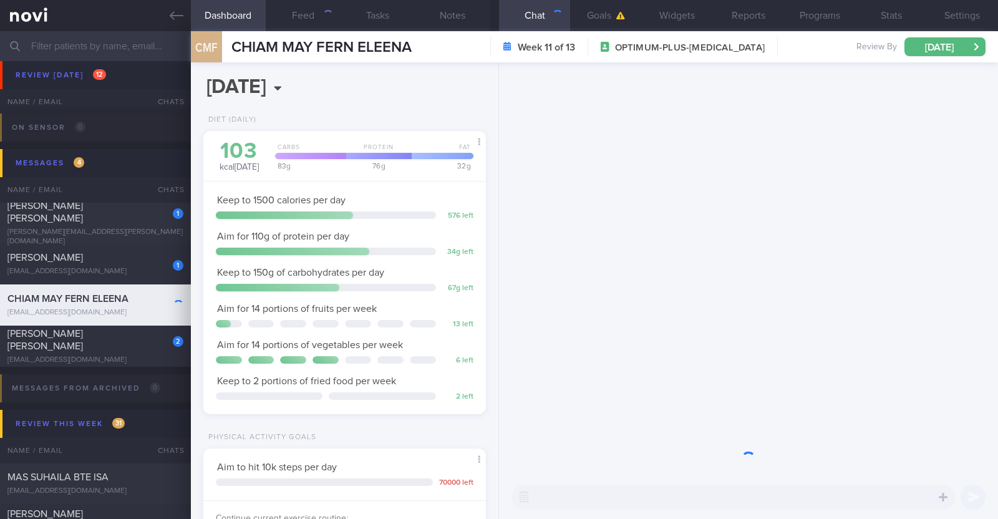
scroll to position [142, 248]
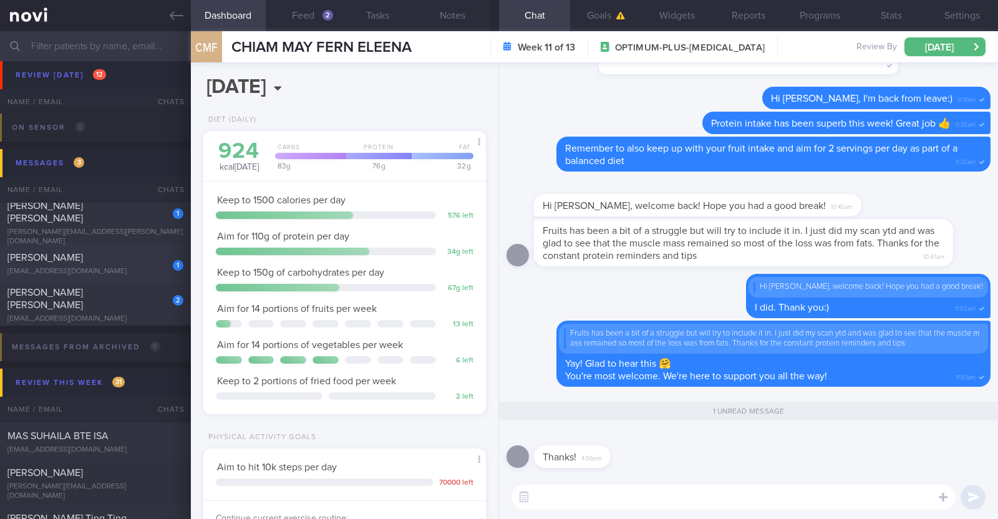
click at [105, 256] on div "[PERSON_NAME]" at bounding box center [93, 257] width 173 height 12
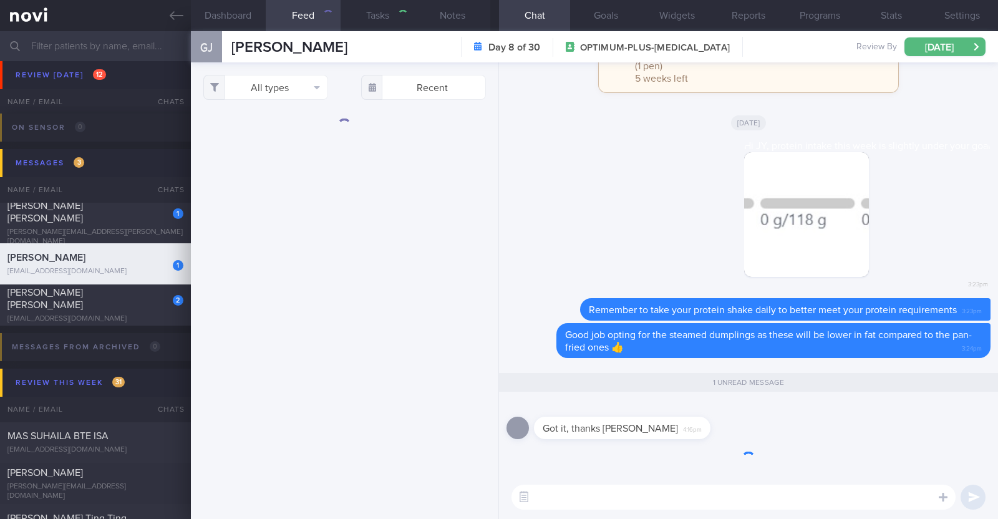
type textarea "42M Comorbidities: [MEDICAL_DATA] - not on f/up, not on meds Elevated [MEDICAL_…"
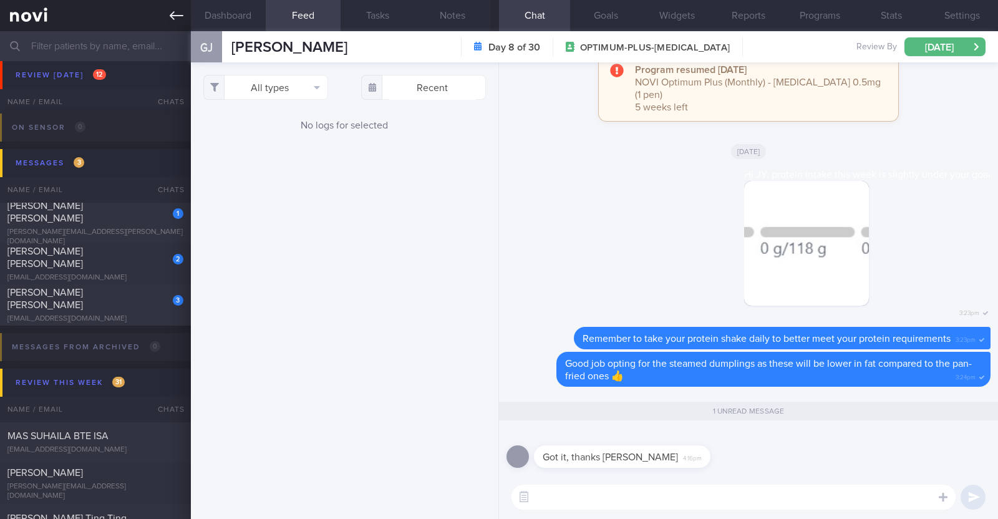
click at [174, 14] on icon at bounding box center [177, 16] width 14 height 14
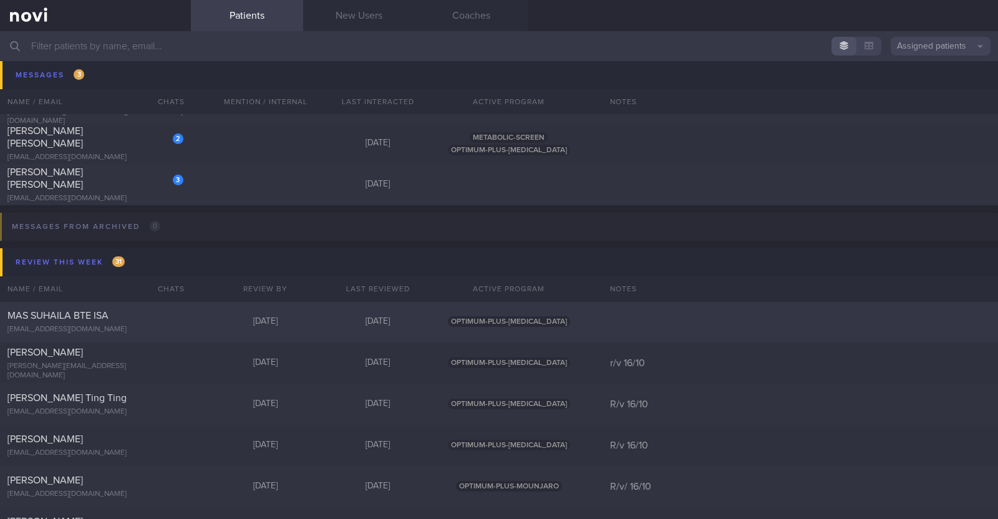
scroll to position [780, 0]
